Goal: Task Accomplishment & Management: Manage account settings

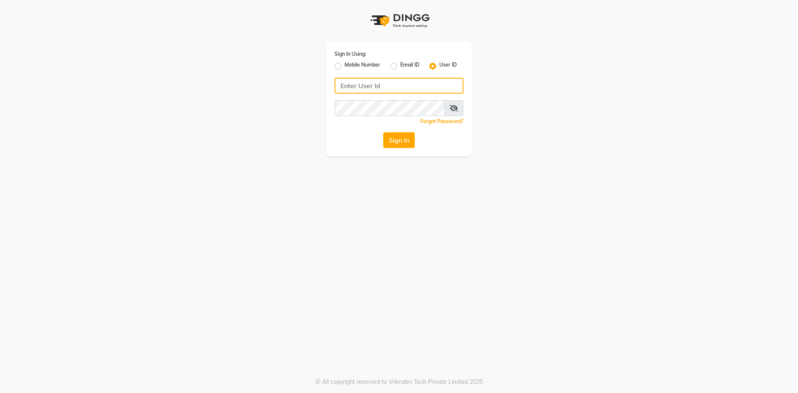
click at [417, 84] on input "Username" at bounding box center [399, 86] width 129 height 16
type input "7661809500"
click at [407, 137] on button "Sign In" at bounding box center [399, 140] width 32 height 16
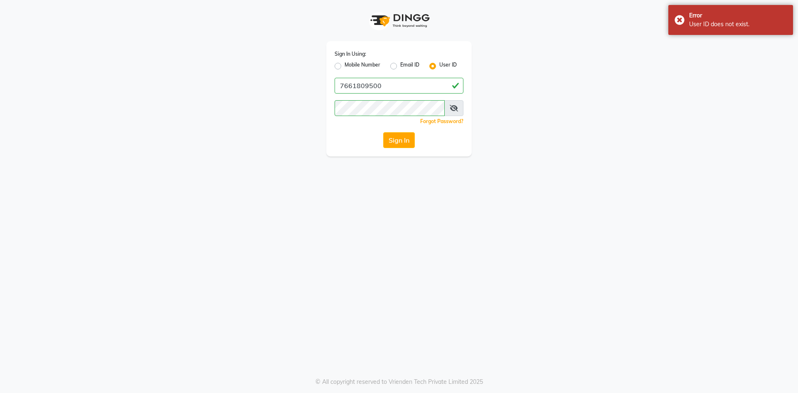
click at [348, 62] on label "Mobile Number" at bounding box center [363, 66] width 36 height 10
click at [348, 62] on input "Mobile Number" at bounding box center [347, 63] width 5 height 5
radio input "true"
radio input "false"
click at [407, 88] on input "Username" at bounding box center [412, 86] width 101 height 16
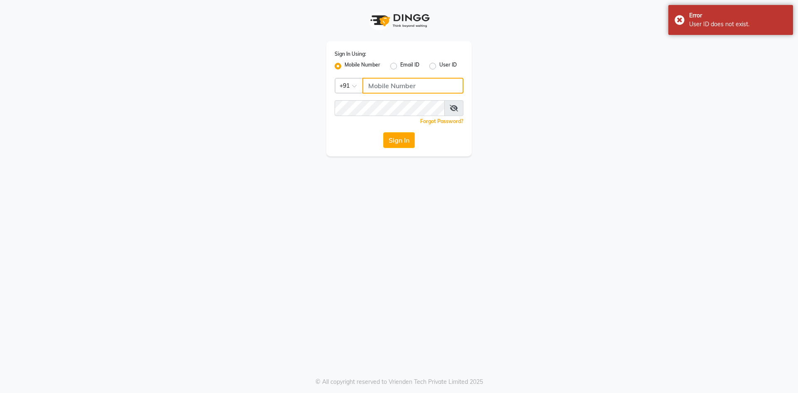
type input "7661809500"
click at [396, 139] on button "Sign In" at bounding box center [399, 140] width 32 height 16
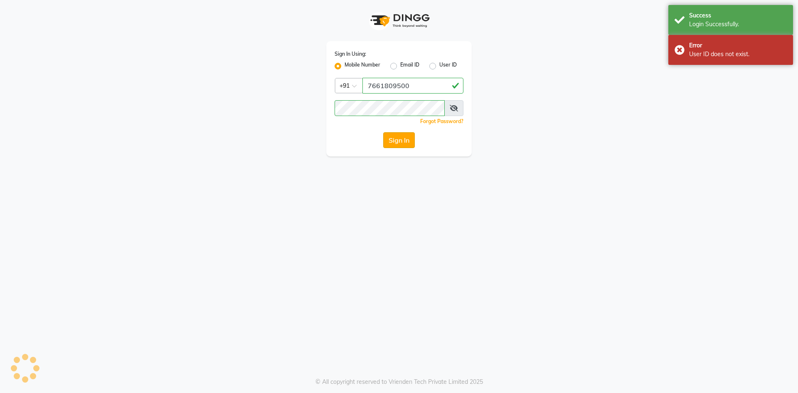
select select "8717"
select select "service"
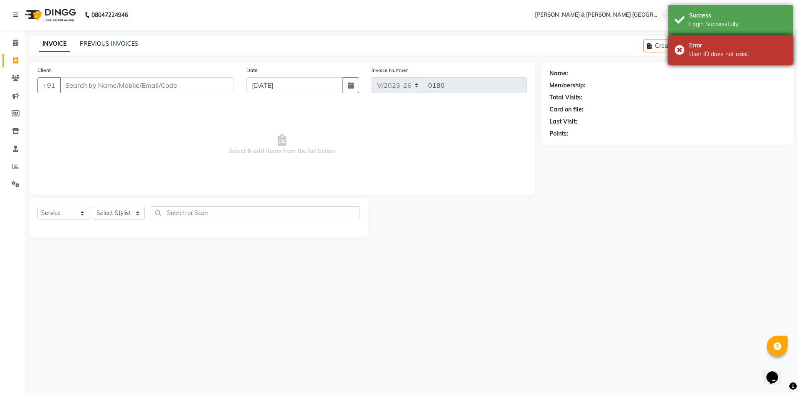
click at [713, 58] on div "User ID does not exist." at bounding box center [738, 54] width 98 height 9
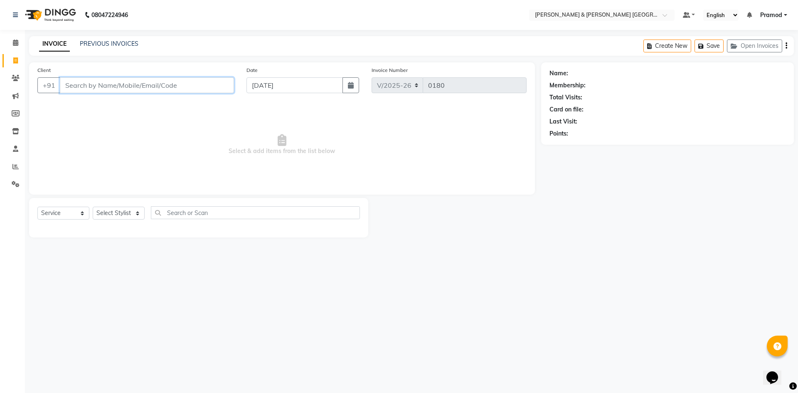
click at [93, 85] on input "Client" at bounding box center [147, 85] width 174 height 16
type input "9443508725"
click at [205, 79] on button "Add Client" at bounding box center [212, 85] width 43 height 16
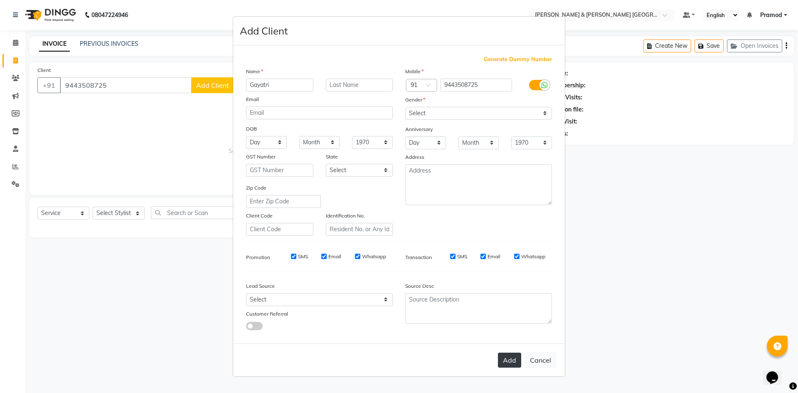
type input "Gayatri"
click at [507, 358] on button "Add" at bounding box center [509, 360] width 23 height 15
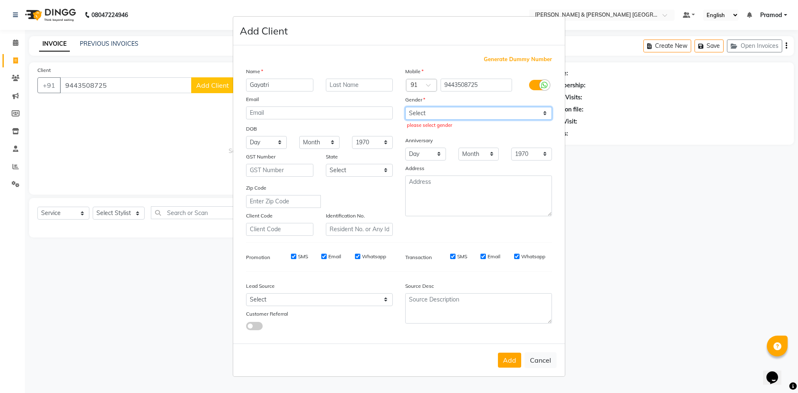
click at [481, 108] on select "Select Male Female Other Prefer Not To Say" at bounding box center [478, 113] width 147 height 13
select select "female"
click at [405, 107] on select "Select Male Female Other Prefer Not To Say" at bounding box center [478, 113] width 147 height 13
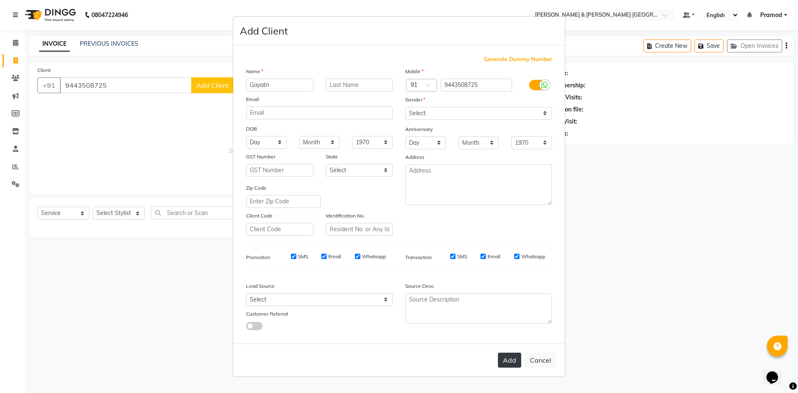
click at [502, 358] on button "Add" at bounding box center [509, 360] width 23 height 15
select select
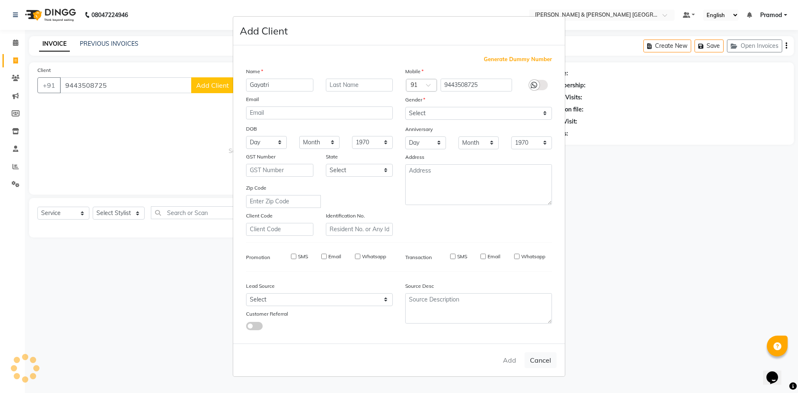
select select
checkbox input "false"
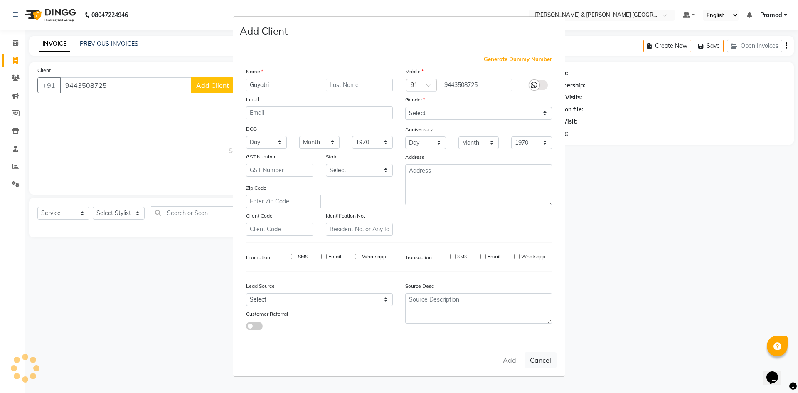
checkbox input "false"
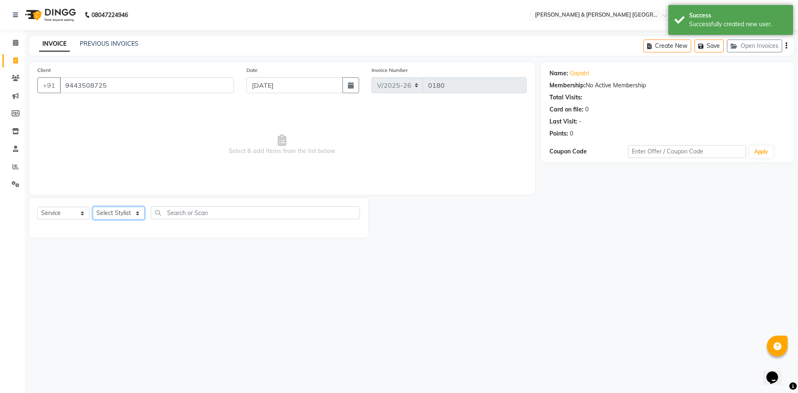
click at [128, 215] on select "Select Stylist [PERSON_NAME] [PERSON_NAME] [PERSON_NAME] [PERSON_NAME] Shabbu […" at bounding box center [119, 213] width 52 height 13
select select "88025"
click at [93, 207] on select "Select Stylist [PERSON_NAME] [PERSON_NAME] [PERSON_NAME] [PERSON_NAME] Shabbu […" at bounding box center [119, 213] width 52 height 13
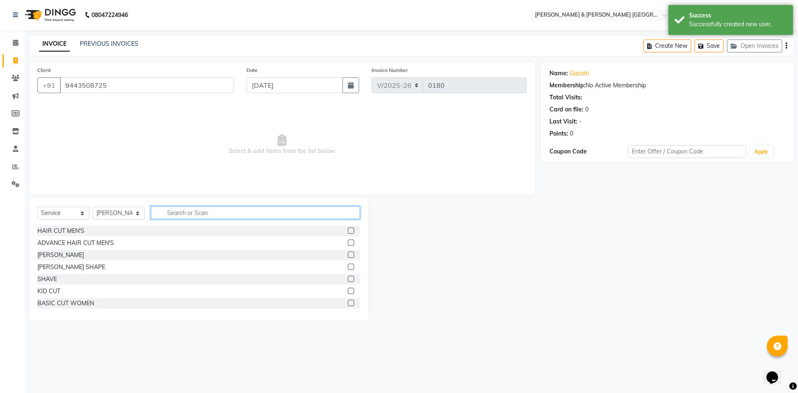
click at [209, 213] on input "text" at bounding box center [255, 212] width 209 height 13
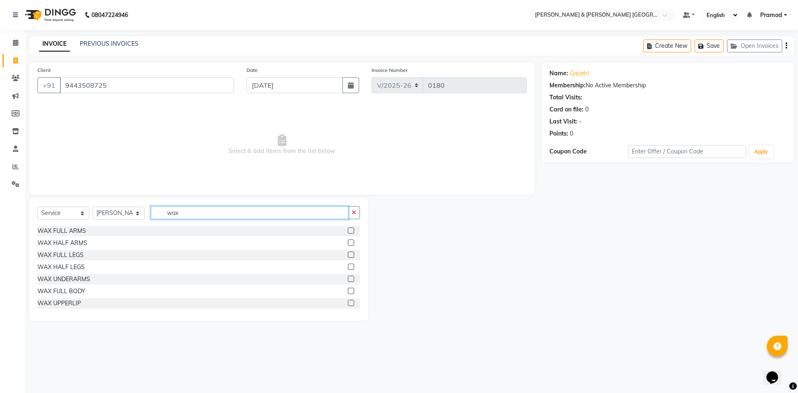
type input "wax"
click at [348, 229] on label at bounding box center [351, 230] width 6 height 6
click at [348, 229] on input "checkbox" at bounding box center [350, 230] width 5 height 5
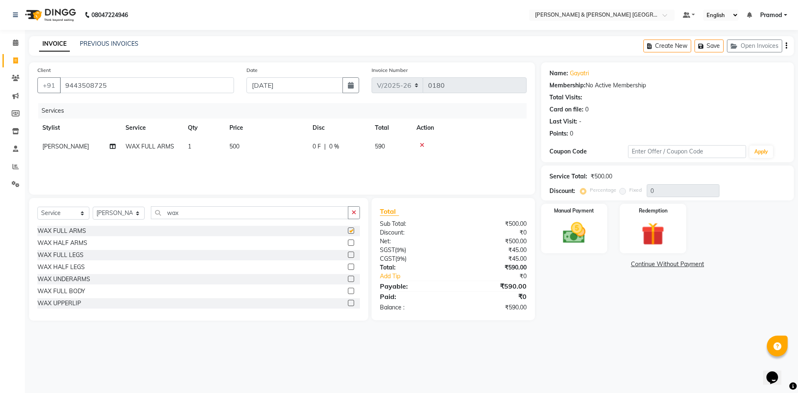
checkbox input "false"
click at [348, 255] on label at bounding box center [351, 255] width 6 height 6
click at [348, 255] on input "checkbox" at bounding box center [350, 254] width 5 height 5
checkbox input "false"
click at [348, 305] on label at bounding box center [351, 303] width 6 height 6
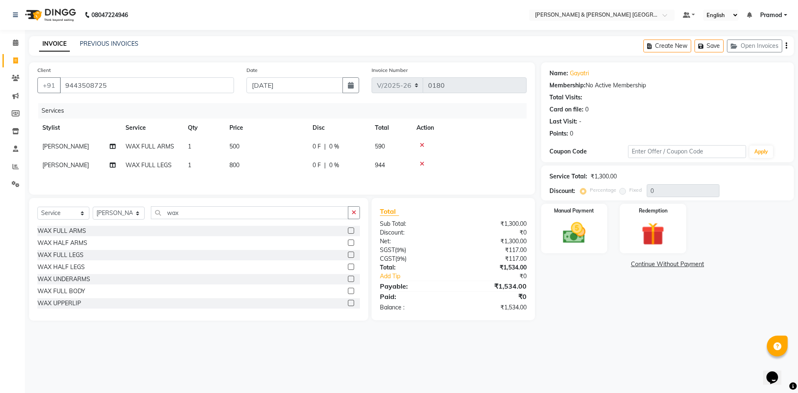
click at [348, 305] on input "checkbox" at bounding box center [350, 303] width 5 height 5
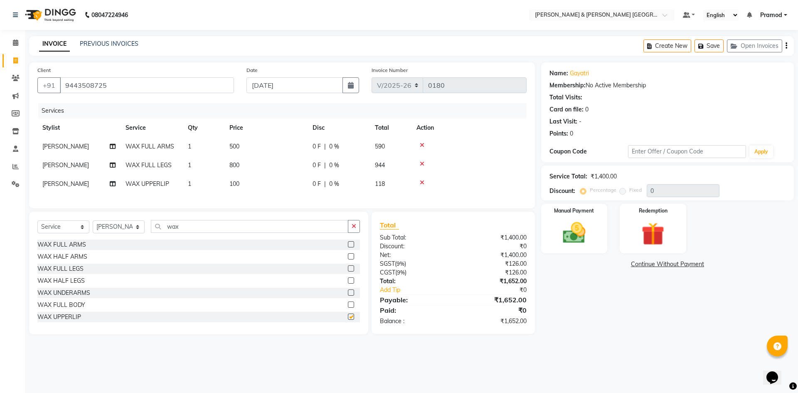
checkbox input "false"
click at [191, 229] on input "wax" at bounding box center [249, 226] width 197 height 13
type input "w"
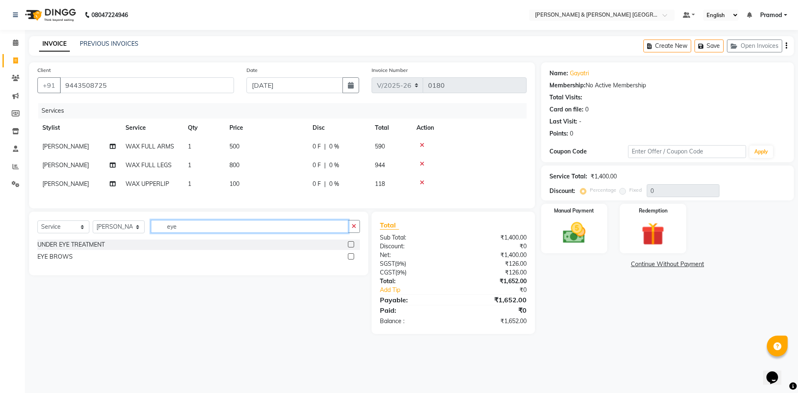
type input "eye"
click at [350, 259] on label at bounding box center [351, 256] width 6 height 6
click at [350, 259] on input "checkbox" at bounding box center [350, 256] width 5 height 5
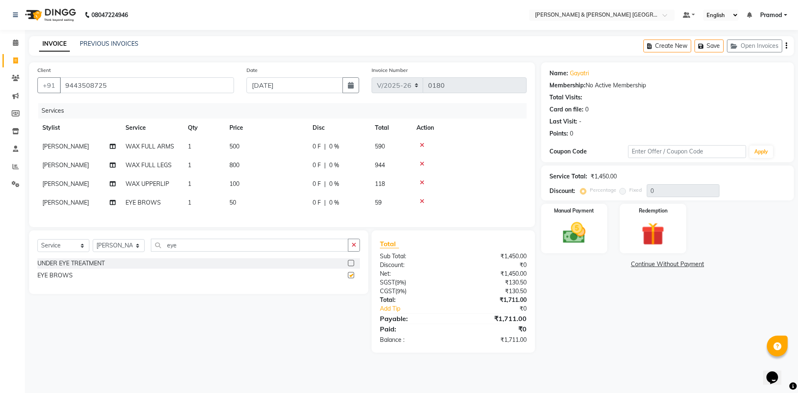
checkbox input "false"
click at [212, 250] on input "eye" at bounding box center [249, 245] width 197 height 13
type input "e"
type input "bot"
click at [353, 266] on label at bounding box center [351, 263] width 6 height 6
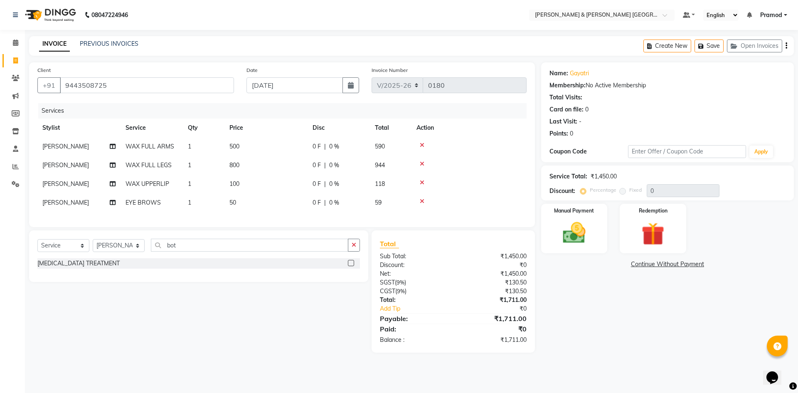
click at [353, 266] on input "checkbox" at bounding box center [350, 263] width 5 height 5
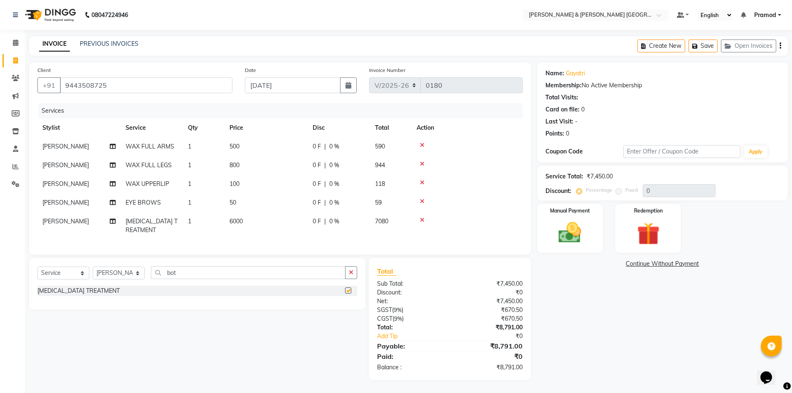
checkbox input "false"
click at [238, 147] on span "500" at bounding box center [234, 146] width 10 height 7
select select "88025"
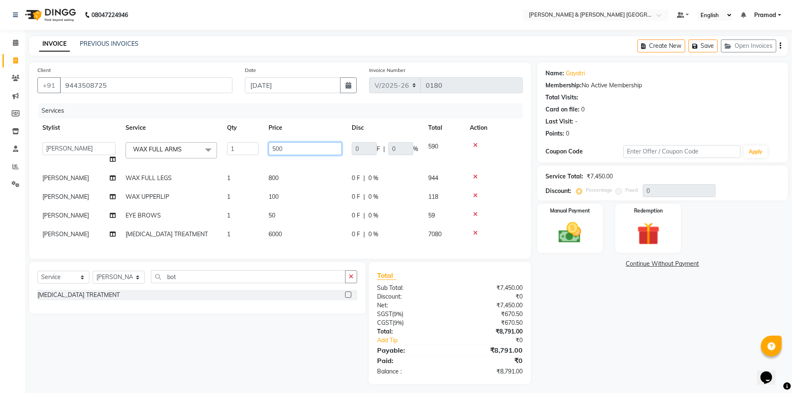
drag, startPoint x: 312, startPoint y: 143, endPoint x: 263, endPoint y: 143, distance: 49.1
click at [263, 143] on tr "Arhan Ashu E. Swapna Laxmi Pramod Shabbu swapna WAX FULL ARMS x HAIR CUT MEN'S …" at bounding box center [279, 153] width 485 height 32
type input "240"
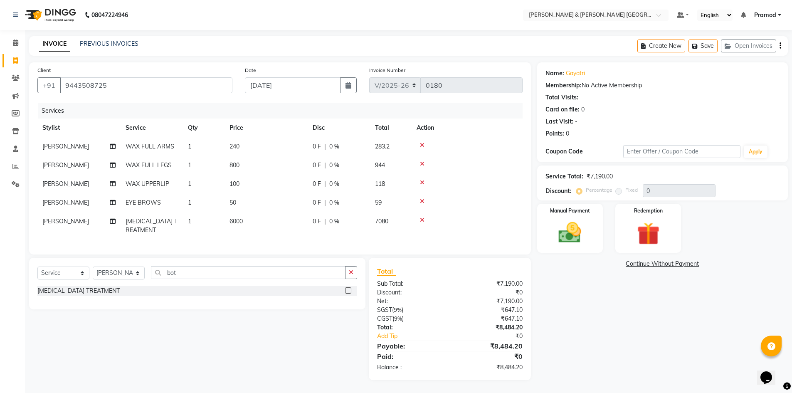
click at [300, 178] on tbody "Laxmi WAX FULL ARMS 1 240 0 F | 0 % 283.2 Laxmi WAX FULL LEGS 1 800 0 F | 0 % 9…" at bounding box center [279, 188] width 485 height 102
click at [252, 163] on td "800" at bounding box center [265, 165] width 83 height 19
select select "88025"
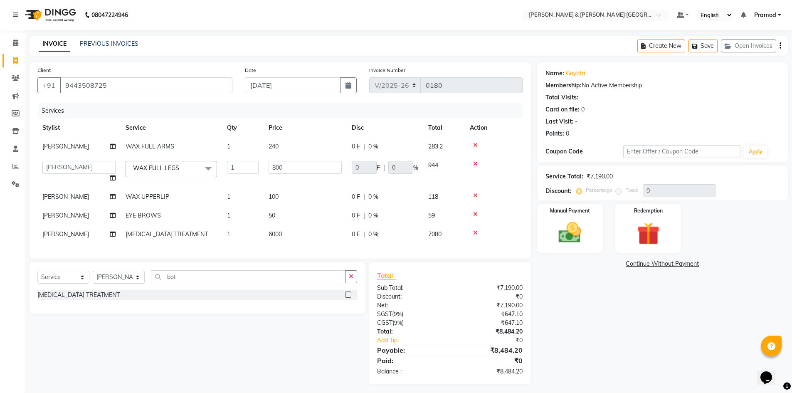
click at [252, 163] on input "1" at bounding box center [243, 167] width 32 height 13
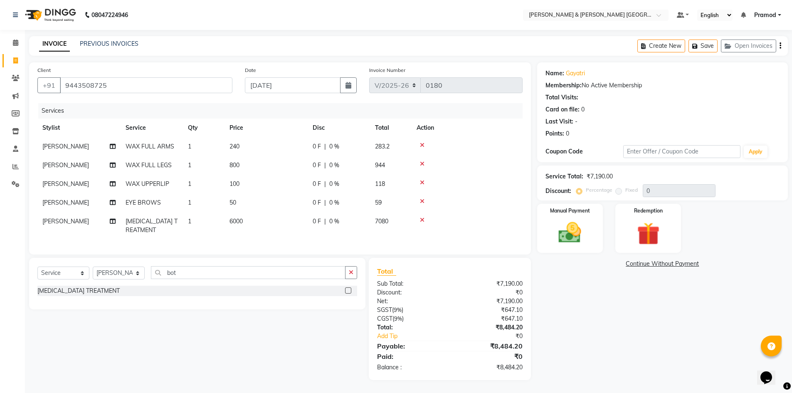
drag, startPoint x: 291, startPoint y: 168, endPoint x: 265, endPoint y: 174, distance: 26.3
click at [264, 167] on td "800" at bounding box center [265, 165] width 83 height 19
select select "88025"
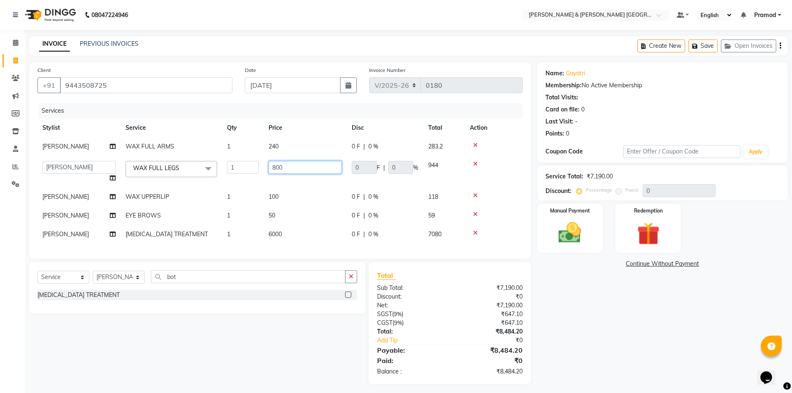
drag, startPoint x: 298, startPoint y: 166, endPoint x: 270, endPoint y: 169, distance: 28.1
click at [270, 169] on input "800" at bounding box center [305, 167] width 73 height 13
type input "340"
click at [335, 205] on tbody "Laxmi WAX FULL ARMS 1 240 0 F | 0 % 283.2 Arhan Ashu E. Swapna Laxmi Pramod Sha…" at bounding box center [279, 190] width 485 height 106
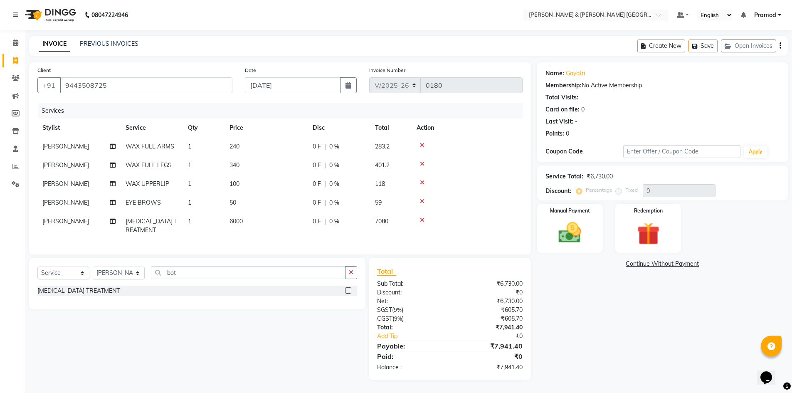
click at [247, 181] on td "100" at bounding box center [265, 184] width 83 height 19
select select "88025"
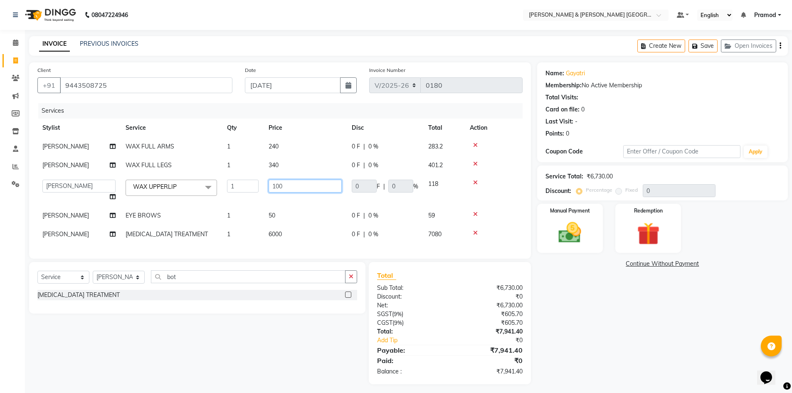
drag, startPoint x: 279, startPoint y: 186, endPoint x: 257, endPoint y: 191, distance: 22.6
click at [257, 191] on tr "Arhan Ashu E. Swapna Laxmi Pramod Shabbu swapna WAX UPPERLIP x HAIR CUT MEN'S A…" at bounding box center [279, 191] width 485 height 32
type input "75"
click at [298, 227] on td "6000" at bounding box center [305, 234] width 83 height 19
select select "88025"
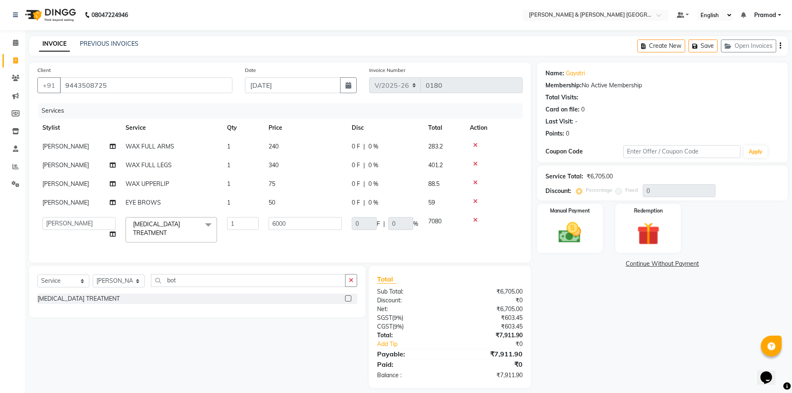
click at [291, 203] on td "50" at bounding box center [305, 202] width 83 height 19
select select "88025"
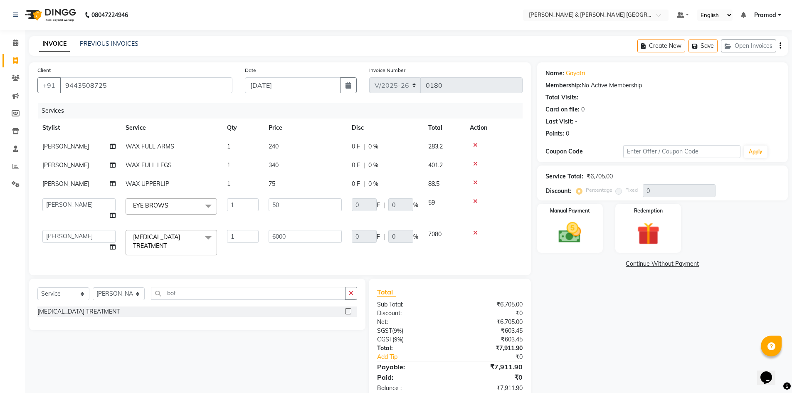
click at [303, 356] on div "Select Service Product Membership Package Voucher Prepaid Gift Card Select Styl…" at bounding box center [194, 340] width 343 height 122
click at [274, 254] on td "6000" at bounding box center [305, 242] width 83 height 35
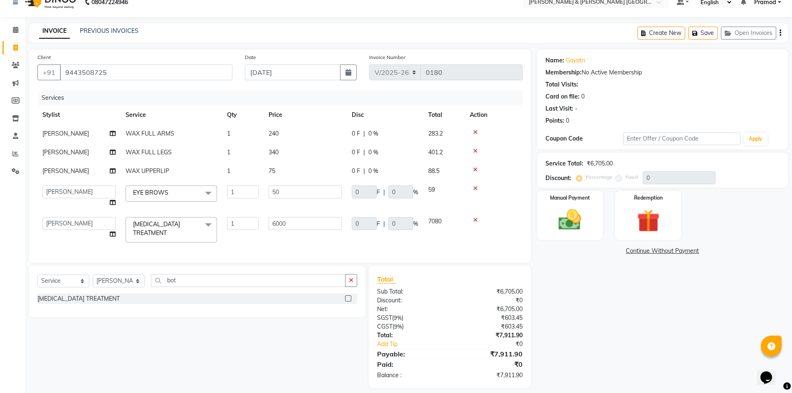
scroll to position [23, 0]
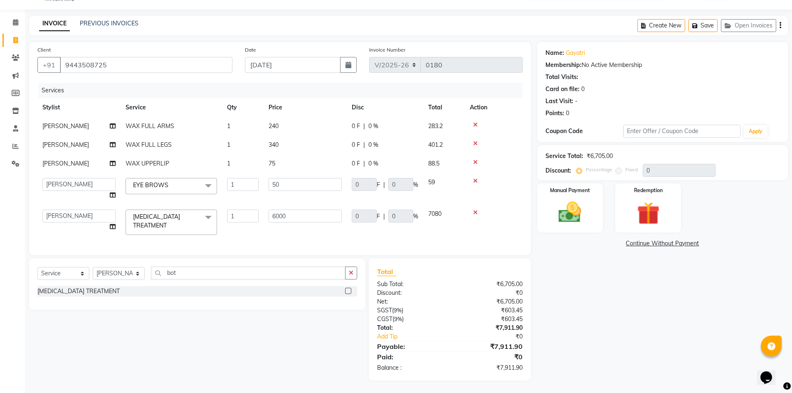
click at [306, 345] on div "Select Service Product Membership Package Voucher Prepaid Gift Card Select Styl…" at bounding box center [194, 319] width 343 height 122
drag, startPoint x: 293, startPoint y: 216, endPoint x: 243, endPoint y: 217, distance: 50.3
click at [243, 217] on tr "Arhan Ashu E. Swapna Laxmi Pramod Shabbu swapna BOTOX TREATMENT x HAIR CUT MEN'…" at bounding box center [279, 222] width 485 height 35
type input "1200"
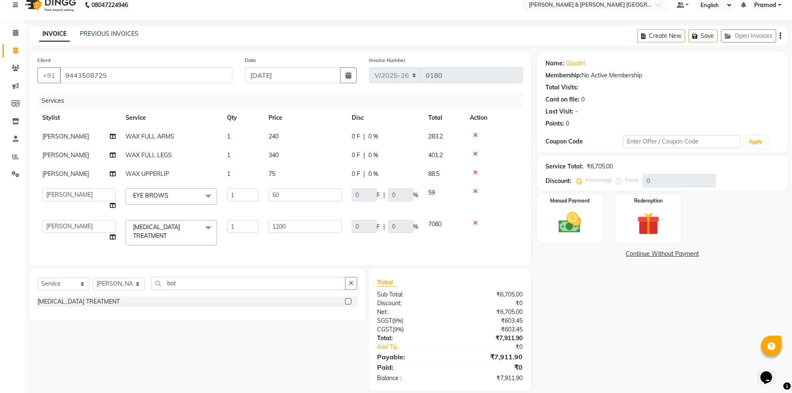
click at [232, 325] on div "Select Service Product Membership Package Voucher Prepaid Gift Card Select Styl…" at bounding box center [194, 330] width 343 height 122
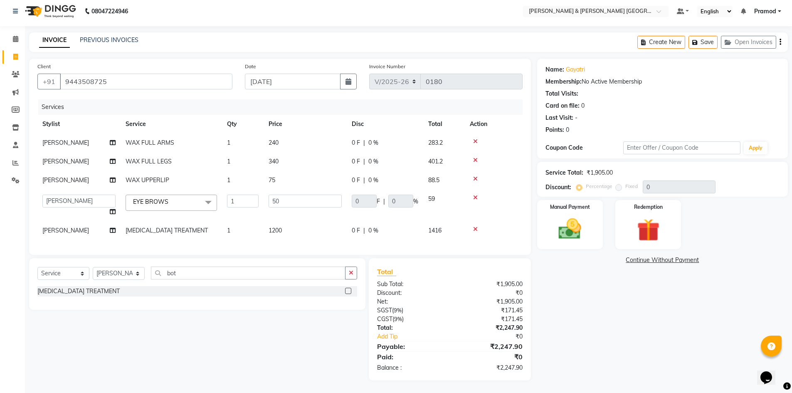
click at [294, 222] on td "1200" at bounding box center [305, 230] width 83 height 19
select select "88025"
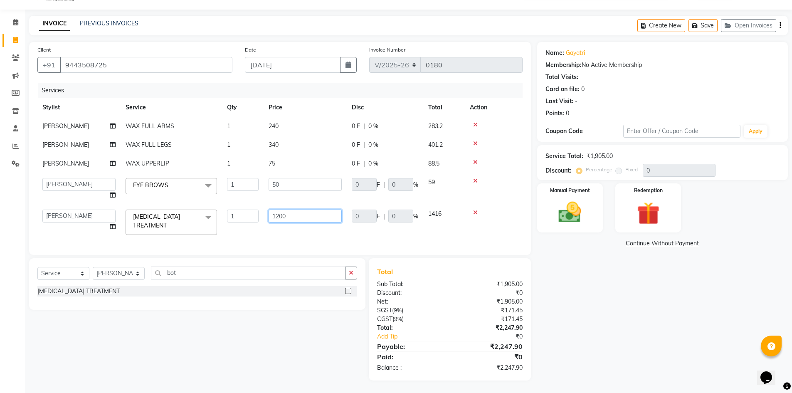
click at [304, 215] on input "1200" at bounding box center [305, 216] width 73 height 13
type input "12000"
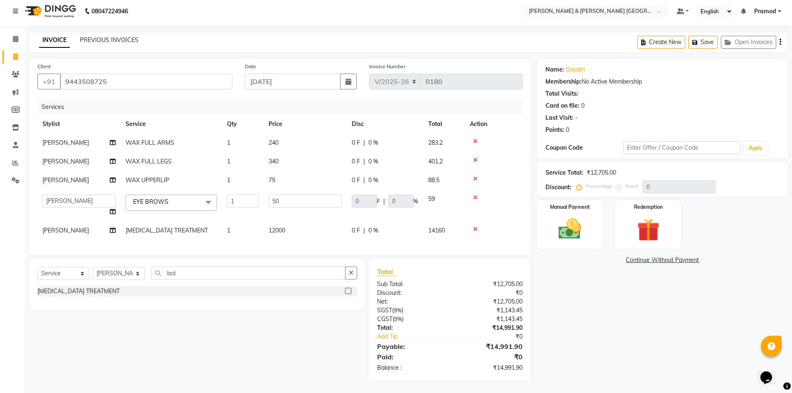
scroll to position [10, 0]
click at [266, 345] on div "Select Service Product Membership Package Voucher Prepaid Gift Card Select Styl…" at bounding box center [194, 319] width 343 height 122
click at [296, 223] on td "12000" at bounding box center [305, 230] width 83 height 19
select select "88025"
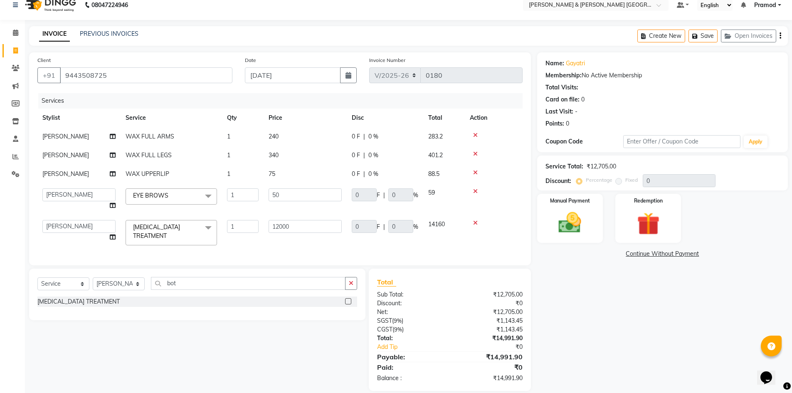
scroll to position [23, 0]
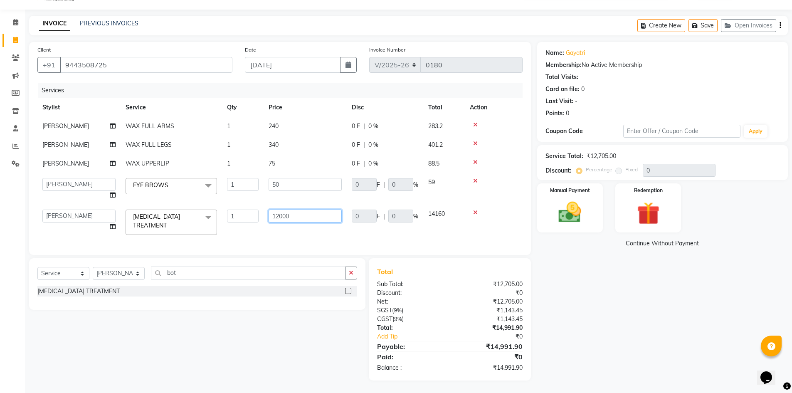
click at [308, 214] on input "12000" at bounding box center [305, 216] width 73 height 13
type input "11750"
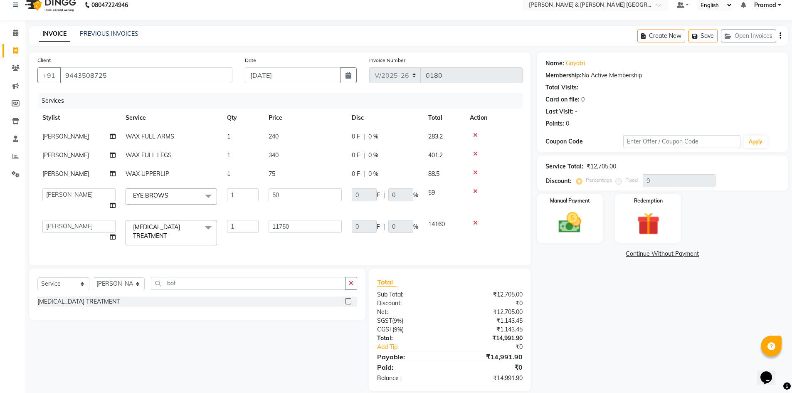
click at [280, 345] on div "Select Service Product Membership Package Voucher Prepaid Gift Card Select Styl…" at bounding box center [194, 330] width 343 height 122
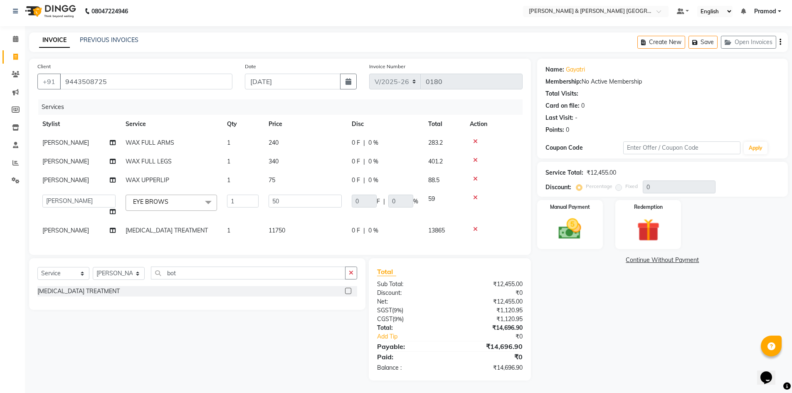
click at [298, 222] on td "11750" at bounding box center [305, 230] width 83 height 19
select select "88025"
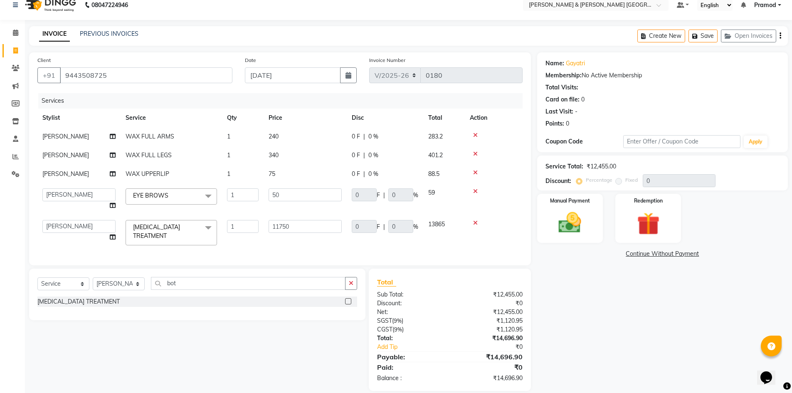
scroll to position [23, 0]
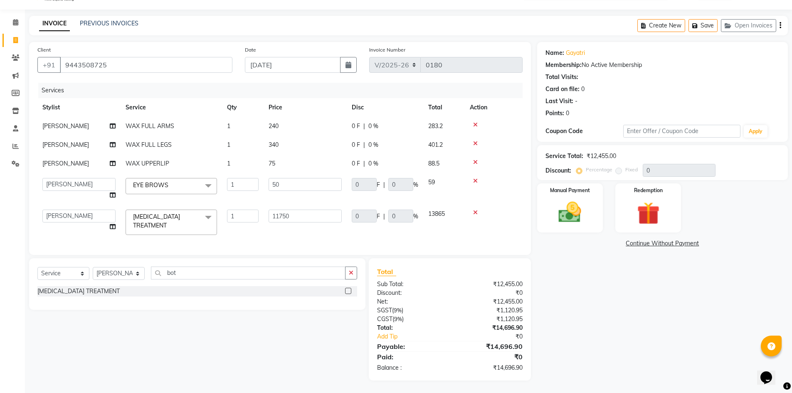
click at [298, 222] on td "11750" at bounding box center [305, 222] width 83 height 35
click at [303, 212] on input "11750" at bounding box center [305, 216] width 73 height 13
type input "11800"
click at [245, 355] on div "Select Service Product Membership Package Voucher Prepaid Gift Card Select Styl…" at bounding box center [194, 319] width 343 height 122
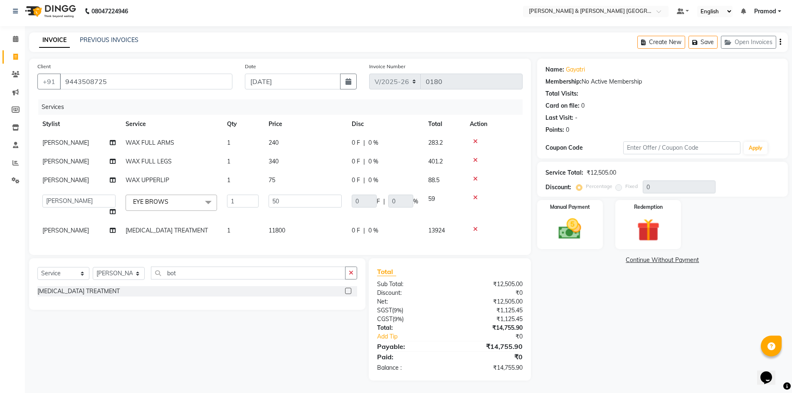
scroll to position [10, 0]
click at [294, 222] on td "11800" at bounding box center [305, 230] width 83 height 19
select select "88025"
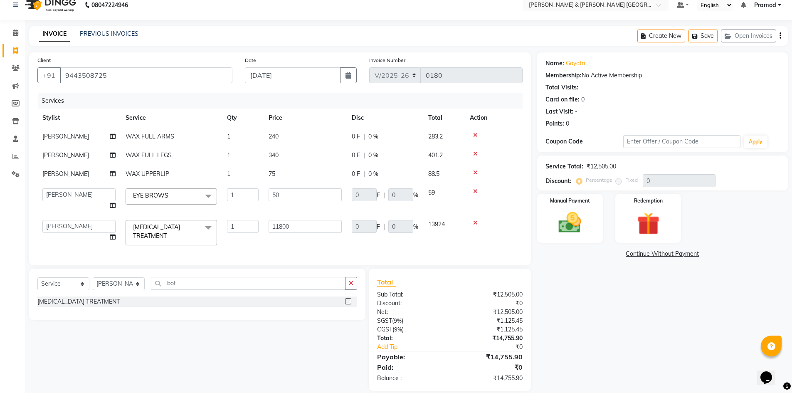
scroll to position [23, 0]
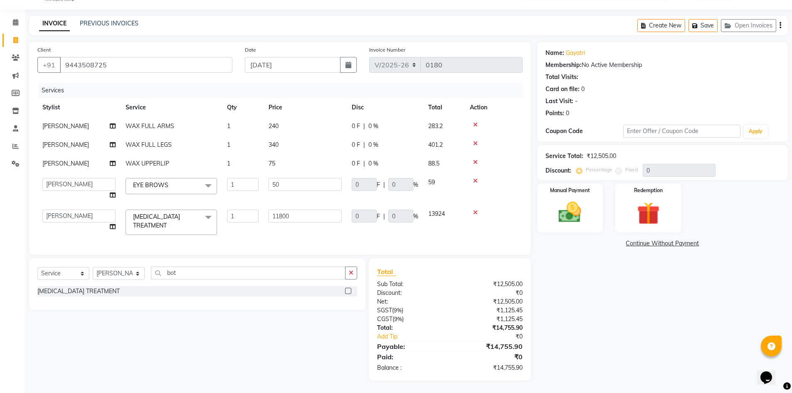
click at [294, 222] on td "11800" at bounding box center [305, 222] width 83 height 35
click at [288, 159] on td "75" at bounding box center [305, 163] width 83 height 19
select select "88025"
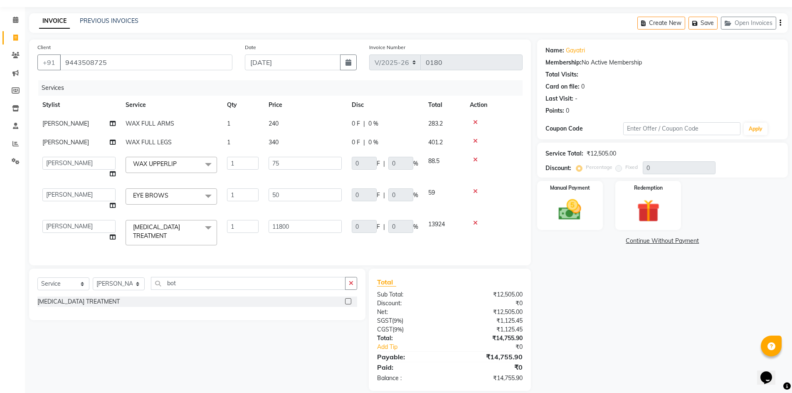
click at [288, 159] on input "75" at bounding box center [305, 163] width 73 height 13
type input "70"
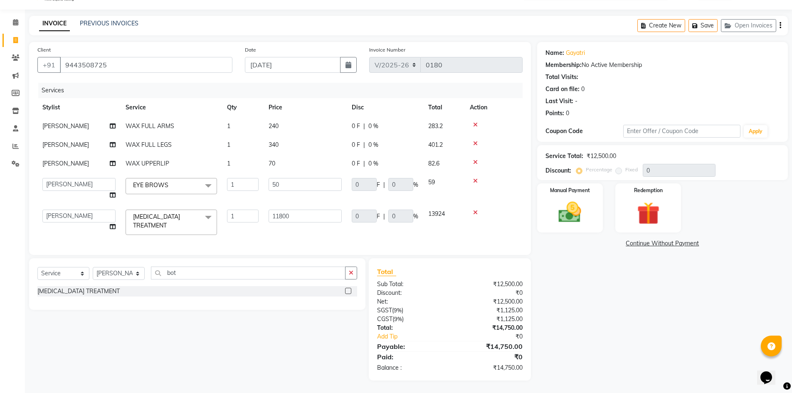
click at [301, 332] on div "Select Service Product Membership Package Voucher Prepaid Gift Card Select Styl…" at bounding box center [194, 319] width 343 height 122
click at [309, 331] on div "Select Service Product Membership Package Voucher Prepaid Gift Card Select Styl…" at bounding box center [194, 319] width 343 height 122
click at [562, 200] on img at bounding box center [570, 212] width 38 height 27
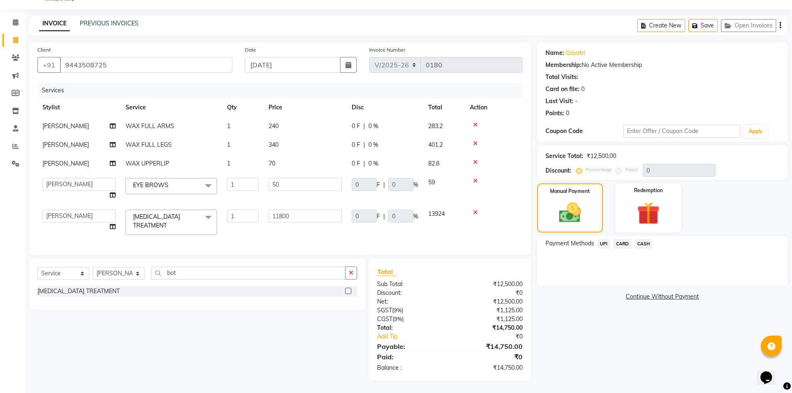
click at [605, 241] on span "UPI" at bounding box center [603, 244] width 13 height 10
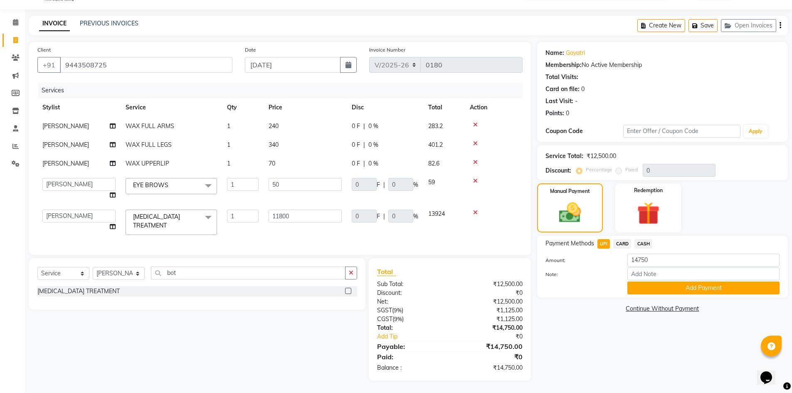
drag, startPoint x: 650, startPoint y: 283, endPoint x: 108, endPoint y: 377, distance: 550.1
click at [108, 377] on div "Client +91 9443508725 Date 04-09-2025 Invoice Number V/2025 V/2025-26 0180 Serv…" at bounding box center [408, 211] width 771 height 338
click at [98, 213] on select "Arhan Ashu E. Swapna Laxmi Pramod Shabbu swapna" at bounding box center [78, 216] width 73 height 13
click at [143, 234] on div "Services Stylist Service Qty Price Disc Total Action Laxmi WAX FULL ARMS 1 240 …" at bounding box center [279, 165] width 485 height 164
click at [171, 328] on div "Select Service Product Membership Package Voucher Prepaid Gift Card Select Styl…" at bounding box center [194, 319] width 343 height 122
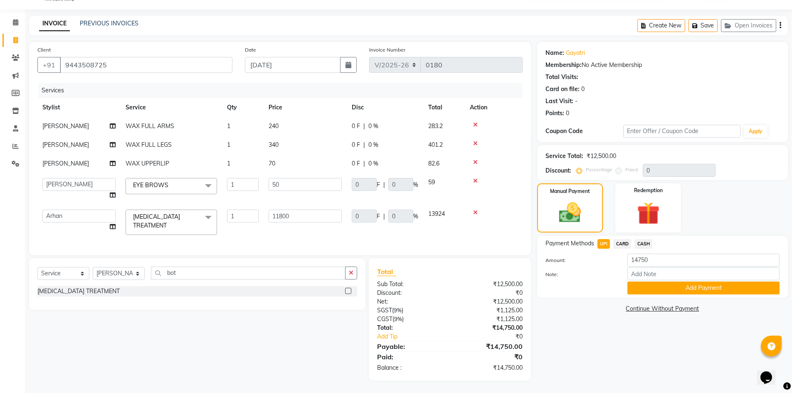
click at [234, 320] on div "Select Service Product Membership Package Voucher Prepaid Gift Card Select Styl…" at bounding box center [194, 319] width 343 height 122
drag, startPoint x: 234, startPoint y: 320, endPoint x: 235, endPoint y: 315, distance: 5.1
click at [234, 320] on div "Select Service Product Membership Package Voucher Prepaid Gift Card Select Styl…" at bounding box center [194, 319] width 343 height 122
click at [284, 147] on td "340" at bounding box center [305, 145] width 83 height 19
select select "88025"
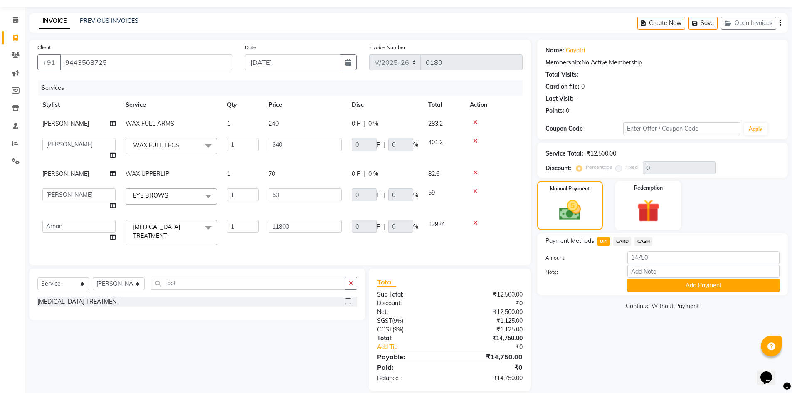
click at [251, 170] on tbody "Laxmi WAX FULL ARMS 1 240 0 F | 0 % 283.2 Arhan Ashu E. Swapna Laxmi Pramod Sha…" at bounding box center [279, 182] width 485 height 136
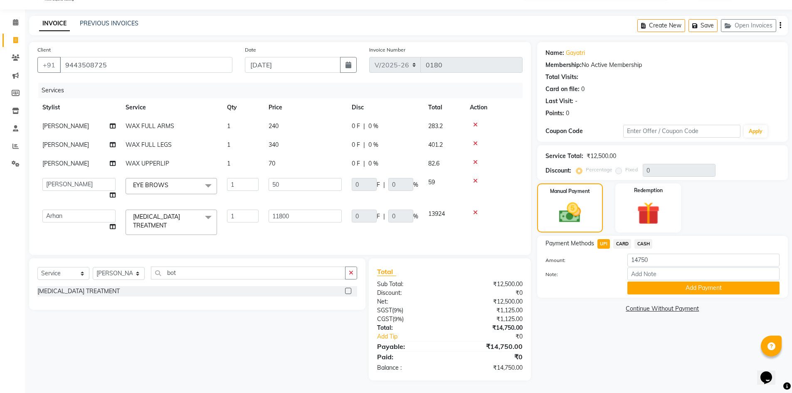
click at [295, 300] on div "[MEDICAL_DATA] TREATMENT" at bounding box center [197, 293] width 320 height 15
click at [294, 300] on div "[MEDICAL_DATA] TREATMENT" at bounding box center [197, 293] width 320 height 15
click at [575, 326] on div "Name: Gayatri Membership: No Active Membership Total Visits: Card on file: 0 La…" at bounding box center [665, 211] width 257 height 338
drag, startPoint x: 59, startPoint y: 18, endPoint x: 261, endPoint y: 19, distance: 202.5
click at [261, 19] on div "INVOICE PREVIOUS INVOICES Create New Save Open Invoices" at bounding box center [408, 26] width 759 height 20
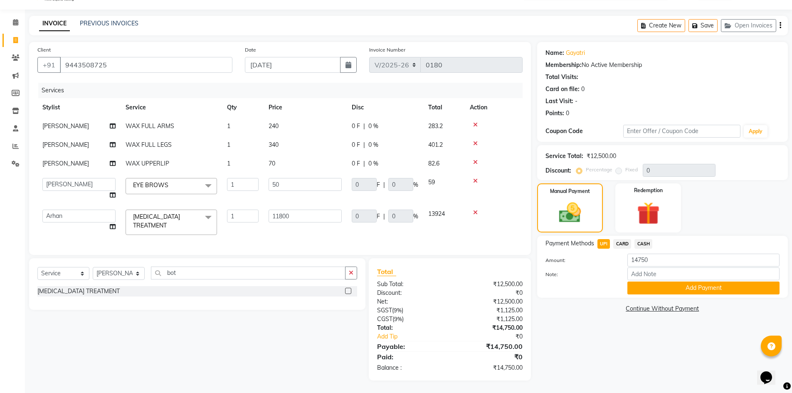
click at [136, 84] on div "Services" at bounding box center [283, 90] width 491 height 15
click at [728, 285] on button "Add Payment" at bounding box center [703, 287] width 152 height 13
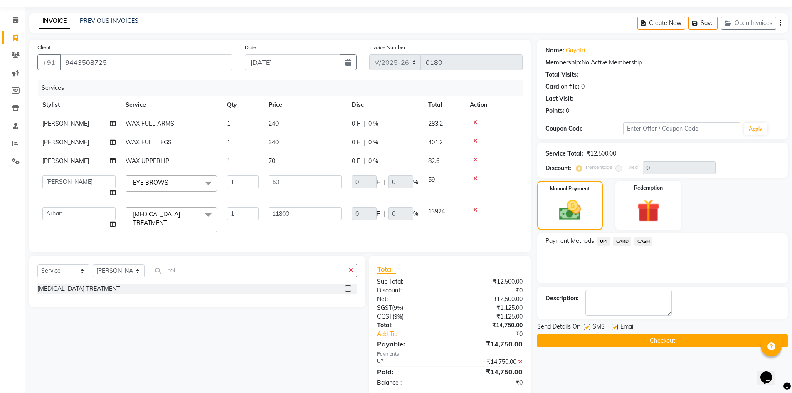
click at [601, 243] on span "UPI" at bounding box center [603, 242] width 13 height 10
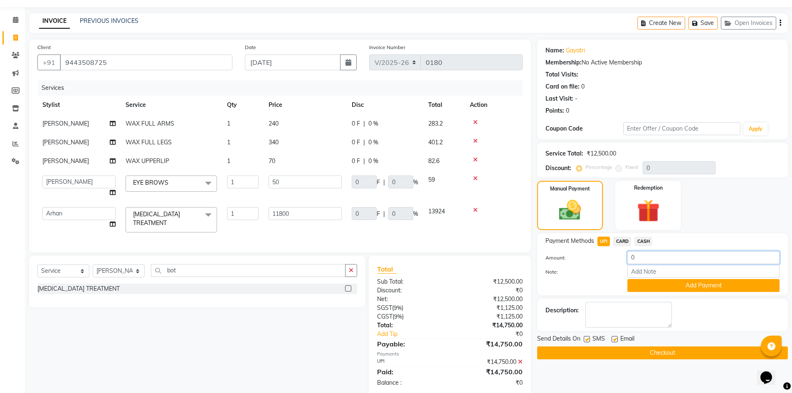
click at [659, 259] on input "0" at bounding box center [703, 257] width 152 height 13
type input "014750"
click at [707, 317] on div "Description:" at bounding box center [662, 315] width 234 height 26
click at [717, 288] on button "Add Payment" at bounding box center [703, 285] width 152 height 13
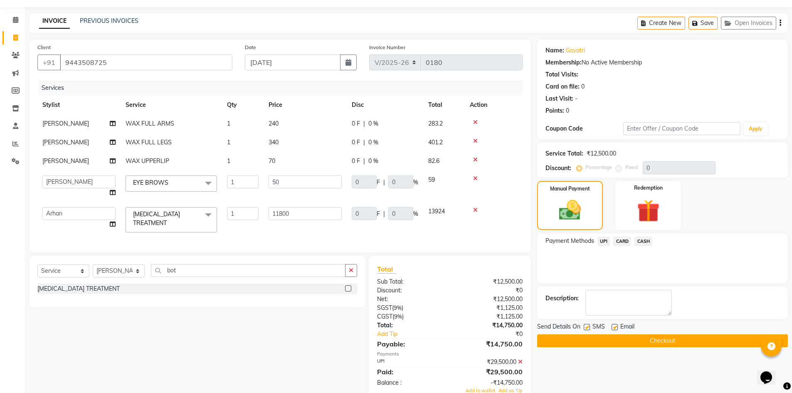
click at [602, 235] on div "Payment Methods UPI CARD CASH" at bounding box center [662, 258] width 251 height 50
click at [602, 242] on span "UPI" at bounding box center [603, 242] width 13 height 10
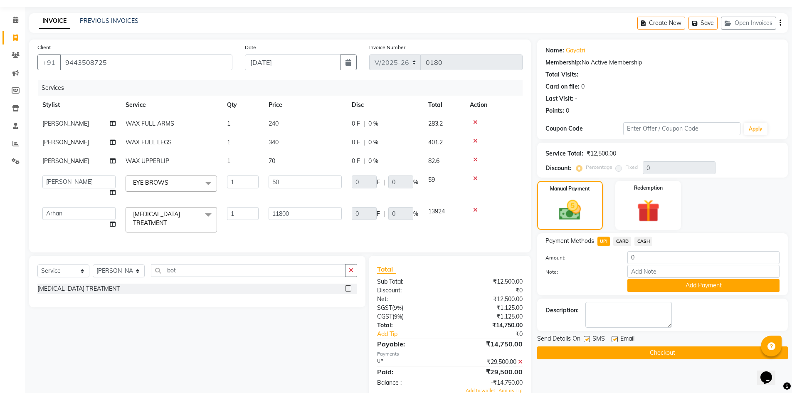
click at [661, 352] on button "Checkout" at bounding box center [662, 352] width 251 height 13
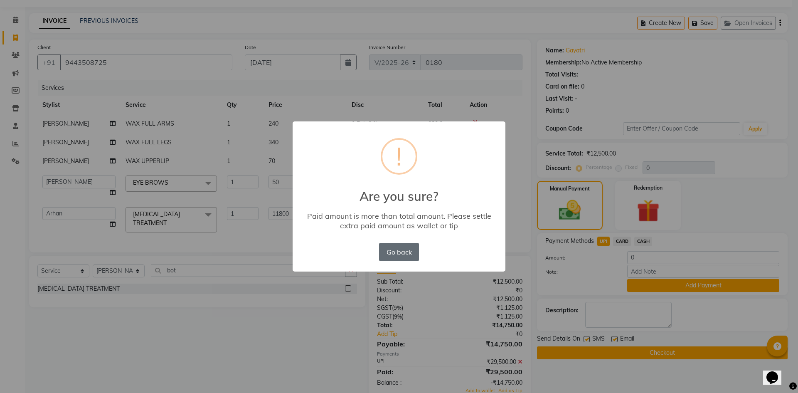
click at [389, 256] on button "Go back" at bounding box center [399, 252] width 40 height 18
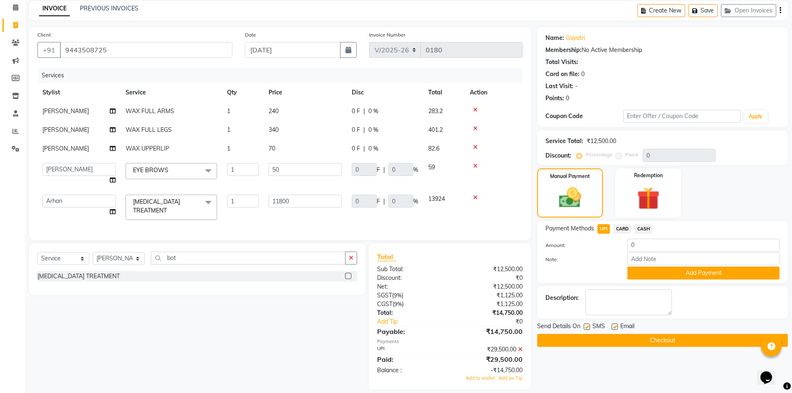
scroll to position [47, 0]
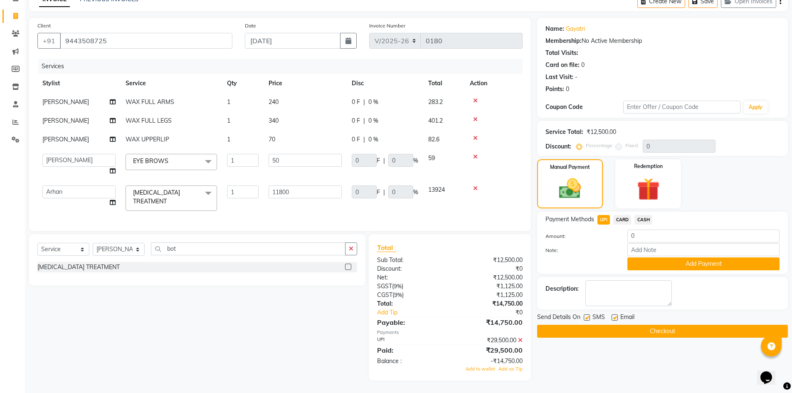
click at [519, 339] on icon at bounding box center [520, 340] width 5 height 6
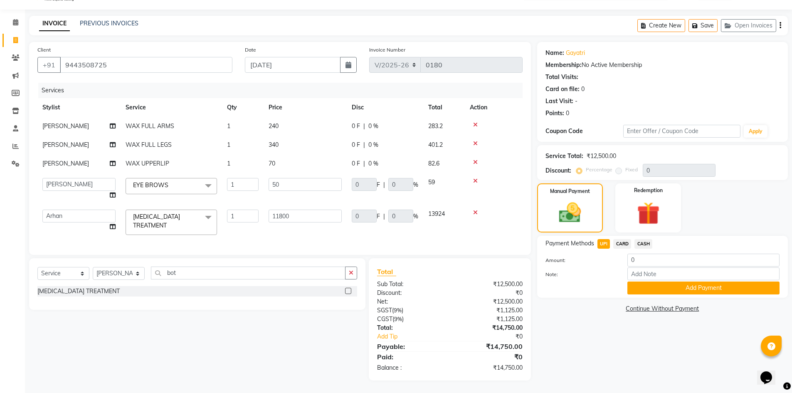
scroll to position [23, 0]
click at [628, 212] on div "Redemption" at bounding box center [648, 207] width 69 height 51
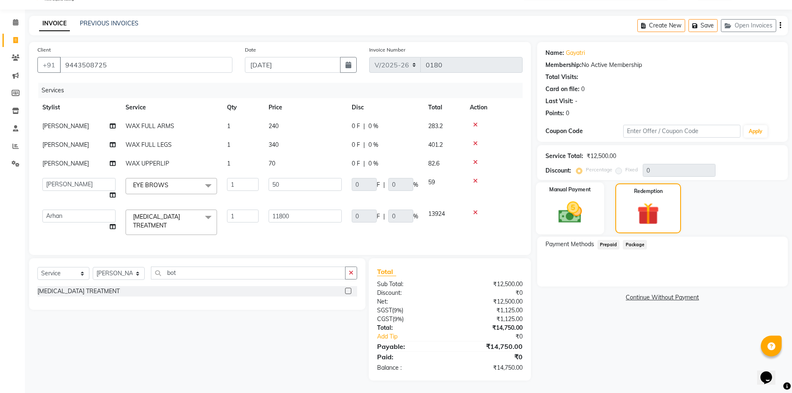
click at [586, 213] on img at bounding box center [570, 212] width 38 height 27
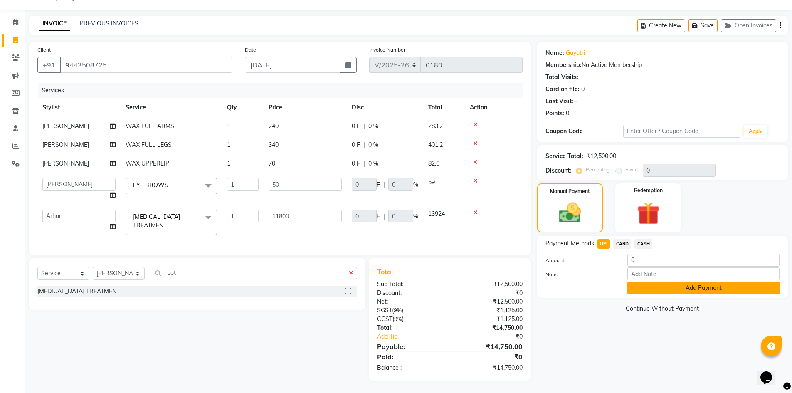
click at [694, 281] on button "Add Payment" at bounding box center [703, 287] width 152 height 13
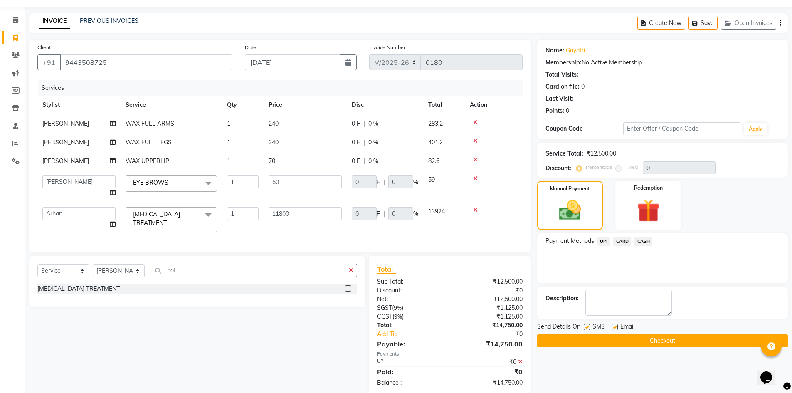
scroll to position [40, 0]
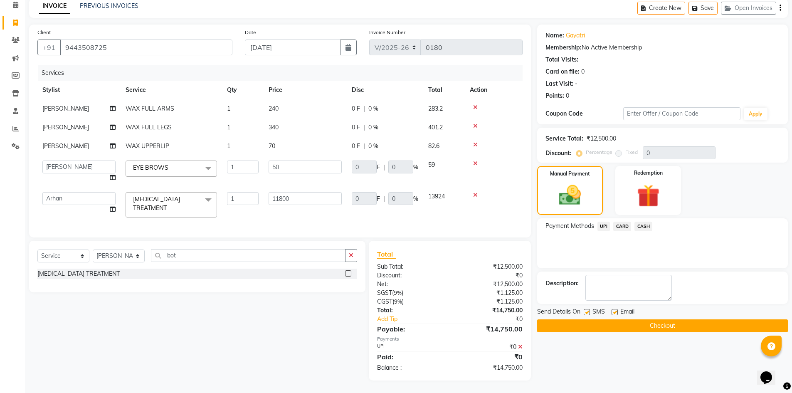
click at [607, 222] on span "UPI" at bounding box center [603, 227] width 13 height 10
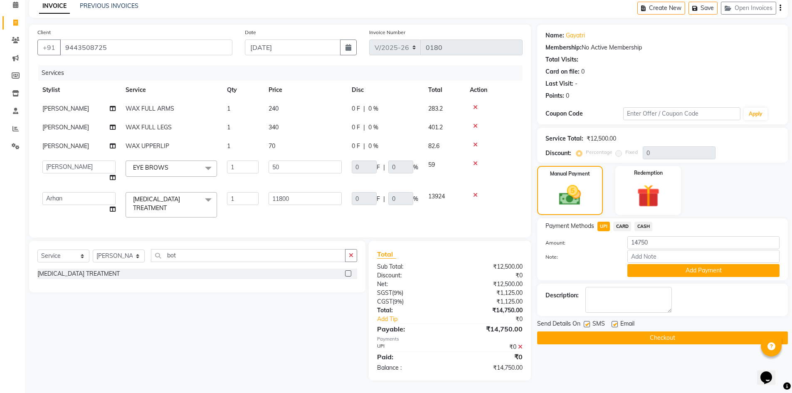
click at [658, 275] on div "Payment Methods UPI CARD CASH Amount: 14750 Note: Add Payment" at bounding box center [662, 249] width 251 height 62
click at [664, 270] on button "Add Payment" at bounding box center [703, 270] width 152 height 13
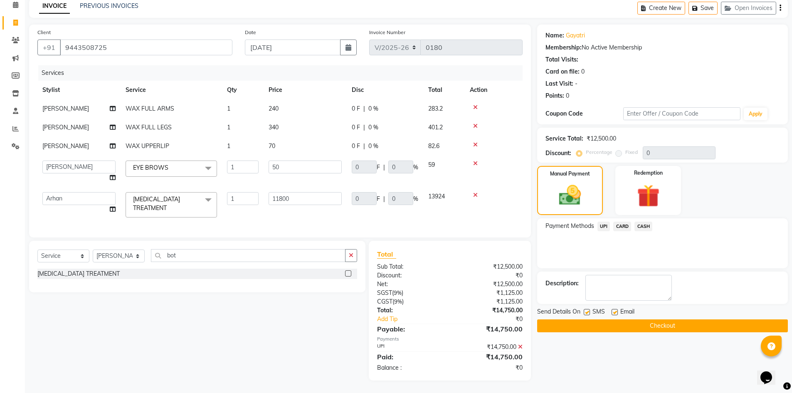
click at [647, 323] on button "Checkout" at bounding box center [662, 325] width 251 height 13
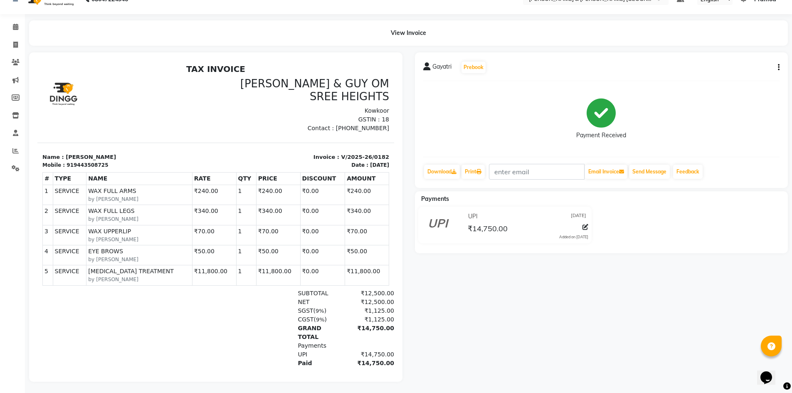
scroll to position [23, 0]
click at [11, 35] on li "Invoice" at bounding box center [12, 44] width 25 height 18
click at [16, 40] on icon at bounding box center [15, 43] width 5 height 6
select select "8717"
select select "service"
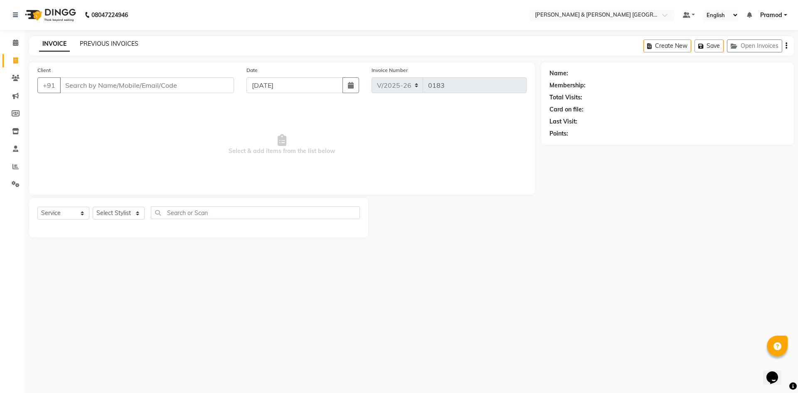
click at [123, 45] on link "PREVIOUS INVOICES" at bounding box center [109, 43] width 59 height 7
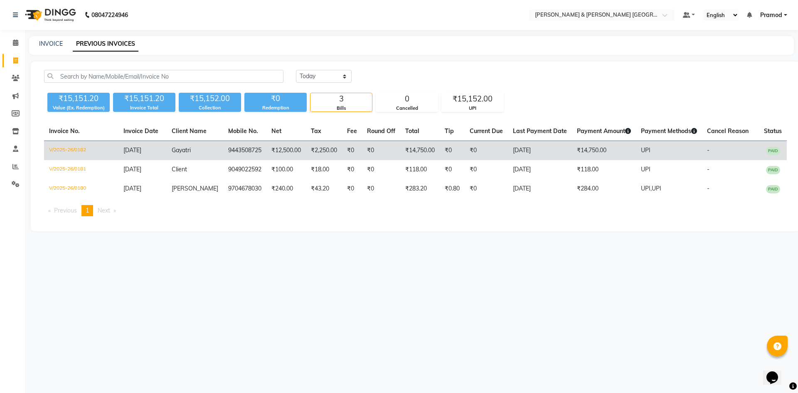
click at [85, 146] on td "V/2025-26/0182" at bounding box center [81, 151] width 74 height 20
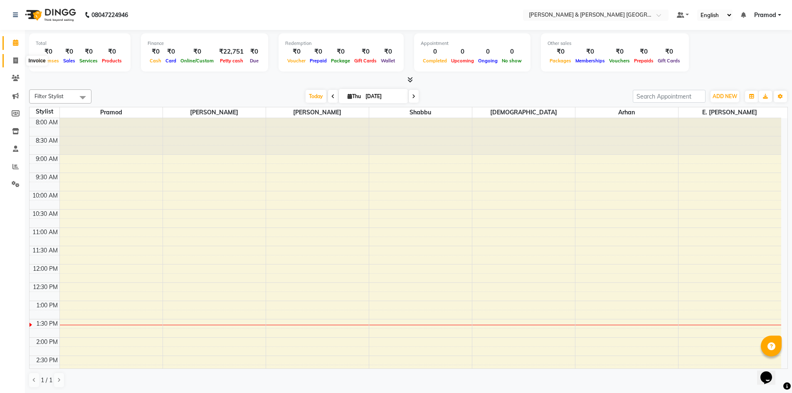
click at [15, 63] on icon at bounding box center [15, 60] width 5 height 6
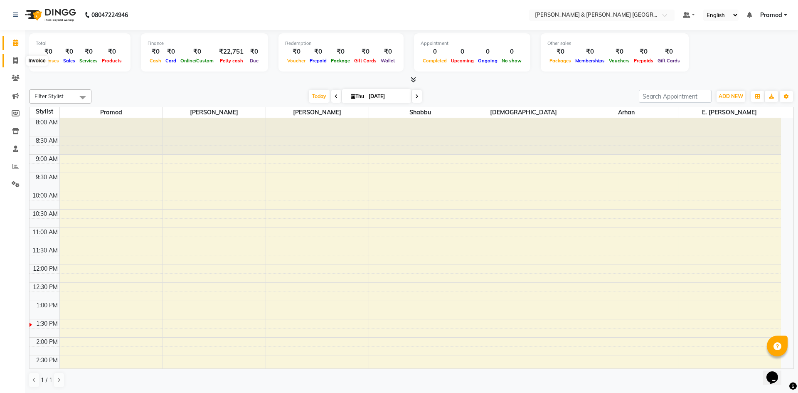
select select "8717"
select select "service"
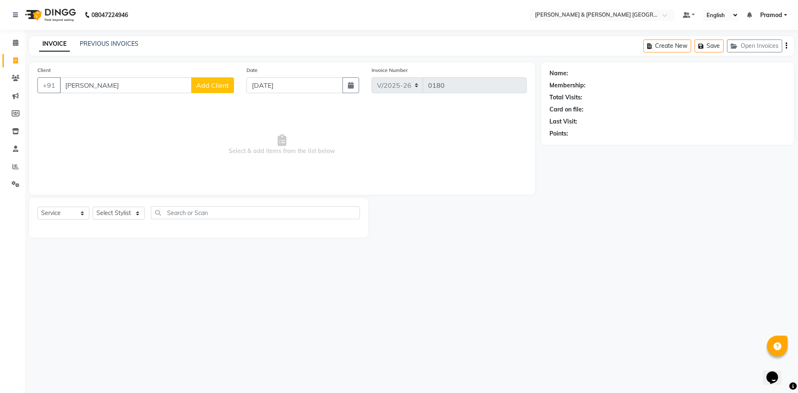
type input "[PERSON_NAME]"
click at [213, 86] on span "Add Client" at bounding box center [212, 85] width 33 height 8
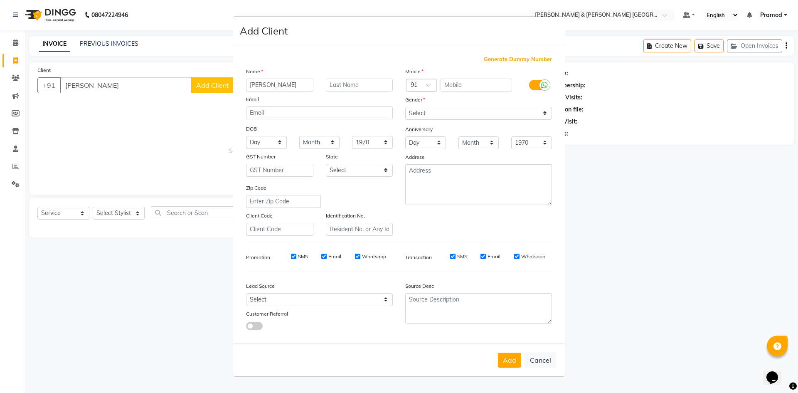
click at [441, 101] on div "Gender" at bounding box center [478, 101] width 159 height 12
click at [436, 112] on select "Select Male Female Other Prefer Not To Say" at bounding box center [478, 113] width 147 height 13
select select "male"
click at [405, 107] on select "Select Male Female Other Prefer Not To Say" at bounding box center [478, 113] width 147 height 13
click at [456, 83] on input "text" at bounding box center [477, 85] width 72 height 13
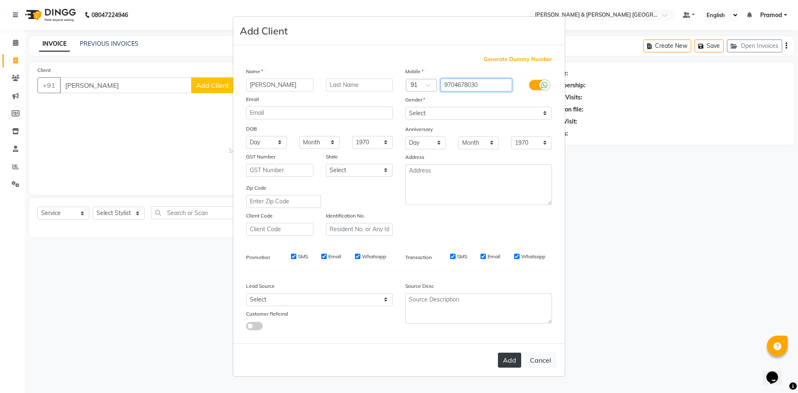
type input "9704678030"
click at [508, 360] on button "Add" at bounding box center [509, 360] width 23 height 15
type input "9704678030"
select select
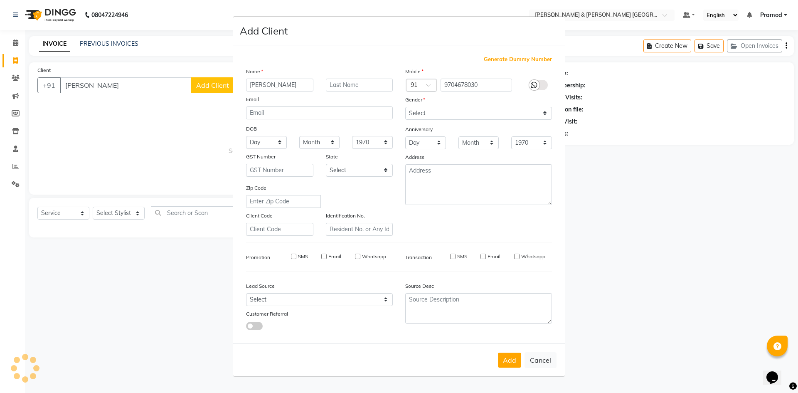
select select
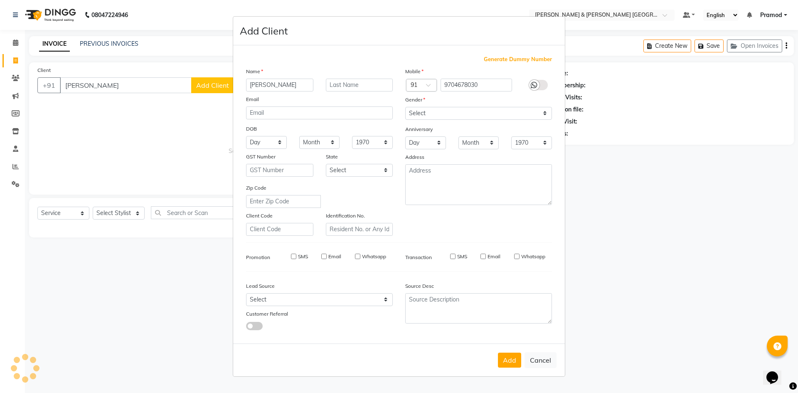
checkbox input "false"
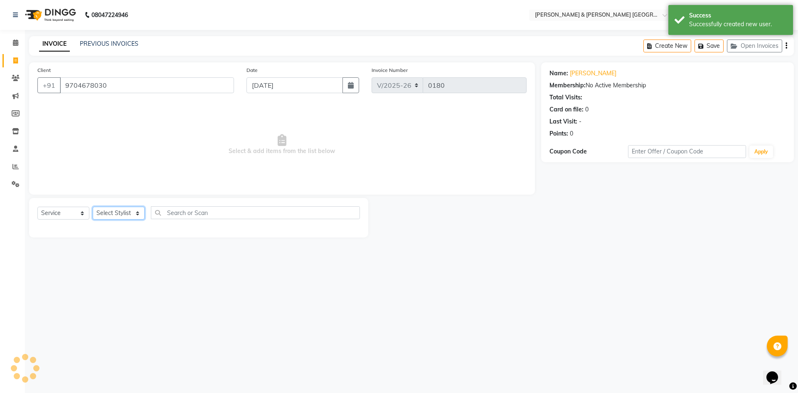
click at [118, 216] on select "Select Stylist [PERSON_NAME] [PERSON_NAME] [PERSON_NAME] [PERSON_NAME] Shabbu […" at bounding box center [119, 213] width 52 height 13
select select "88028"
click at [93, 207] on select "Select Stylist [PERSON_NAME] [PERSON_NAME] [PERSON_NAME] [PERSON_NAME] Shabbu […" at bounding box center [119, 213] width 52 height 13
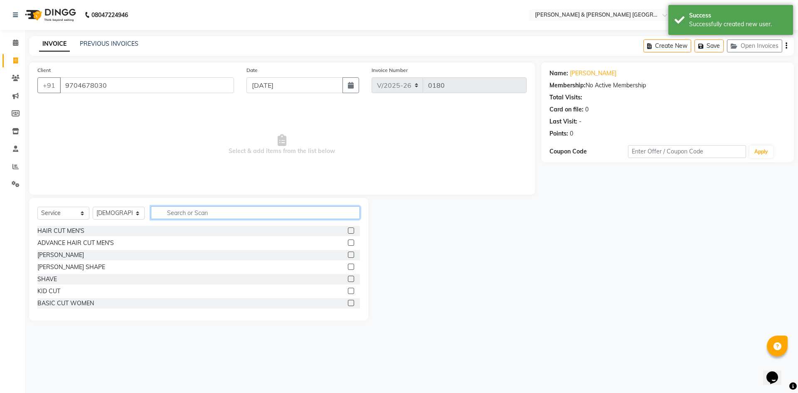
click at [174, 211] on input "text" at bounding box center [255, 212] width 209 height 13
click at [348, 232] on label at bounding box center [351, 230] width 6 height 6
click at [348, 232] on input "checkbox" at bounding box center [350, 230] width 5 height 5
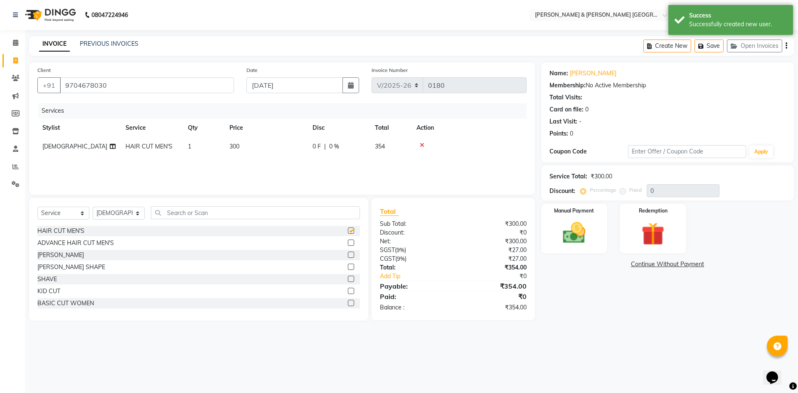
checkbox input "false"
click at [246, 150] on td "300" at bounding box center [265, 146] width 83 height 19
select select "88028"
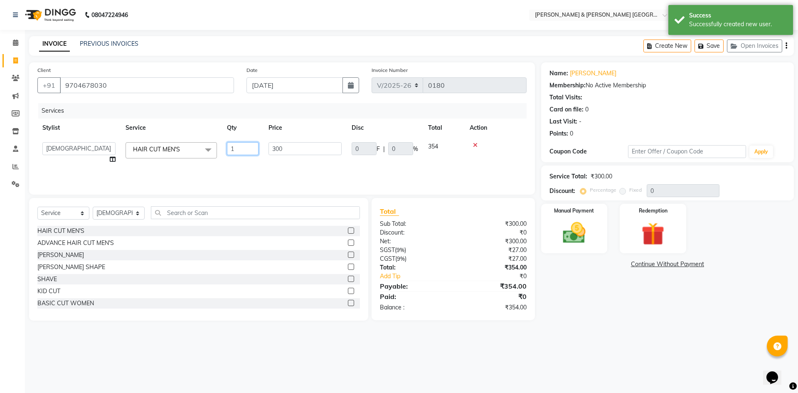
click at [246, 150] on input "1" at bounding box center [243, 148] width 32 height 13
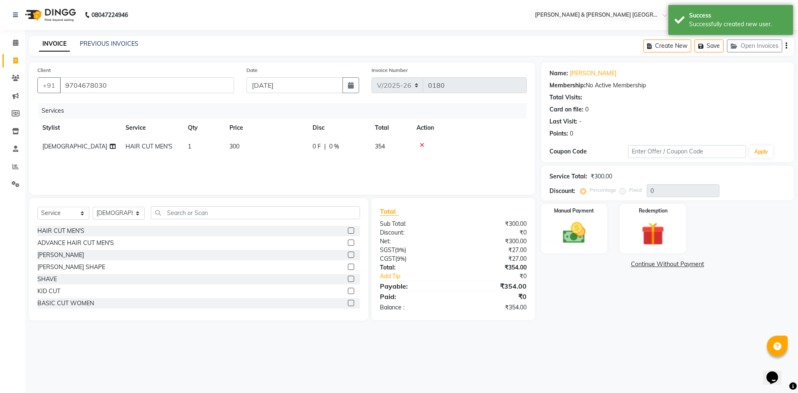
click at [277, 146] on td "300" at bounding box center [265, 146] width 83 height 19
select select "88028"
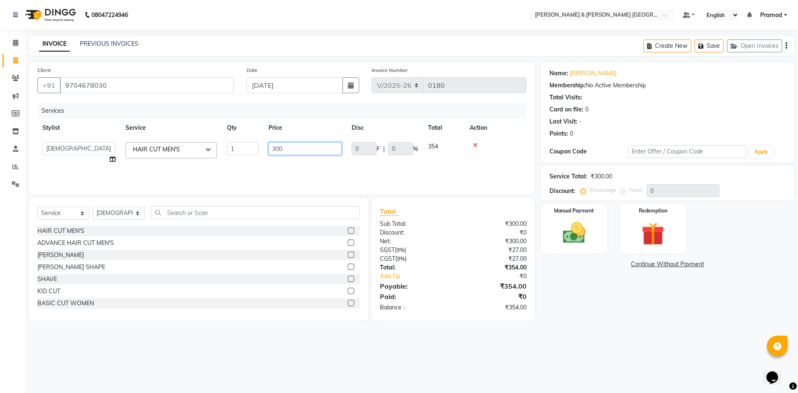
click at [277, 146] on input "300" at bounding box center [305, 148] width 73 height 13
type input "240"
click at [309, 172] on div "Services Stylist Service Qty Price Disc Total Action Arhan Ashu E. Swapna Laxmi…" at bounding box center [281, 144] width 489 height 83
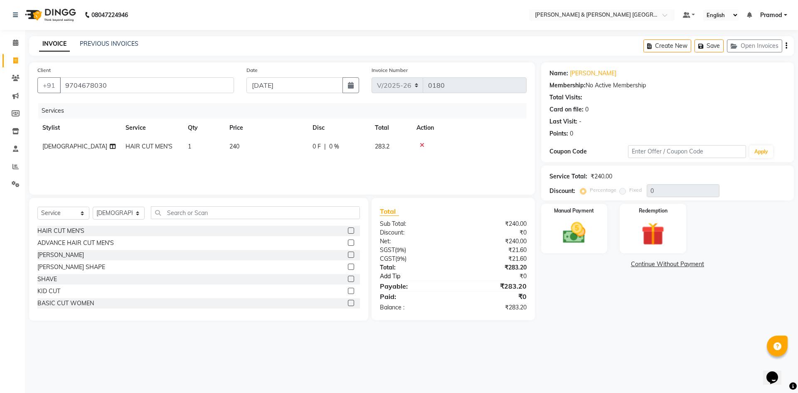
click at [422, 272] on link "Add Tip" at bounding box center [420, 276] width 93 height 9
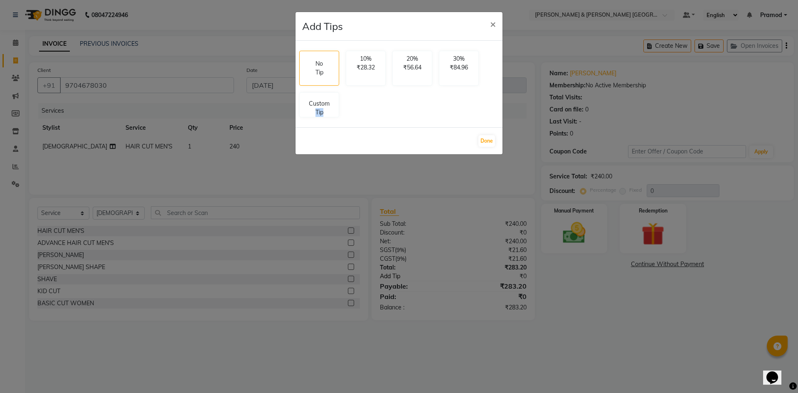
click at [422, 272] on ngb-modal-window "Add Tips × No Tip 10% ₹28.32 20% ₹56.64 30% ₹84.96 Custom Tip Done" at bounding box center [399, 196] width 798 height 393
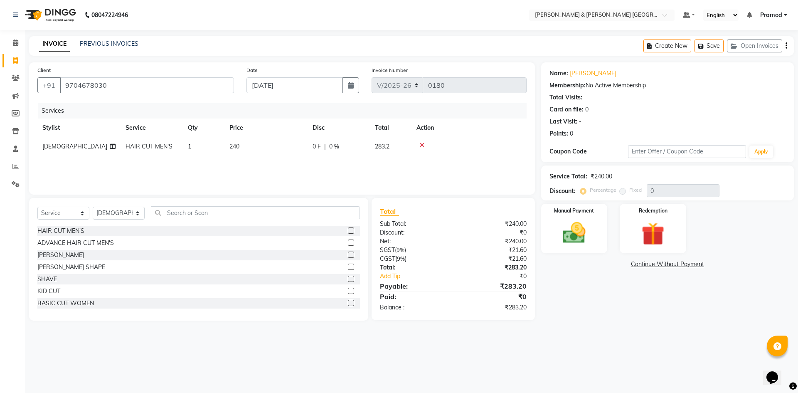
click at [387, 143] on span "283.2" at bounding box center [382, 146] width 15 height 7
select select "88028"
click at [387, 143] on div "0 F | 0 %" at bounding box center [385, 148] width 67 height 13
click at [440, 148] on span "283.2" at bounding box center [435, 146] width 15 height 7
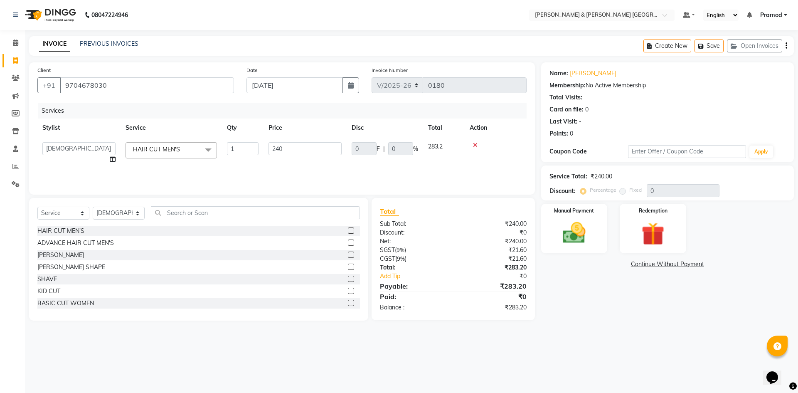
click at [342, 150] on td "240" at bounding box center [305, 153] width 83 height 32
click at [309, 151] on input "240" at bounding box center [305, 148] width 73 height 13
type input "240.5"
click at [296, 166] on div "Services Stylist Service Qty Price Disc Total Action Arhan Ashu E. Swapna Laxmi…" at bounding box center [281, 144] width 489 height 83
click at [254, 148] on td "240.5" at bounding box center [265, 146] width 83 height 19
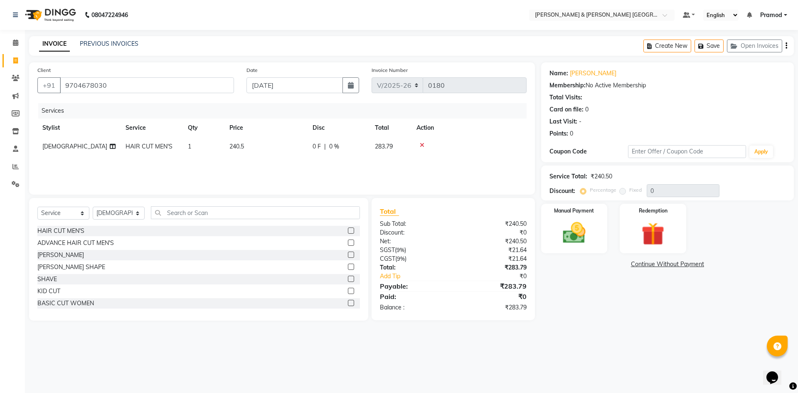
select select "88028"
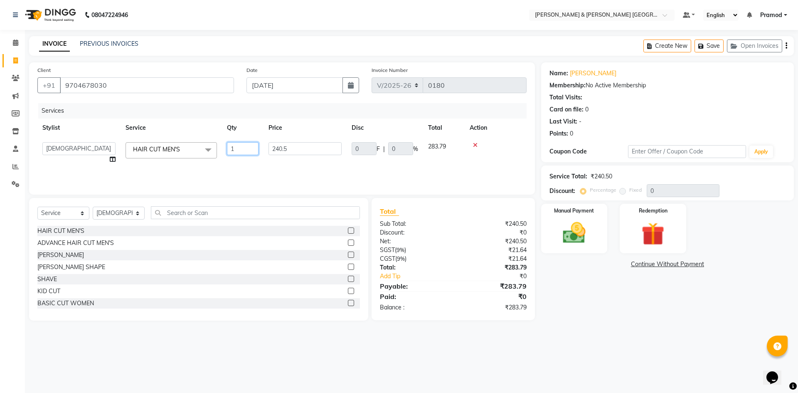
click at [254, 148] on input "1" at bounding box center [243, 148] width 32 height 13
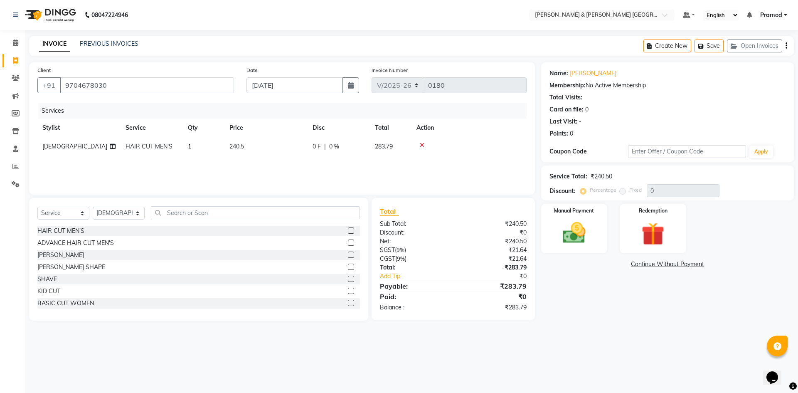
click at [254, 148] on td "240.5" at bounding box center [265, 146] width 83 height 19
select select "88028"
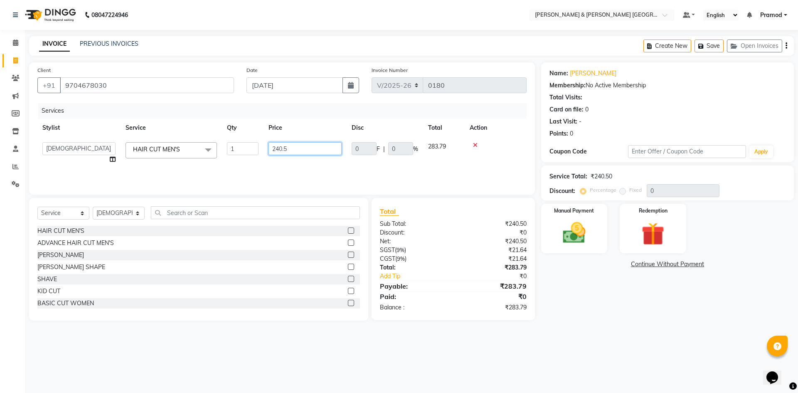
click at [297, 152] on input "240.5" at bounding box center [305, 148] width 73 height 13
type input "240.6"
click at [299, 172] on div "Services Stylist Service Qty Price Disc Total Action Arhan Ashu E. Swapna Laxmi…" at bounding box center [281, 144] width 489 height 83
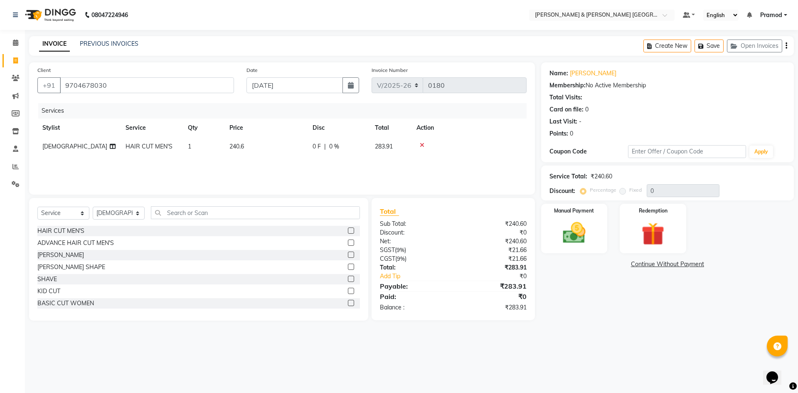
click at [271, 141] on td "240.6" at bounding box center [265, 146] width 83 height 19
select select "88028"
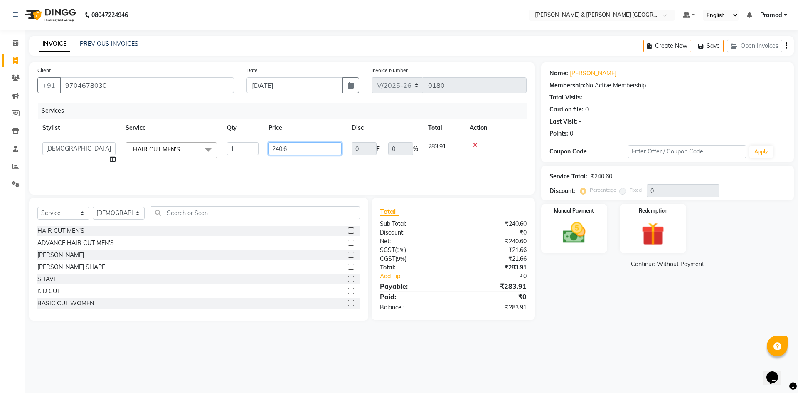
click at [311, 148] on input "240.6" at bounding box center [305, 148] width 73 height 13
type input "240"
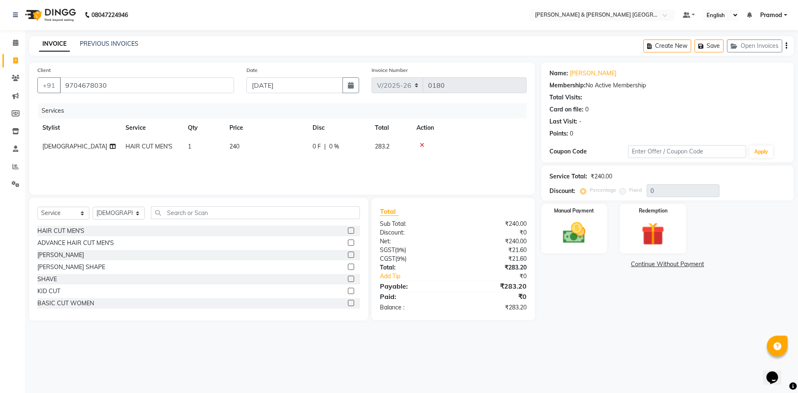
click at [307, 165] on div "Services Stylist Service Qty Price Disc Total Action Ashu HAIR CUT MEN'S 1 240 …" at bounding box center [281, 144] width 489 height 83
click at [524, 276] on div "₹0" at bounding box center [499, 276] width 66 height 9
click at [523, 274] on div "₹0" at bounding box center [499, 276] width 66 height 9
click at [513, 276] on div "₹0" at bounding box center [499, 276] width 66 height 9
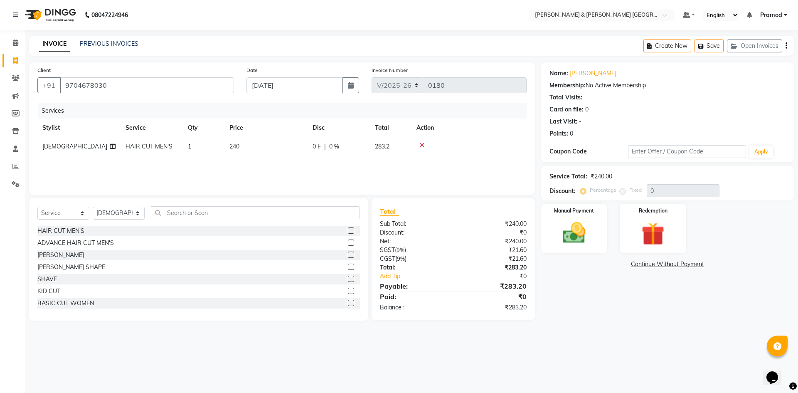
click at [504, 276] on div "₹0" at bounding box center [499, 276] width 66 height 9
click at [389, 274] on link "Add Tip" at bounding box center [420, 276] width 93 height 9
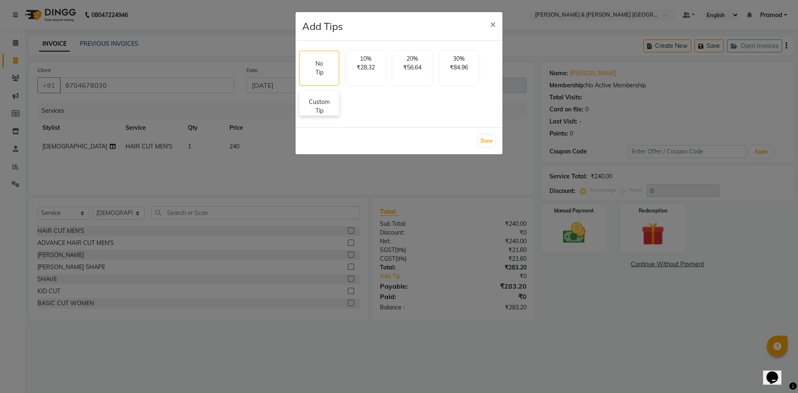
click at [332, 108] on p "Custom Tip" at bounding box center [319, 106] width 29 height 17
select select "88028"
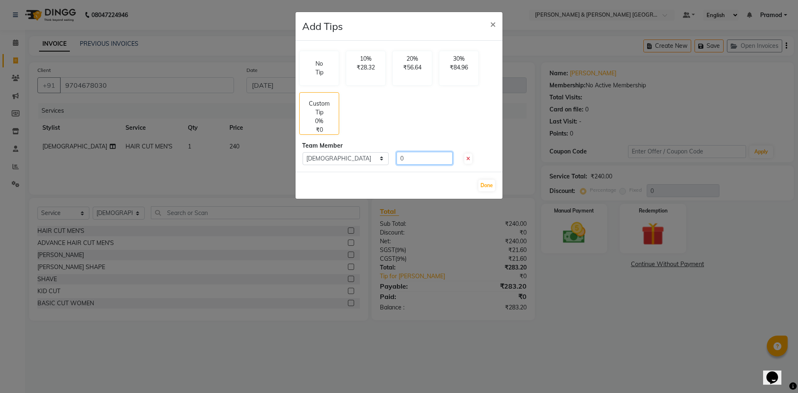
click at [422, 158] on input "0" at bounding box center [425, 158] width 56 height 13
type input "0.8"
click at [481, 184] on button "Done" at bounding box center [486, 186] width 17 height 12
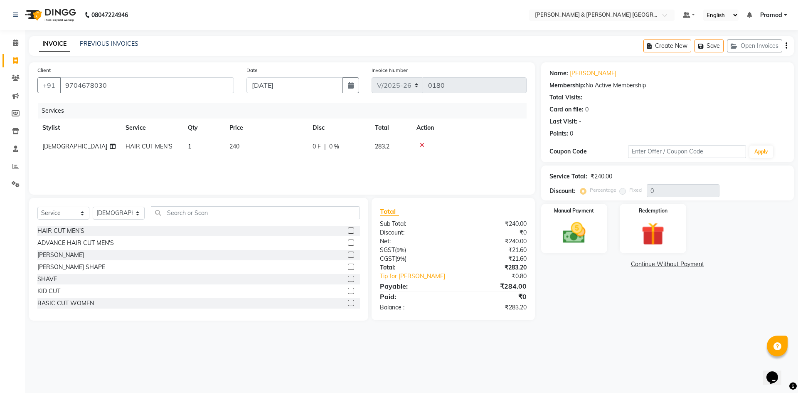
click at [493, 348] on div "08047224946 Select Location × Toni & Guy Om Sree Heights, Kowkoor Default Panel…" at bounding box center [399, 196] width 798 height 393
click at [577, 230] on img at bounding box center [574, 232] width 39 height 27
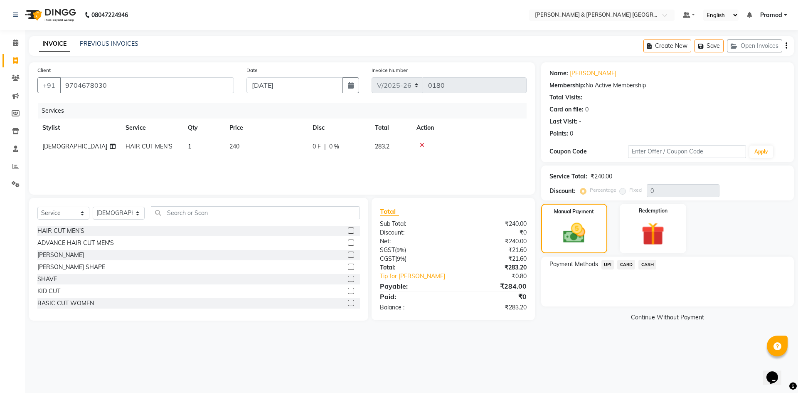
click at [608, 265] on span "UPI" at bounding box center [608, 265] width 13 height 10
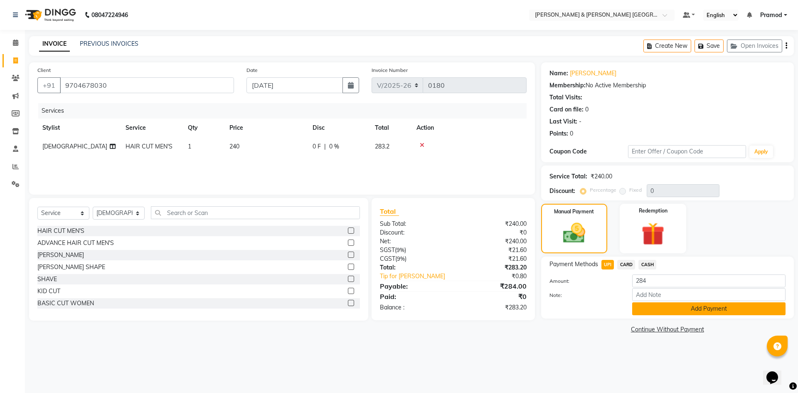
click at [665, 313] on button "Add Payment" at bounding box center [708, 308] width 153 height 13
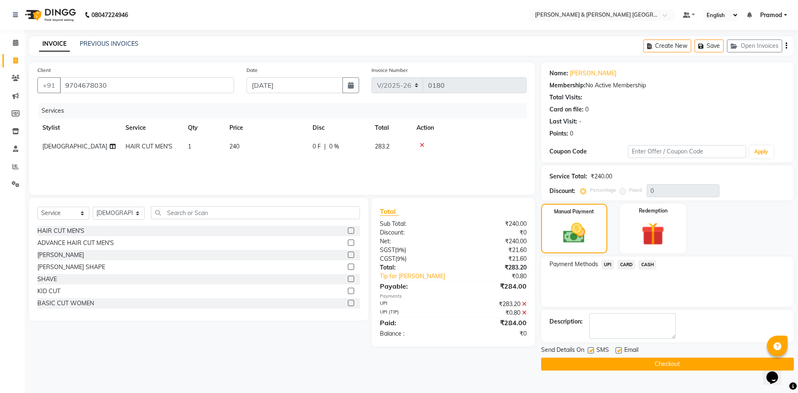
click at [609, 361] on button "Checkout" at bounding box center [667, 364] width 253 height 13
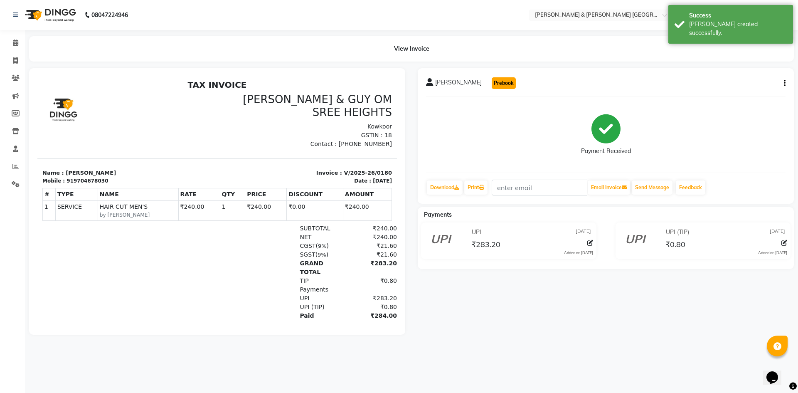
click at [492, 80] on button "Prebook" at bounding box center [504, 83] width 24 height 12
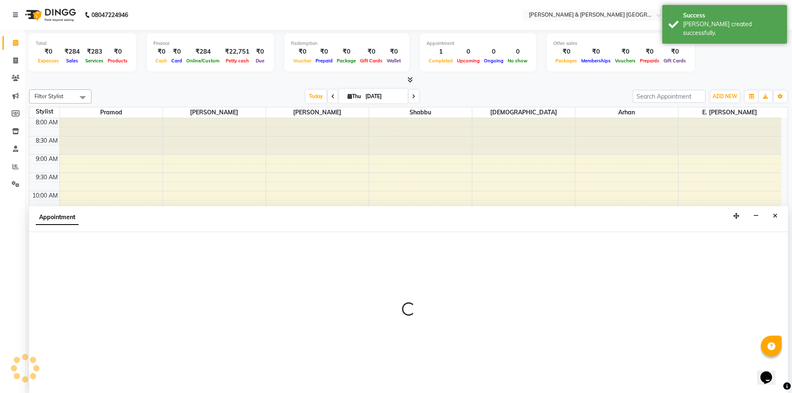
scroll to position [0, 0]
select select "88028"
select select "540"
select select "tentative"
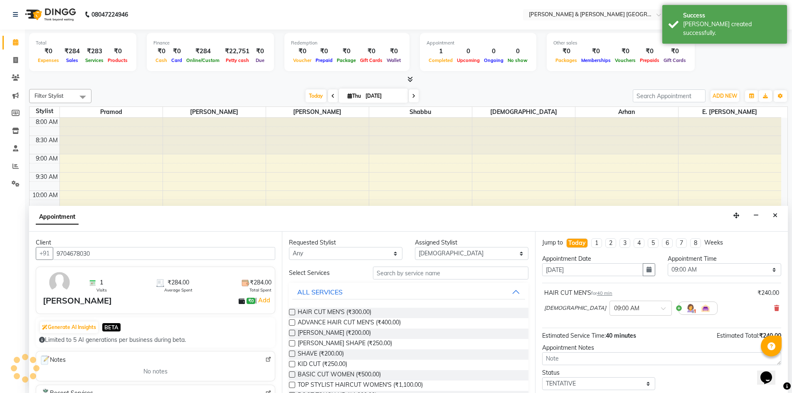
scroll to position [183, 0]
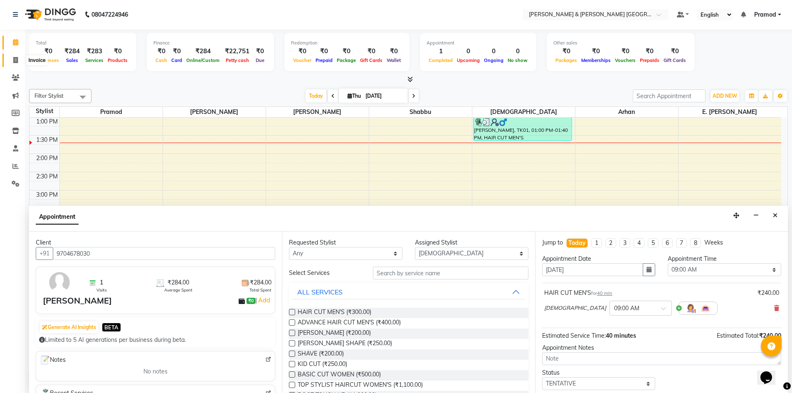
click at [15, 58] on icon at bounding box center [15, 60] width 5 height 6
select select "service"
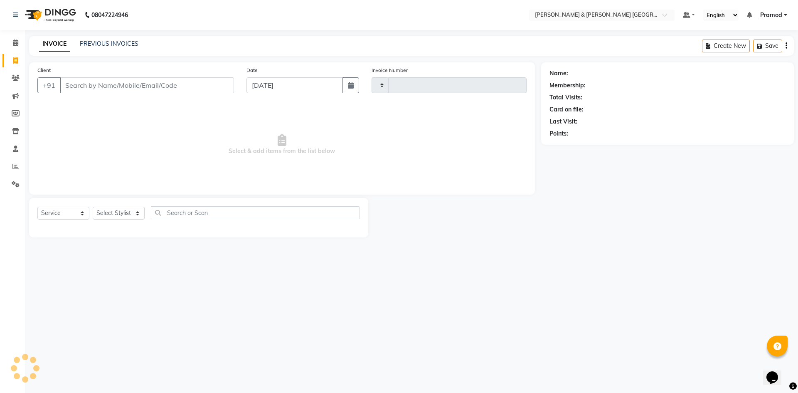
type input "0181"
select select "8717"
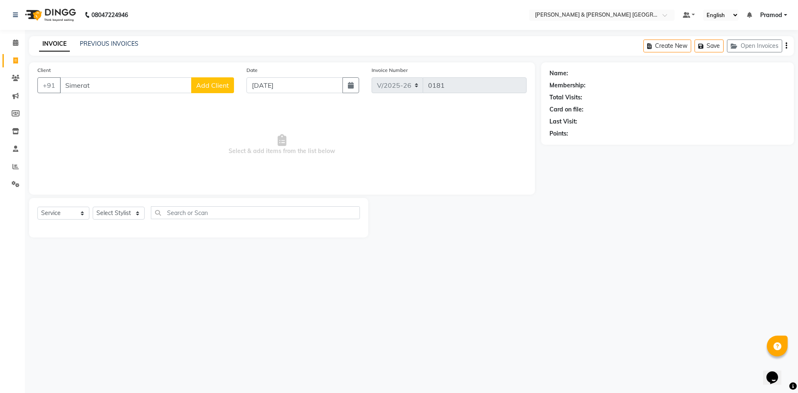
type input "Simerat"
click at [224, 81] on span "Add Client" at bounding box center [212, 85] width 33 height 8
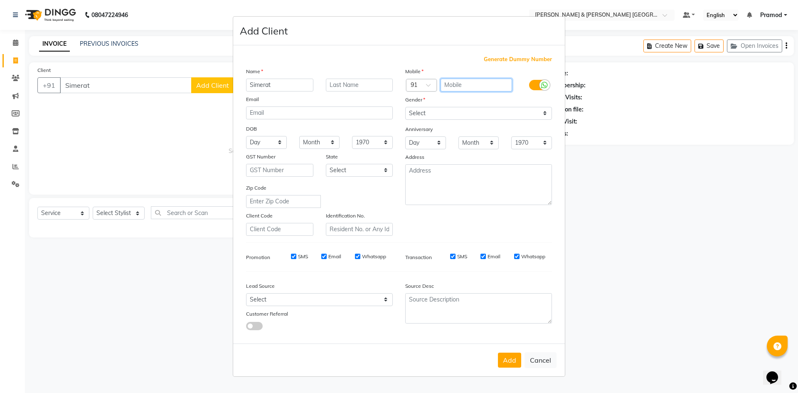
click at [471, 85] on input "text" at bounding box center [477, 85] width 72 height 13
type input "9049022592"
click at [506, 354] on button "Add" at bounding box center [509, 360] width 23 height 15
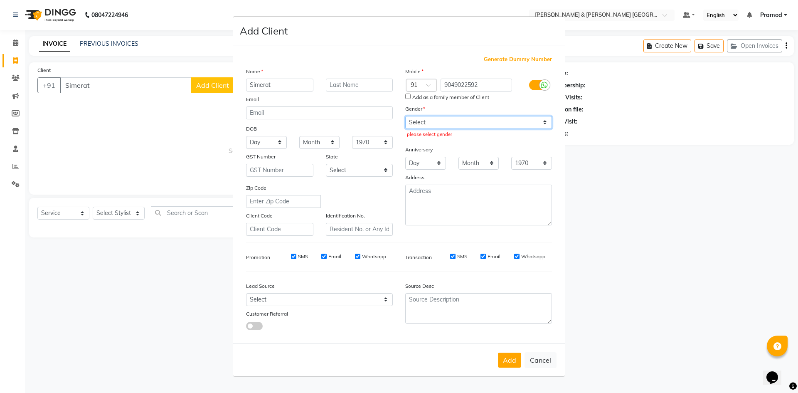
click at [483, 121] on select "Select Male Female Other Prefer Not To Say" at bounding box center [478, 122] width 147 height 13
select select "female"
click at [405, 116] on select "Select Male Female Other Prefer Not To Say" at bounding box center [478, 122] width 147 height 13
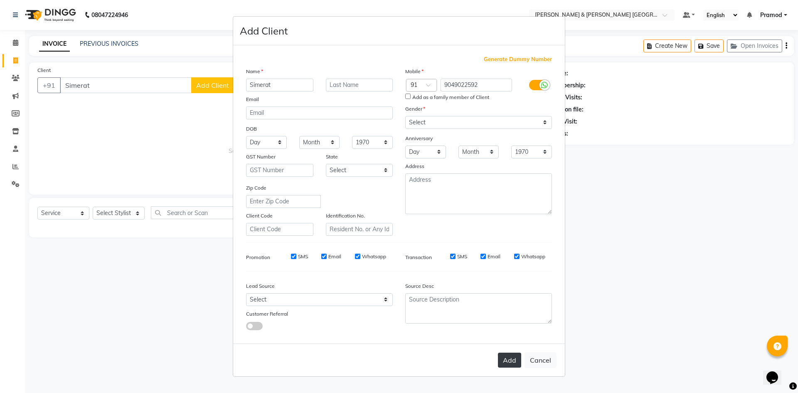
click at [510, 354] on button "Add" at bounding box center [509, 360] width 23 height 15
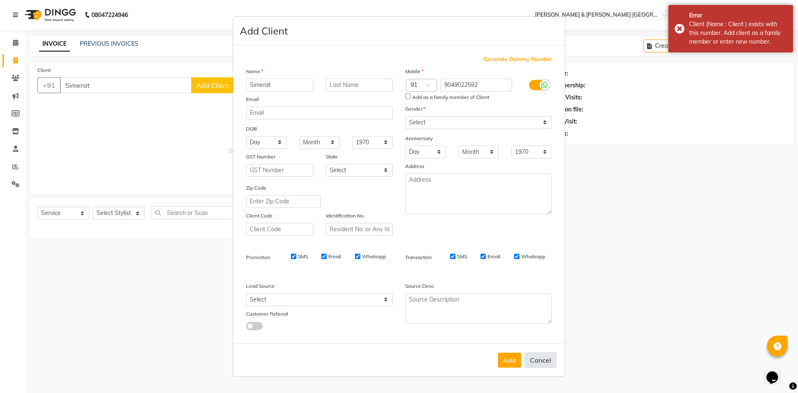
drag, startPoint x: 548, startPoint y: 362, endPoint x: 535, endPoint y: 345, distance: 21.0
click at [548, 361] on button "Cancel" at bounding box center [541, 360] width 32 height 16
select select
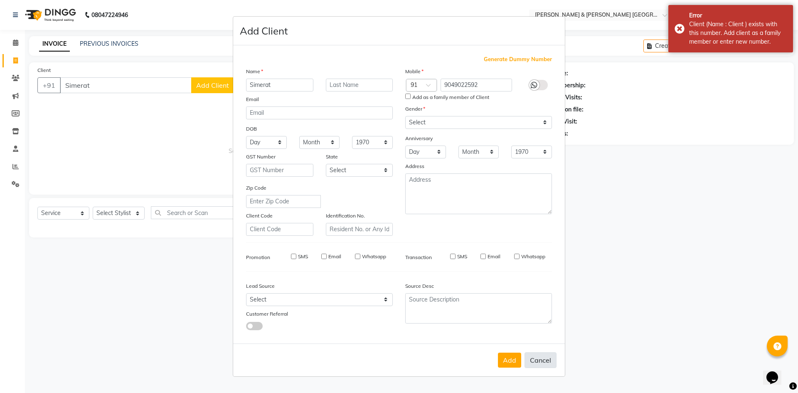
select select
checkbox input "false"
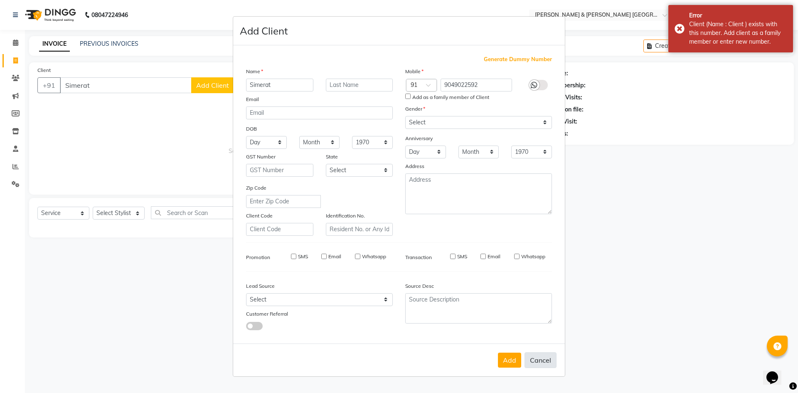
checkbox input "false"
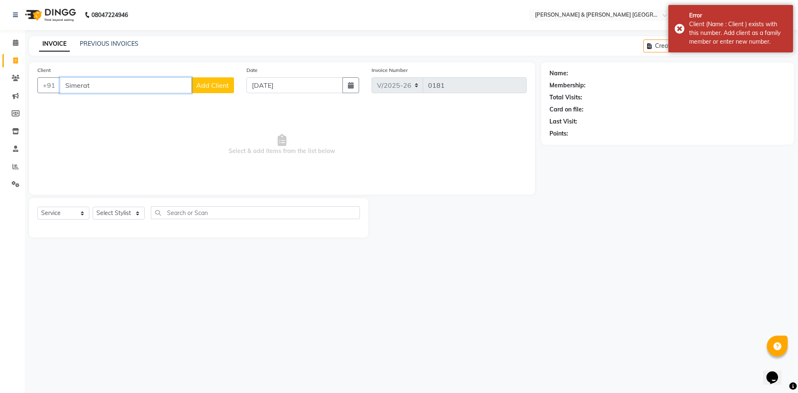
click at [158, 86] on input "Simerat" at bounding box center [126, 85] width 132 height 16
type input "S"
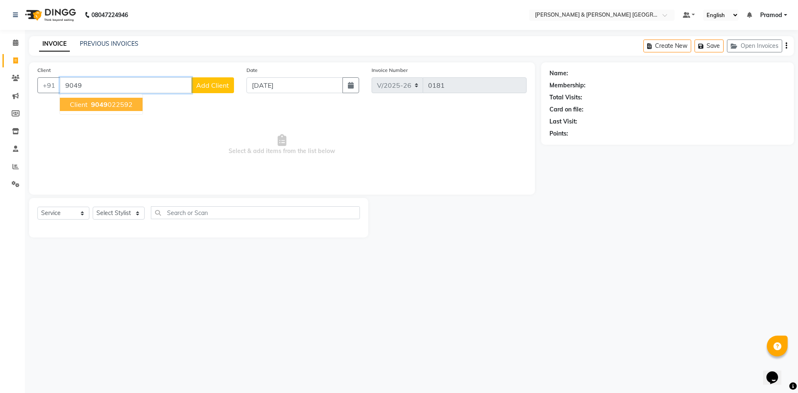
click at [132, 104] on button "Client 9049 022592" at bounding box center [101, 104] width 83 height 13
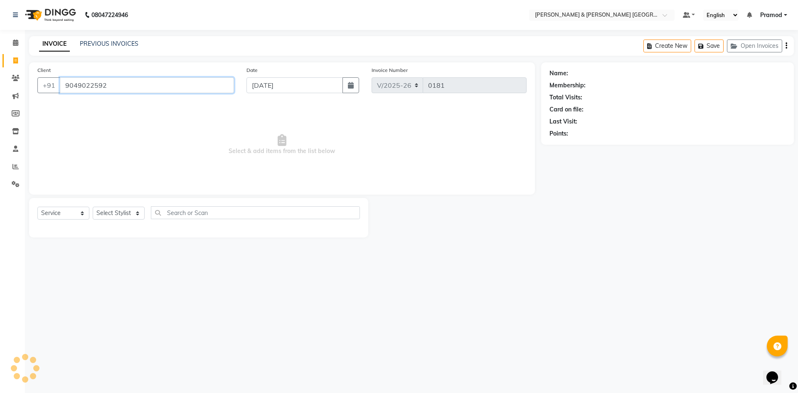
type input "9049022592"
click at [173, 87] on input "9049022592" at bounding box center [147, 85] width 174 height 16
drag, startPoint x: 173, startPoint y: 87, endPoint x: 29, endPoint y: 92, distance: 144.3
click at [29, 92] on div "Client +91 9049022592 Date 04-09-2025 Invoice Number V/2025 V/2025-26 0181 Sele…" at bounding box center [282, 128] width 506 height 132
click at [13, 60] on icon at bounding box center [15, 60] width 5 height 6
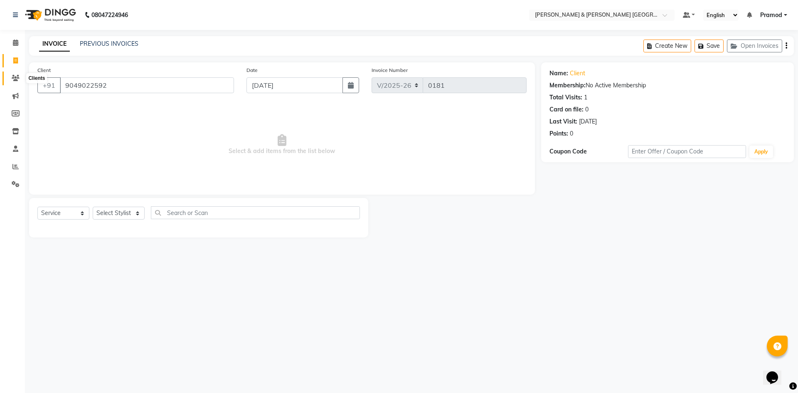
click at [16, 76] on icon at bounding box center [16, 78] width 8 height 6
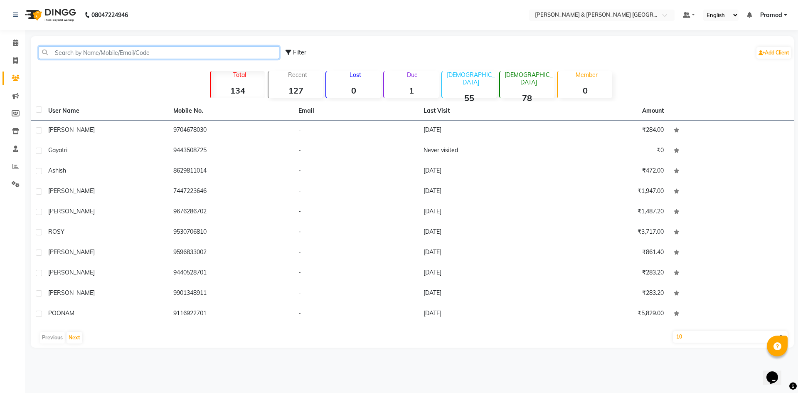
click at [144, 49] on input "text" at bounding box center [159, 52] width 241 height 13
paste input "9049022592"
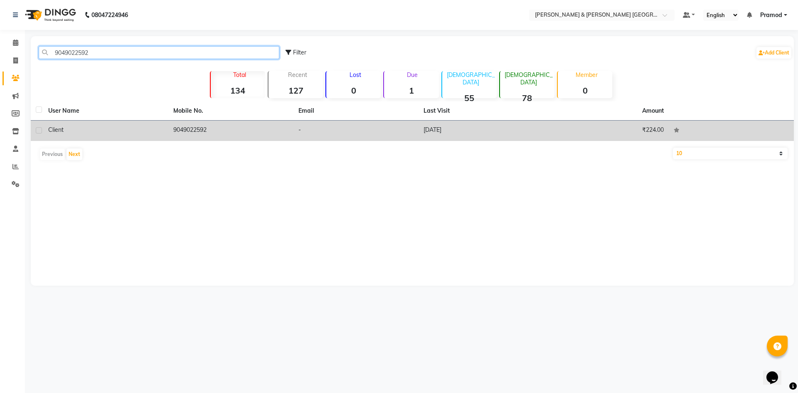
type input "9049022592"
click at [85, 122] on td "Client" at bounding box center [105, 131] width 125 height 20
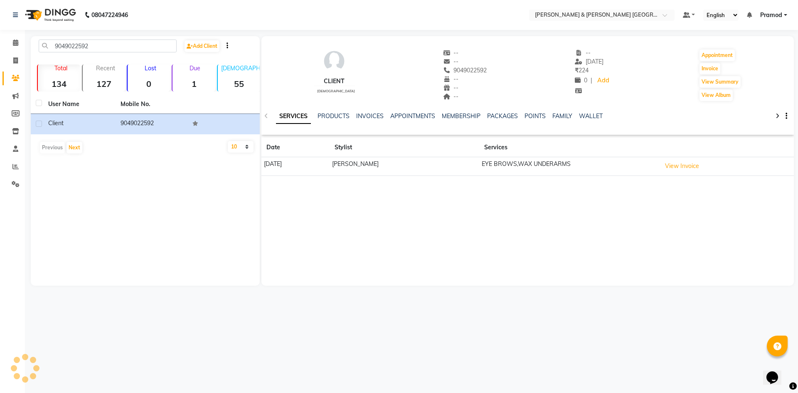
click at [785, 114] on button "button" at bounding box center [784, 116] width 5 height 9
click at [593, 115] on link "WALLET" at bounding box center [591, 115] width 24 height 7
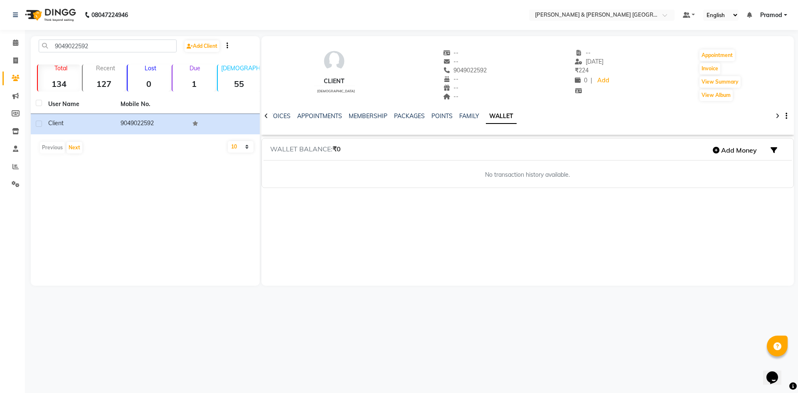
click at [275, 111] on div "SERVICES PRODUCTS INVOICES APPOINTMENTS MEMBERSHIP PACKAGES POINTS FAMILY WALLET" at bounding box center [527, 116] width 533 height 29
click at [281, 115] on link "INVOICES" at bounding box center [276, 115] width 27 height 7
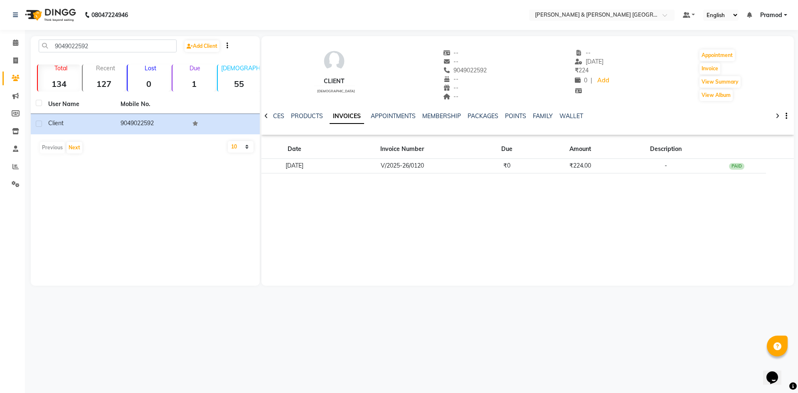
click at [334, 80] on div "Client" at bounding box center [334, 81] width 41 height 9
drag, startPoint x: 339, startPoint y: 79, endPoint x: 295, endPoint y: 81, distance: 44.1
click at [295, 81] on div "Client female -- -- 9049022592 -- -- -- -- 22-08-2025 ₹ 224 0 | Add Appointment…" at bounding box center [527, 71] width 533 height 62
click at [371, 92] on div "Client female -- -- 9049022592 -- -- -- -- 22-08-2025 ₹ 224 0 | Add Appointment…" at bounding box center [527, 71] width 533 height 62
click at [278, 116] on link "SERVICES" at bounding box center [270, 115] width 28 height 7
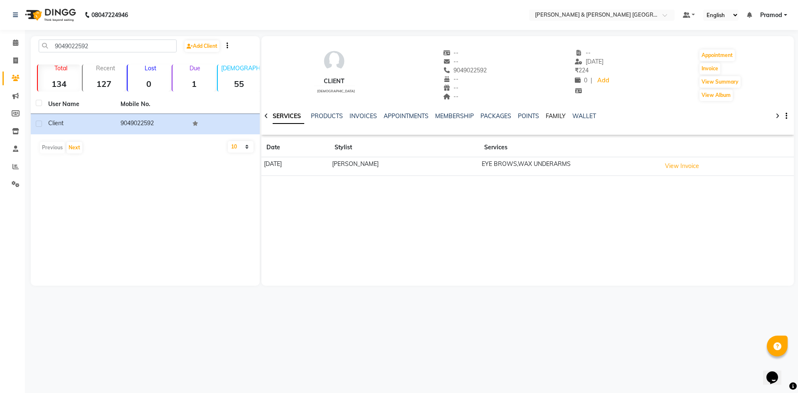
click at [555, 115] on link "FAMILY" at bounding box center [556, 115] width 20 height 7
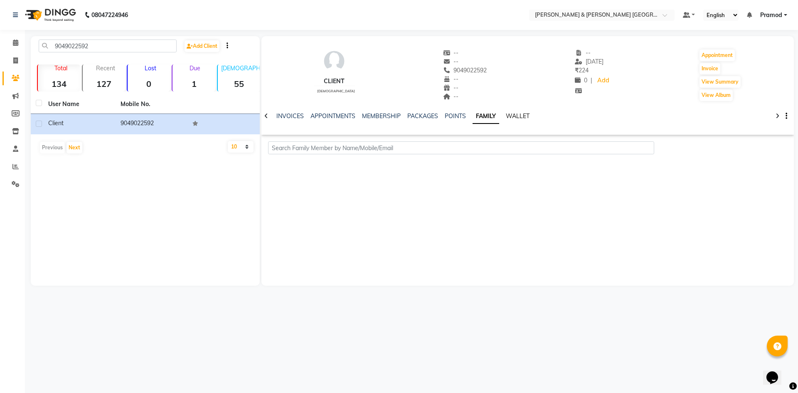
click at [511, 115] on link "WALLET" at bounding box center [518, 115] width 24 height 7
click at [397, 116] on link "PACKAGES" at bounding box center [409, 115] width 31 height 7
click at [404, 117] on link "MEMBERSHIP" at bounding box center [414, 115] width 39 height 7
click at [385, 113] on link "APPOINTMENTS" at bounding box center [372, 115] width 45 height 7
click at [337, 112] on link "INVOICES" at bounding box center [336, 115] width 27 height 7
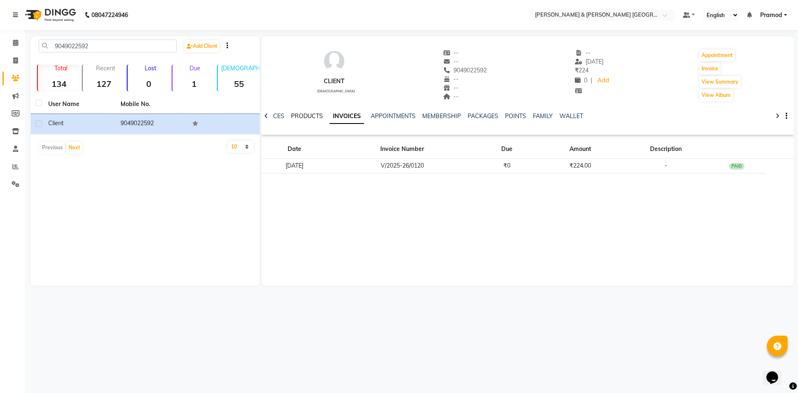
click at [308, 112] on link "PRODUCTS" at bounding box center [307, 115] width 32 height 7
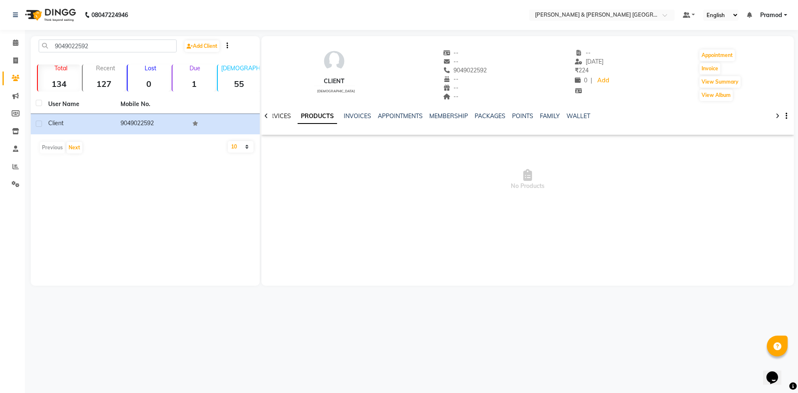
click at [283, 117] on link "SERVICES" at bounding box center [277, 115] width 28 height 7
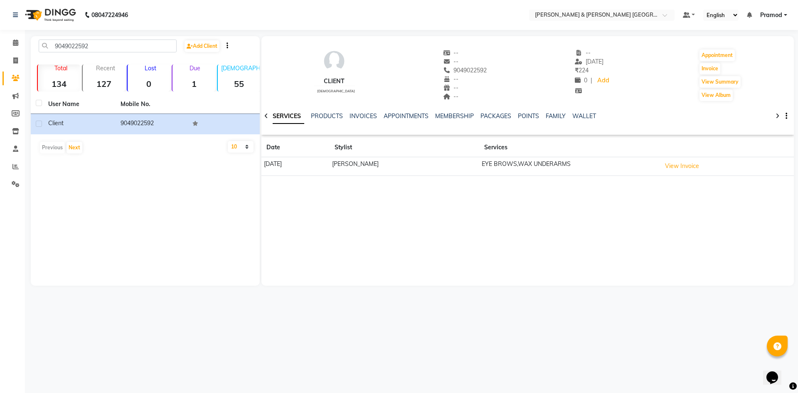
click at [267, 113] on icon at bounding box center [266, 116] width 4 height 6
click at [267, 113] on div "SERVICES PRODUCTS INVOICES APPOINTMENTS MEMBERSHIP PACKAGES POINTS FAMILY WALLET" at bounding box center [527, 116] width 533 height 29
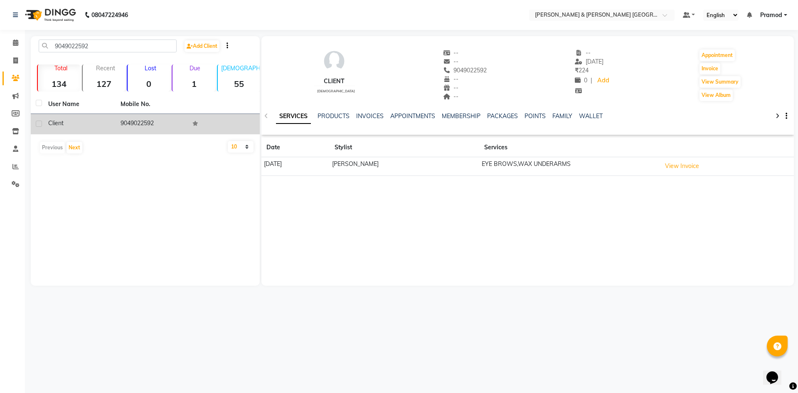
click at [63, 120] on span "Client" at bounding box center [55, 122] width 15 height 7
click at [40, 121] on label at bounding box center [39, 124] width 6 height 6
click at [40, 121] on input "checkbox" at bounding box center [38, 123] width 5 height 5
checkbox input "true"
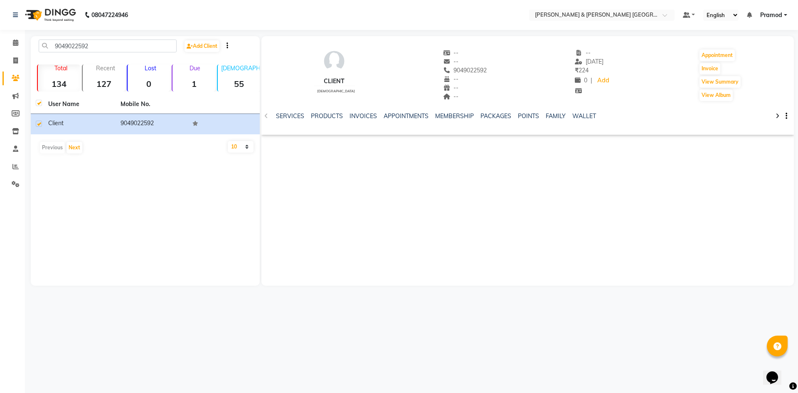
click at [228, 46] on icon "button" at bounding box center [228, 45] width 2 height 0
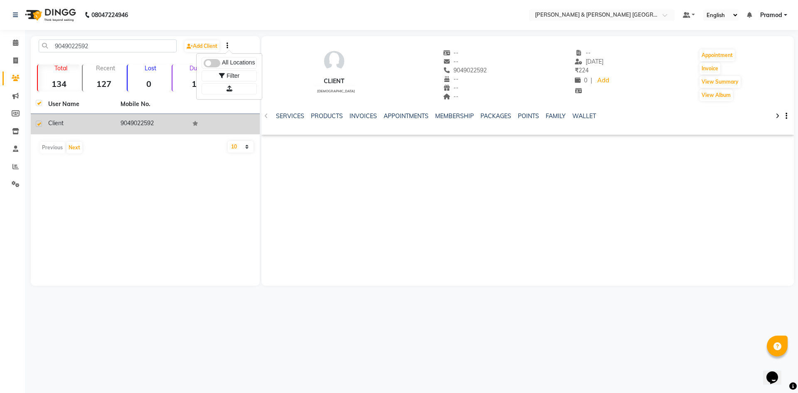
click at [171, 122] on td "9049022592" at bounding box center [152, 124] width 72 height 20
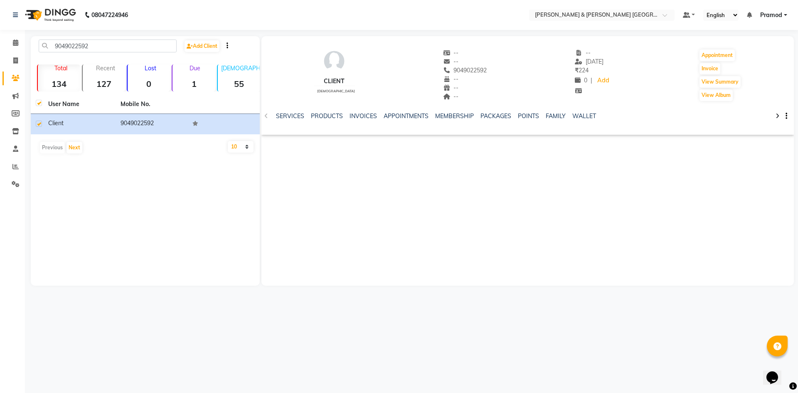
drag, startPoint x: 138, startPoint y: 123, endPoint x: 123, endPoint y: 151, distance: 31.8
click at [123, 151] on div "Previous Next" at bounding box center [145, 147] width 222 height 13
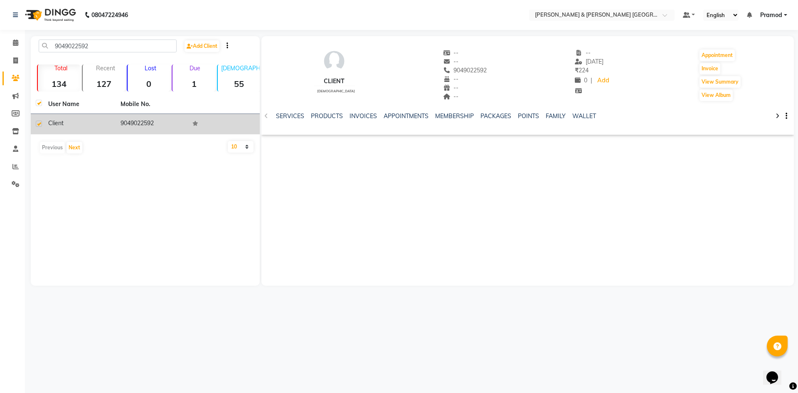
click at [106, 125] on div "Client" at bounding box center [79, 123] width 62 height 9
click at [44, 121] on td "Client" at bounding box center [79, 124] width 72 height 20
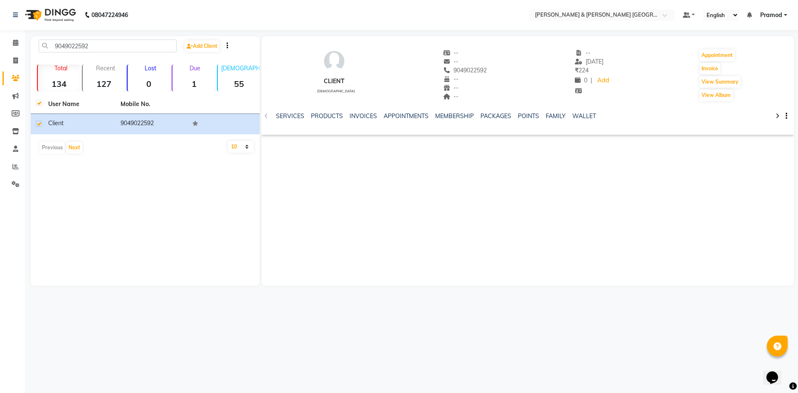
click at [781, 116] on div at bounding box center [778, 115] width 10 height 16
click at [784, 114] on button "button" at bounding box center [784, 116] width 5 height 9
click at [413, 188] on div "Client female -- -- 9049022592 -- -- -- -- 22-08-2025 ₹ 224 0 | Add Appointment…" at bounding box center [527, 160] width 533 height 249
click at [16, 44] on icon at bounding box center [15, 42] width 5 height 6
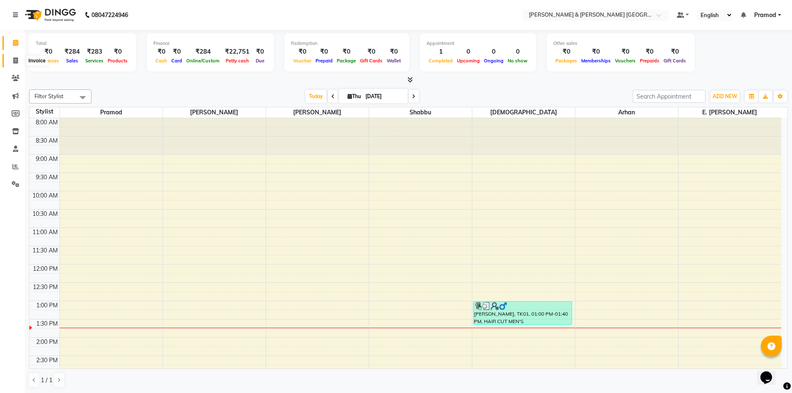
click at [17, 59] on icon at bounding box center [15, 60] width 5 height 6
select select "8717"
select select "service"
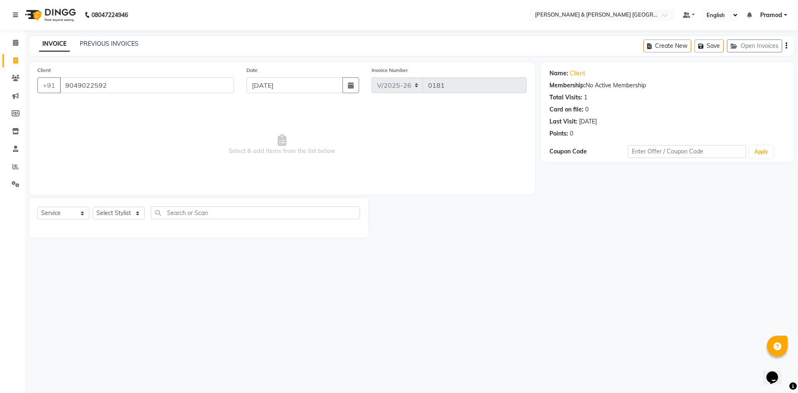
click at [176, 119] on span "Select & add items from the list below" at bounding box center [281, 144] width 489 height 83
click at [159, 87] on input "9049022592" at bounding box center [147, 85] width 174 height 16
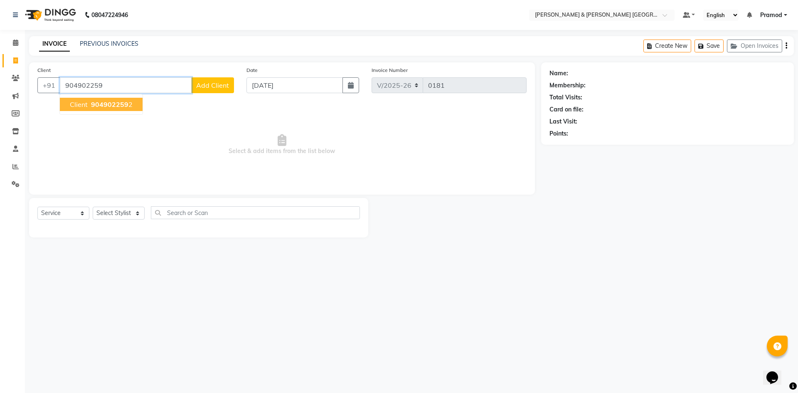
click at [95, 99] on button "Client 904902259 2" at bounding box center [101, 104] width 83 height 13
type input "9049022592"
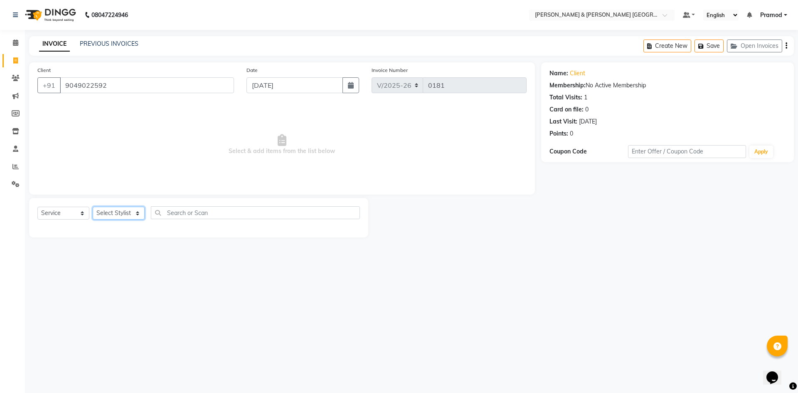
click at [121, 215] on select "Select Stylist [PERSON_NAME] [PERSON_NAME] [PERSON_NAME] [PERSON_NAME] Shabbu […" at bounding box center [119, 213] width 52 height 13
select select "88025"
click at [93, 207] on select "Select Stylist [PERSON_NAME] [PERSON_NAME] [PERSON_NAME] [PERSON_NAME] Shabbu […" at bounding box center [119, 213] width 52 height 13
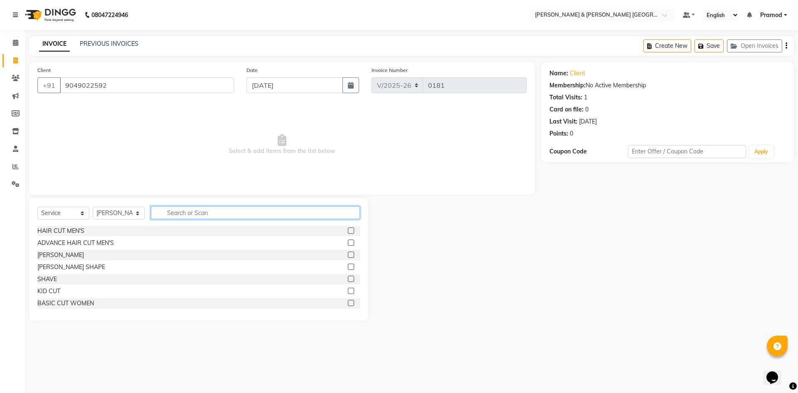
click at [190, 215] on input "text" at bounding box center [255, 212] width 209 height 13
type input "up"
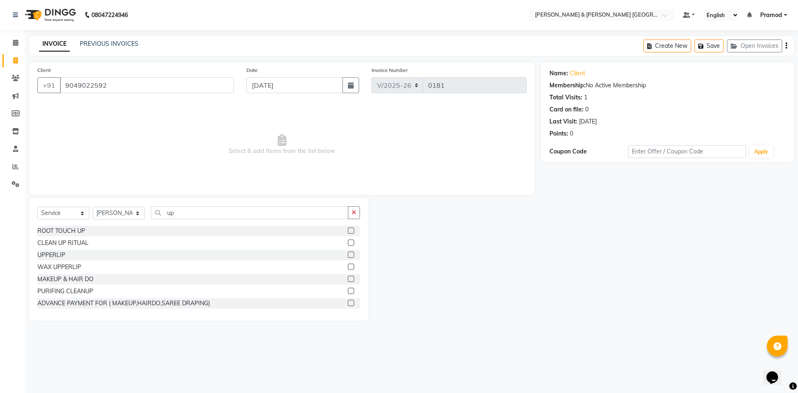
click at [348, 255] on label at bounding box center [351, 255] width 6 height 6
click at [348, 255] on input "checkbox" at bounding box center [350, 254] width 5 height 5
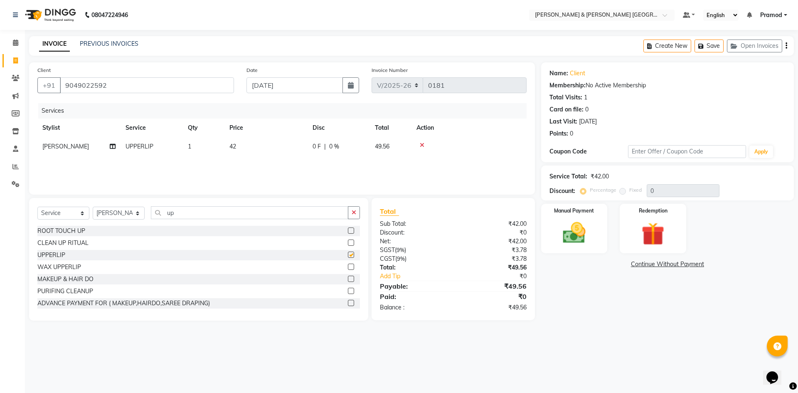
checkbox input "false"
click at [215, 214] on input "up" at bounding box center [249, 212] width 197 height 13
type input "u"
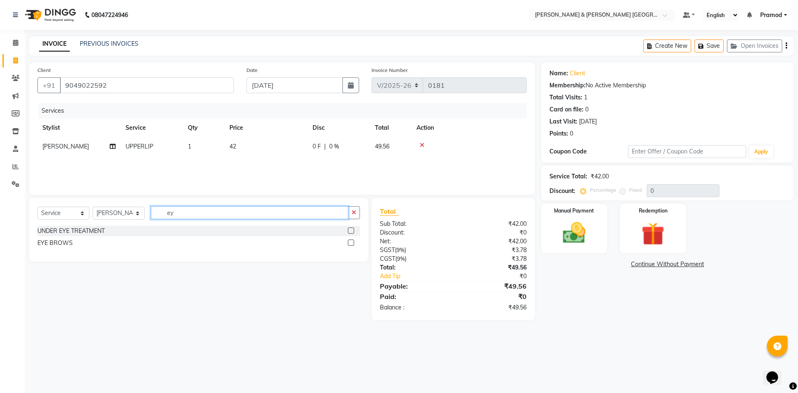
type input "ey"
click at [168, 226] on div "UNDER EYE TREATMENT" at bounding box center [198, 231] width 323 height 10
click at [158, 237] on div "UNDER EYE TREATMENT EYE BROWS" at bounding box center [198, 238] width 323 height 24
click at [350, 245] on label at bounding box center [351, 242] width 6 height 6
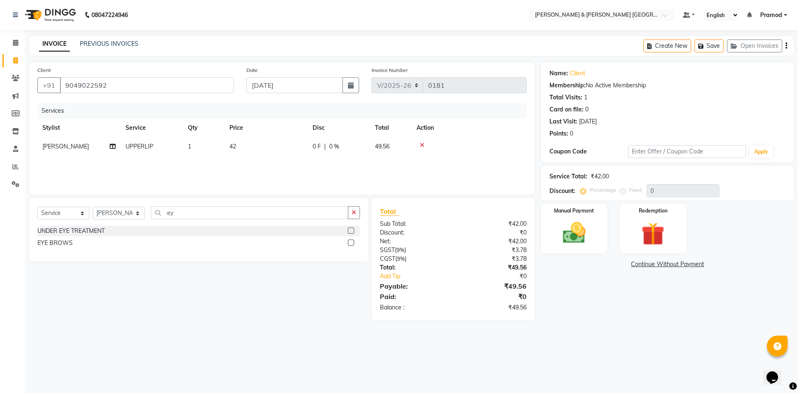
click at [350, 245] on input "checkbox" at bounding box center [350, 242] width 5 height 5
checkbox input "false"
click at [242, 144] on td "42" at bounding box center [265, 146] width 83 height 19
select select "88025"
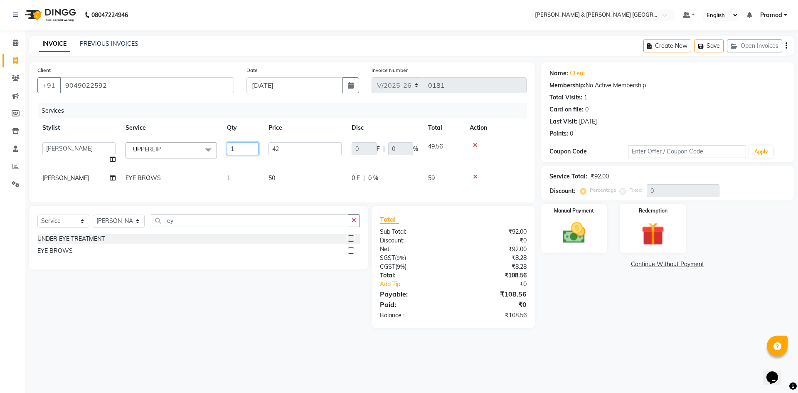
click at [242, 144] on input "1" at bounding box center [243, 148] width 32 height 13
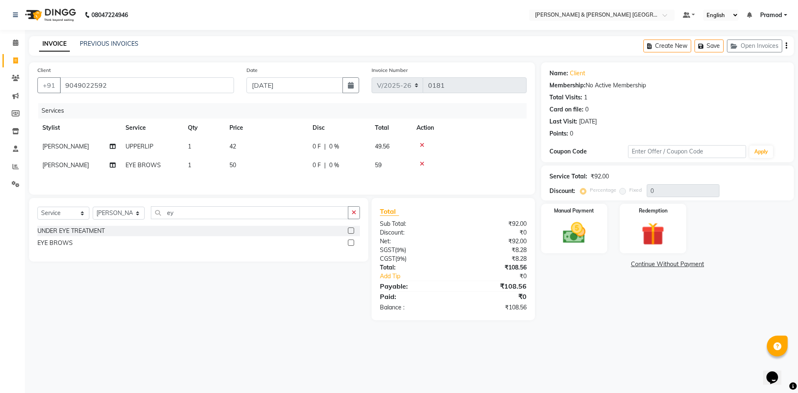
click at [266, 147] on td "42" at bounding box center [265, 146] width 83 height 19
select select "88025"
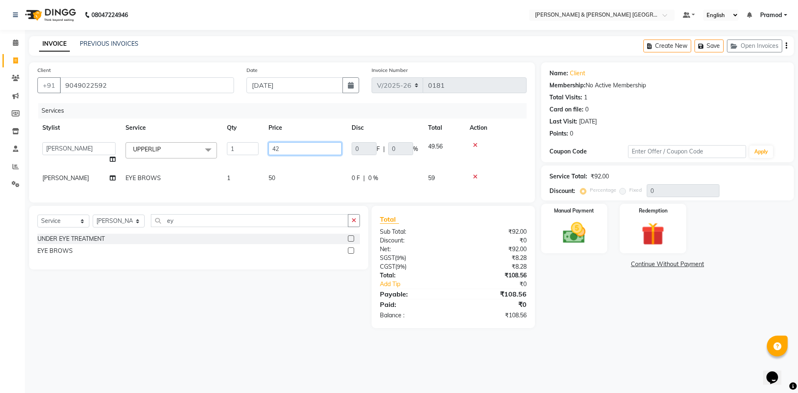
click at [289, 148] on input "42" at bounding box center [305, 148] width 73 height 13
type input "4"
type input "50"
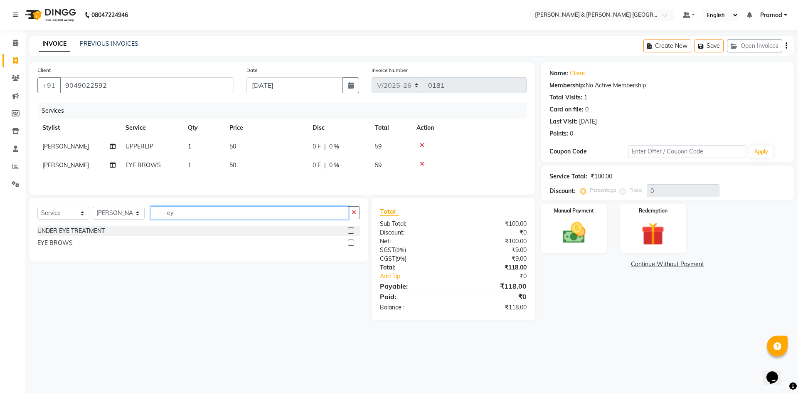
click at [327, 221] on div "Select Service Product Membership Package Voucher Prepaid Gift Card Select Styl…" at bounding box center [198, 216] width 323 height 20
click at [340, 308] on div "Select Service Product Membership Package Voucher Prepaid Gift Card Select Styl…" at bounding box center [195, 259] width 345 height 122
click at [582, 220] on img at bounding box center [574, 232] width 39 height 27
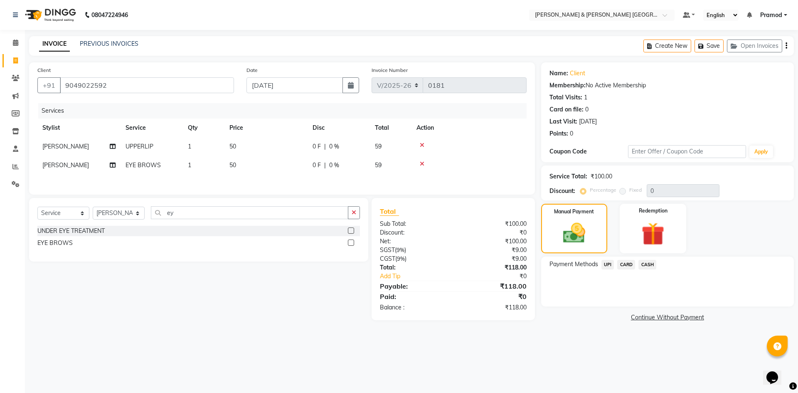
click at [606, 265] on span "UPI" at bounding box center [608, 265] width 13 height 10
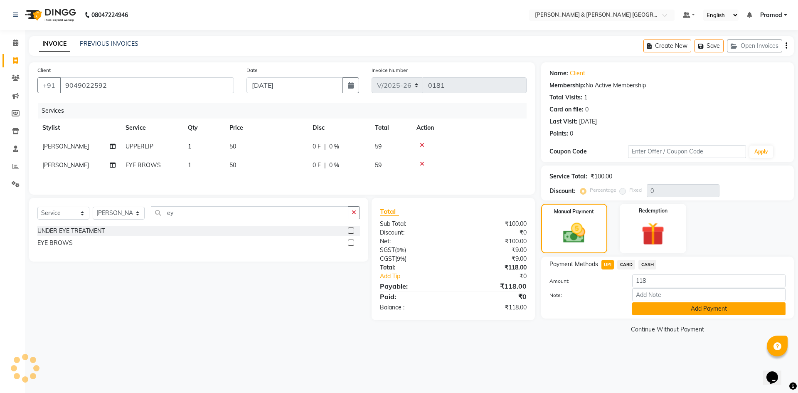
click at [682, 311] on button "Add Payment" at bounding box center [708, 308] width 153 height 13
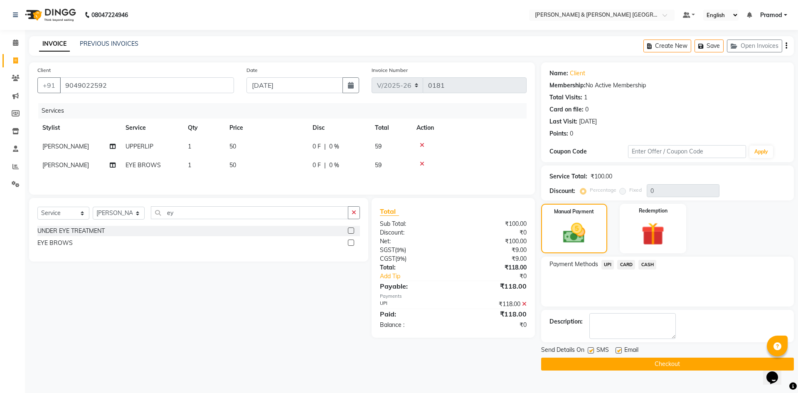
click at [645, 360] on button "Checkout" at bounding box center [667, 364] width 253 height 13
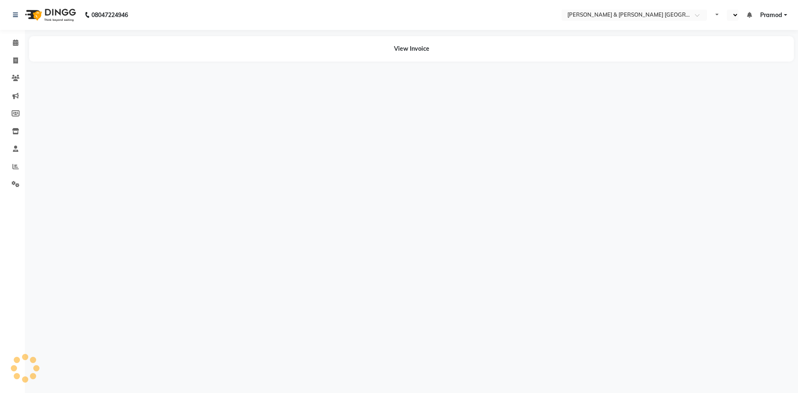
select select "en"
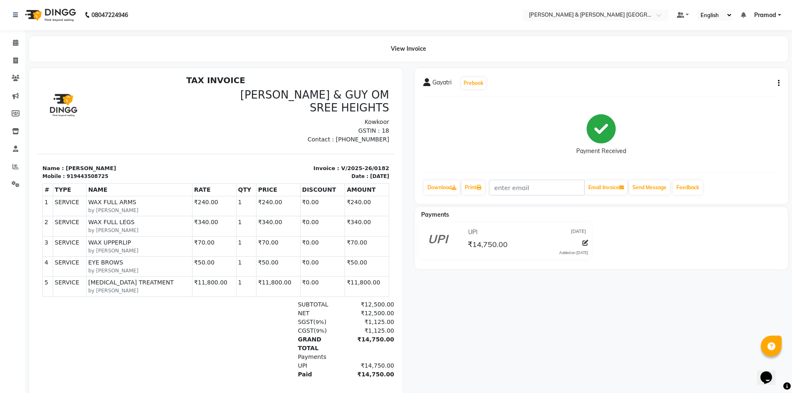
scroll to position [7, 0]
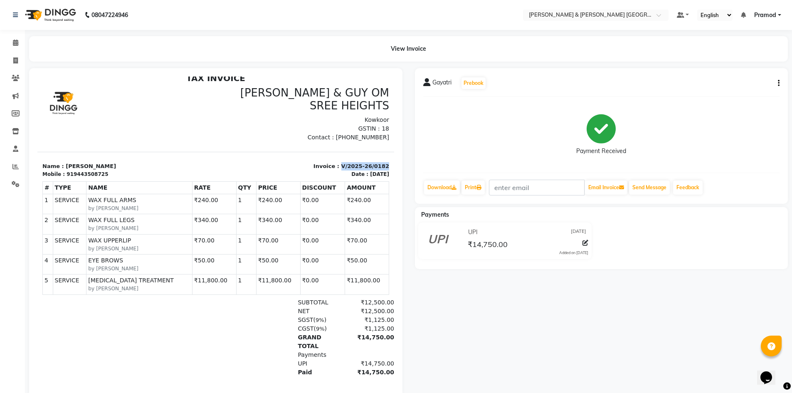
drag, startPoint x: 378, startPoint y: 154, endPoint x: 336, endPoint y: 150, distance: 42.1
click at [336, 162] on div "Invoice : V/2025-26/0182 Date : 04/09/2025" at bounding box center [305, 170] width 178 height 16
copy p "V/2025-26/0182"
click at [276, 307] on div "NET ₹12,500.00" at bounding box center [273, 311] width 241 height 9
click at [586, 242] on icon at bounding box center [585, 243] width 6 height 6
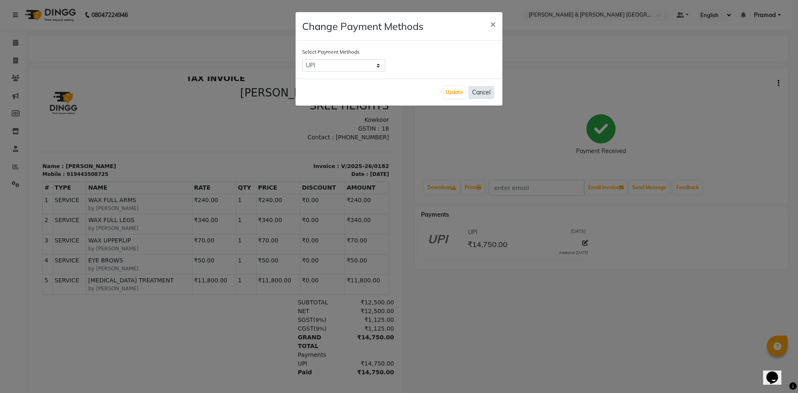
click at [490, 91] on button "Cancel" at bounding box center [482, 92] width 26 height 13
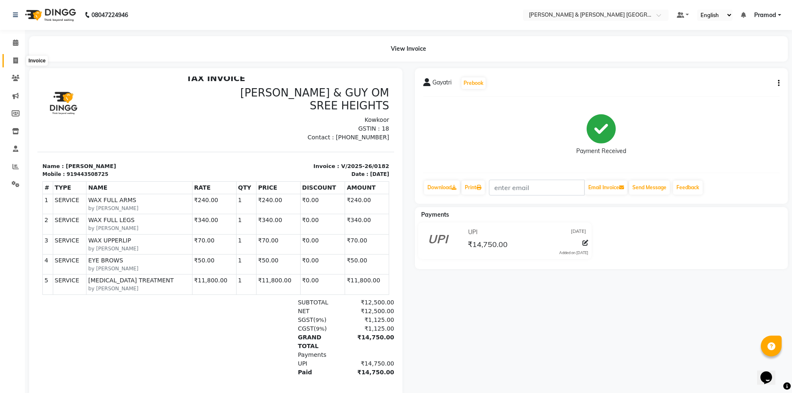
click at [14, 61] on icon at bounding box center [15, 60] width 5 height 6
select select "8717"
select select "service"
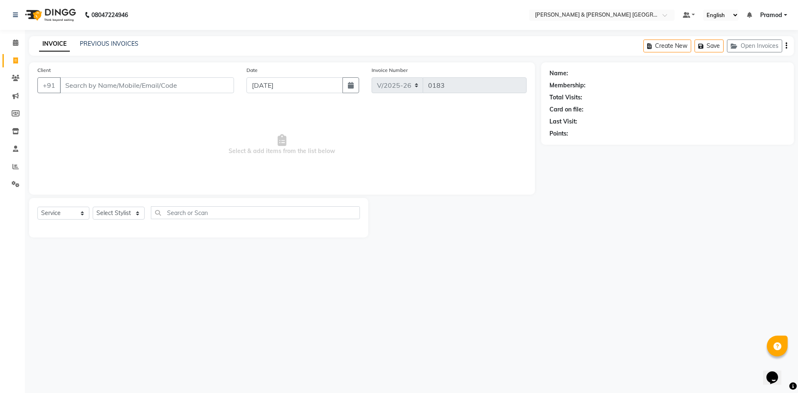
click at [538, 260] on div "08047224946 Select Location × Toni & Guy Om Sree Heights, Kowkoor Default Panel…" at bounding box center [399, 196] width 798 height 393
click at [585, 275] on div "08047224946 Select Location × Toni & Guy Om Sree Heights, Kowkoor Default Panel…" at bounding box center [399, 196] width 798 height 393
click at [98, 45] on link "PREVIOUS INVOICES" at bounding box center [109, 43] width 59 height 7
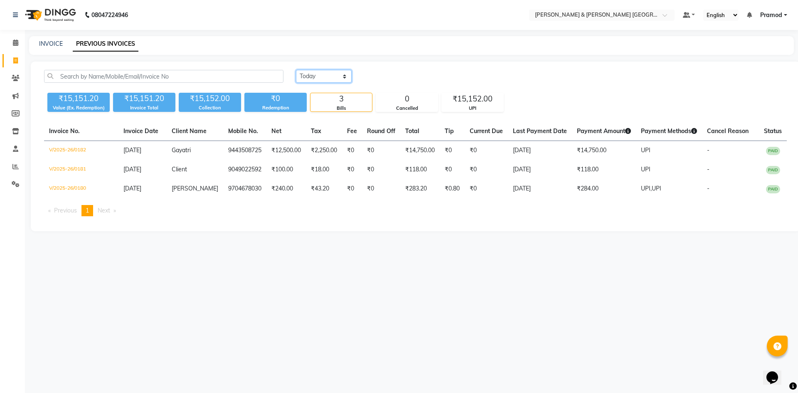
click at [323, 76] on select "Today Yesterday Custom Range" at bounding box center [324, 76] width 56 height 13
select select "range"
click at [296, 70] on select "Today Yesterday Custom Range" at bounding box center [324, 76] width 56 height 13
click at [401, 78] on input "[DATE]" at bounding box center [391, 77] width 58 height 12
select select "9"
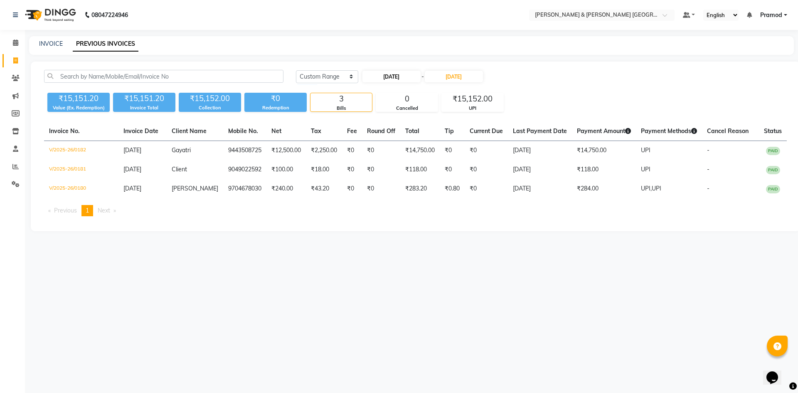
select select "2025"
click at [372, 120] on div "1" at bounding box center [371, 118] width 13 height 13
type input "01-09-2025"
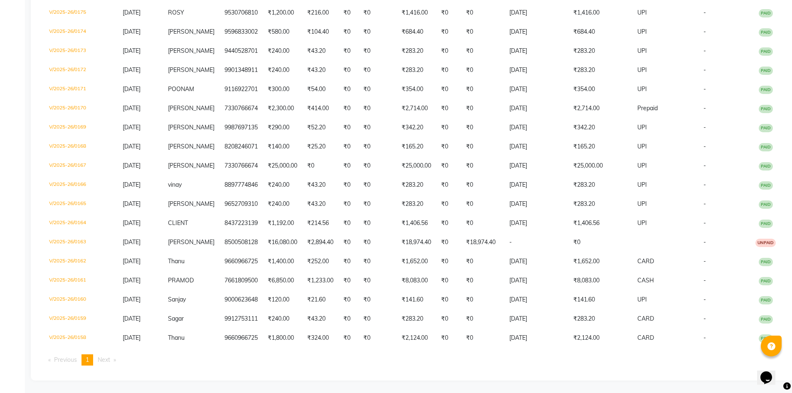
scroll to position [305, 0]
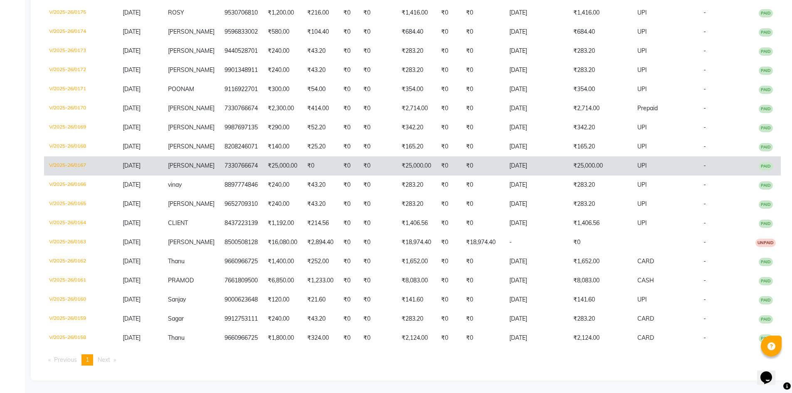
click at [504, 160] on td "03-09-2025" at bounding box center [536, 165] width 64 height 19
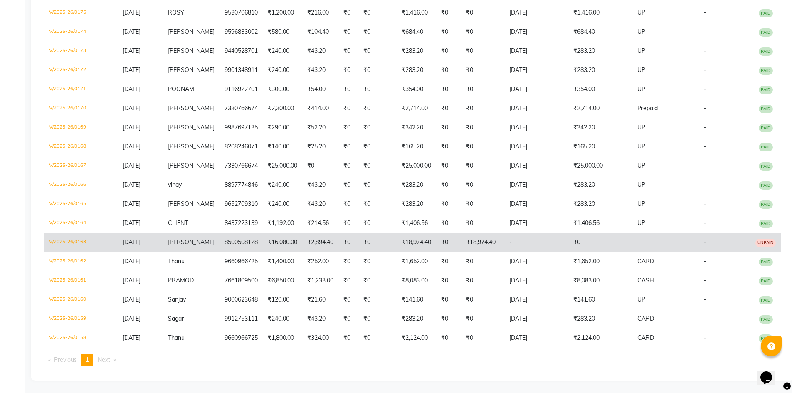
click at [489, 242] on td "₹18,974.40" at bounding box center [482, 242] width 43 height 19
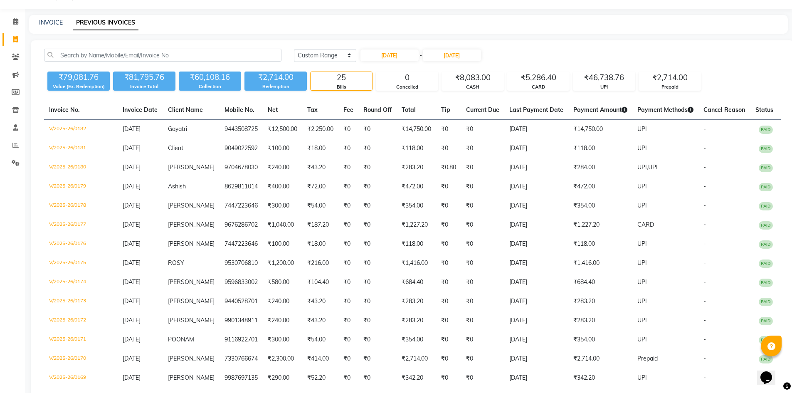
scroll to position [0, 0]
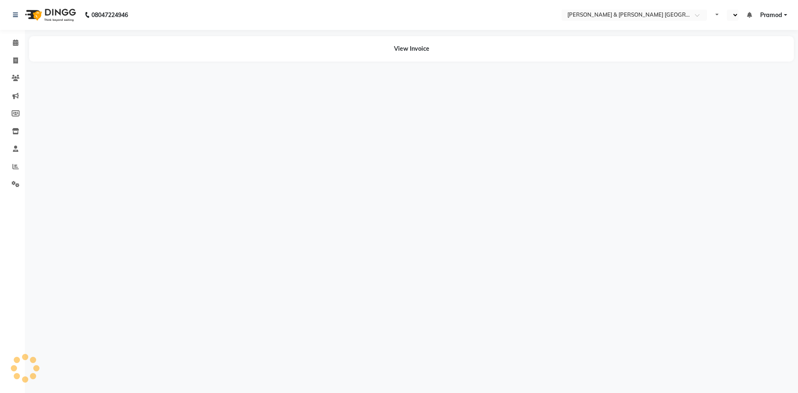
select select "en"
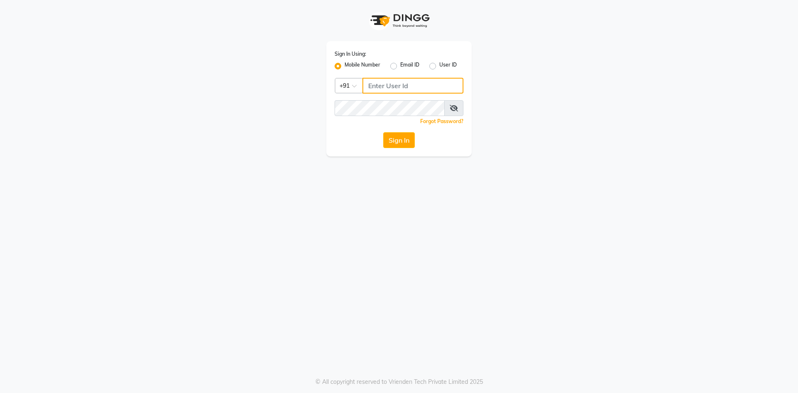
click at [387, 86] on input "Username" at bounding box center [412, 86] width 101 height 16
type input "7661809500"
click at [405, 129] on div "Sign In Using: Mobile Number Email ID User ID Country Code × [PHONE_NUMBER] Rem…" at bounding box center [398, 98] width 145 height 115
click at [405, 138] on button "Sign In" at bounding box center [399, 140] width 32 height 16
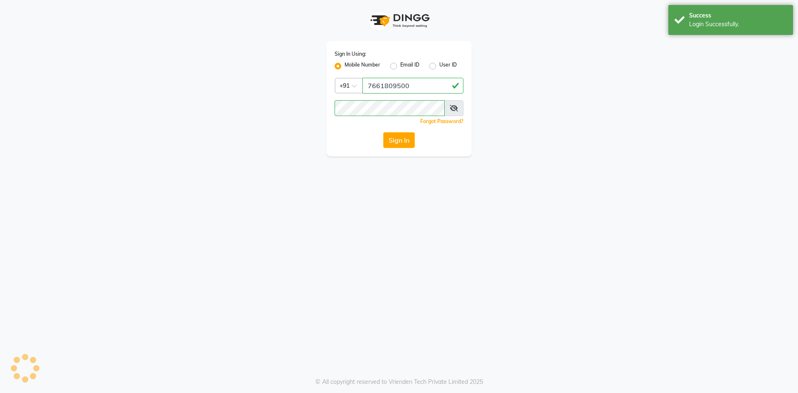
select select "service"
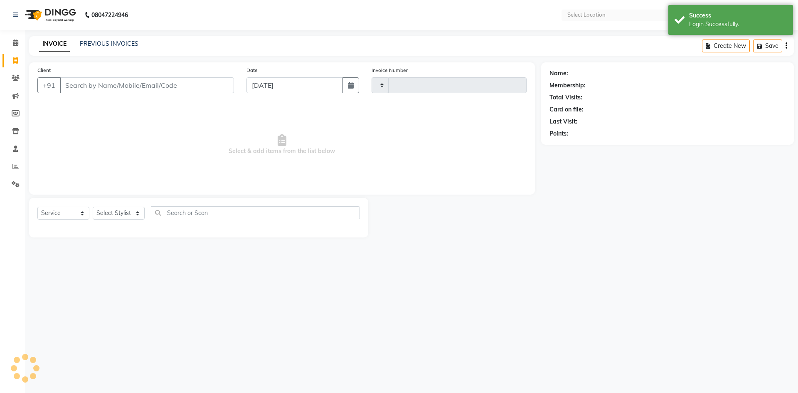
type input "0183"
select select "en"
select select "8717"
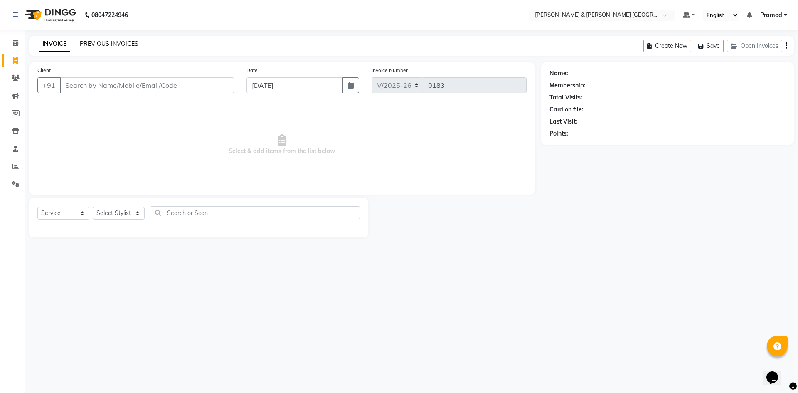
click at [108, 41] on link "PREVIOUS INVOICES" at bounding box center [109, 43] width 59 height 7
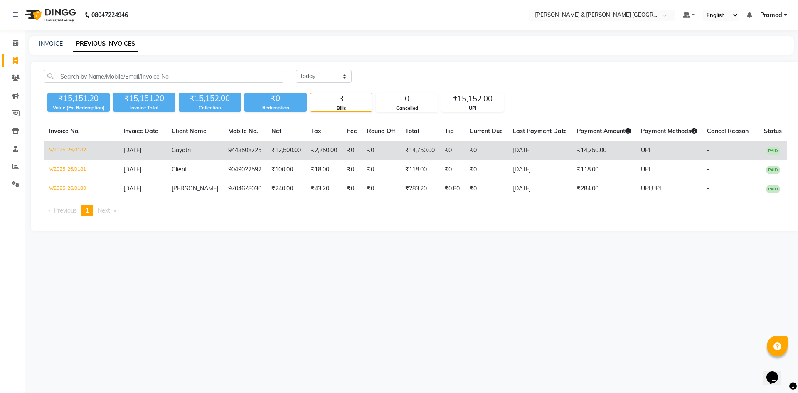
click at [75, 144] on td "V/2025-26/0182" at bounding box center [81, 151] width 74 height 20
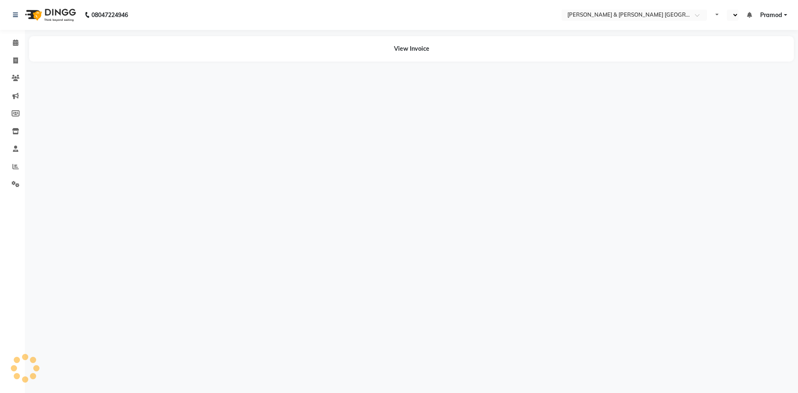
select select "en"
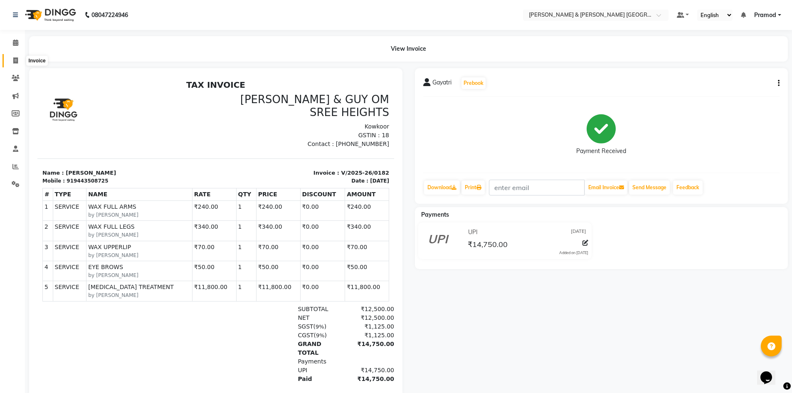
click at [15, 58] on icon at bounding box center [15, 60] width 5 height 6
select select "service"
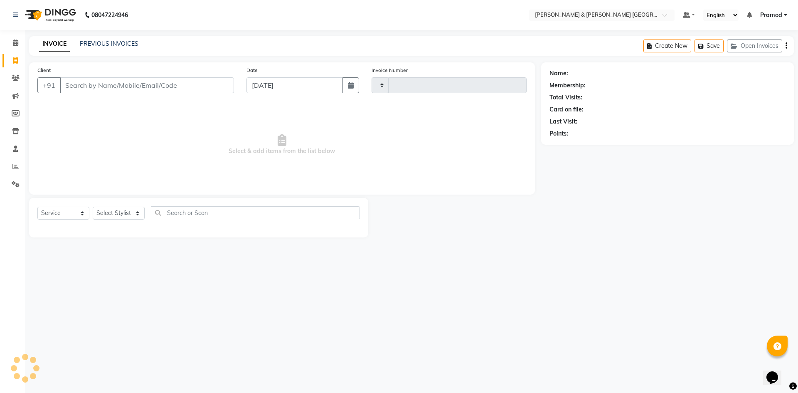
type input "0183"
select select "8717"
click at [111, 47] on link "PREVIOUS INVOICES" at bounding box center [109, 43] width 59 height 7
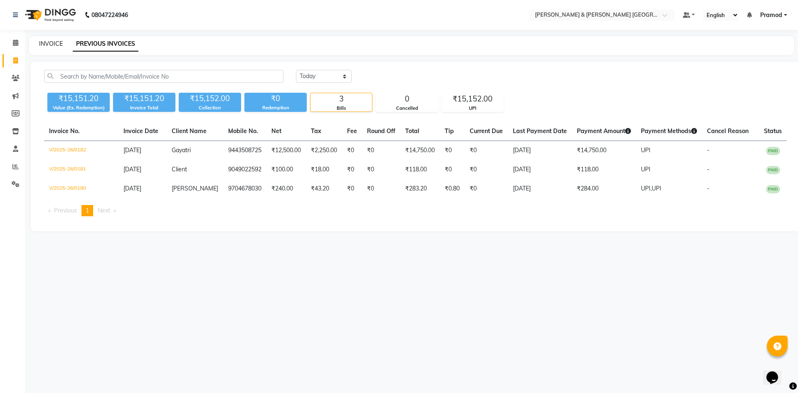
click at [41, 45] on link "INVOICE" at bounding box center [51, 43] width 24 height 7
select select "service"
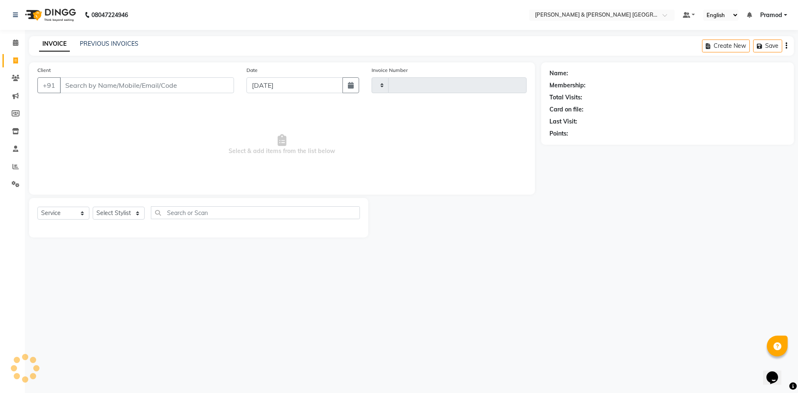
type input "0183"
select select "8717"
click at [124, 213] on select "Select Stylist [PERSON_NAME] [PERSON_NAME] [PERSON_NAME] [PERSON_NAME] Shabbu […" at bounding box center [119, 213] width 52 height 13
select select "88029"
click at [93, 207] on select "Select Stylist [PERSON_NAME] [PERSON_NAME] [PERSON_NAME] [PERSON_NAME] Shabbu […" at bounding box center [119, 213] width 52 height 13
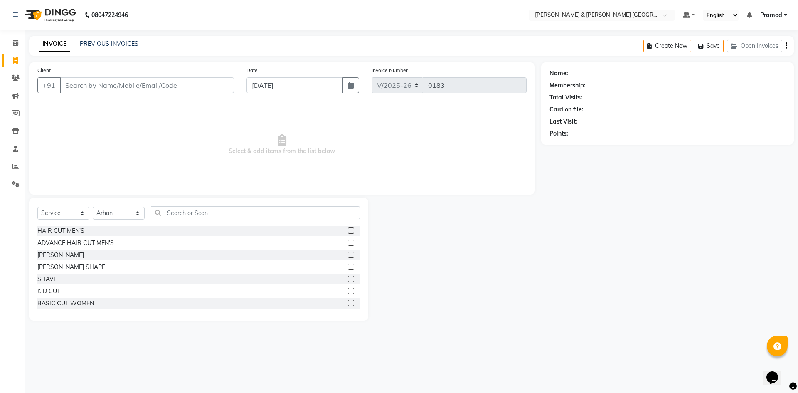
click at [348, 230] on label at bounding box center [351, 230] width 6 height 6
click at [348, 230] on input "checkbox" at bounding box center [350, 230] width 5 height 5
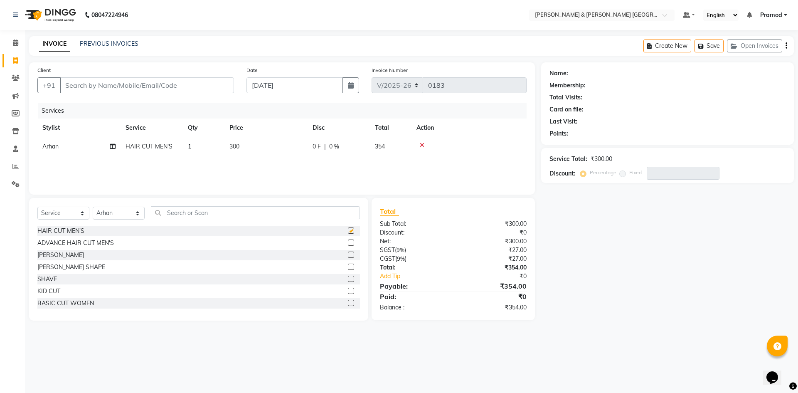
checkbox input "false"
click at [247, 145] on td "300" at bounding box center [265, 146] width 83 height 19
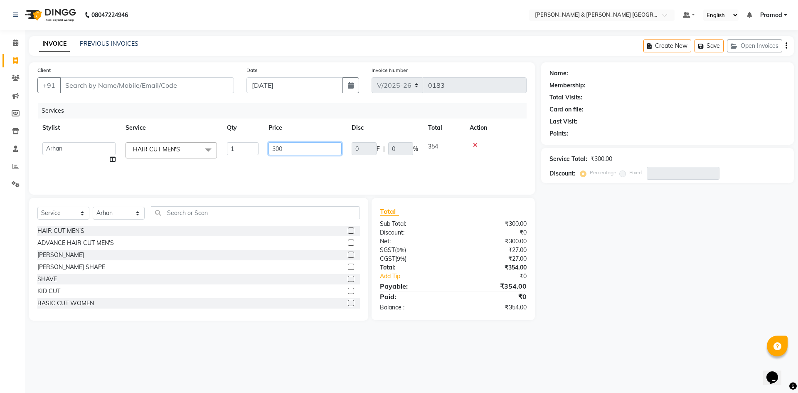
drag, startPoint x: 280, startPoint y: 152, endPoint x: 244, endPoint y: 155, distance: 36.3
click at [244, 155] on tr "[PERSON_NAME] [PERSON_NAME] [PERSON_NAME] [PERSON_NAME] Shabbu [PERSON_NAME] HA…" at bounding box center [281, 153] width 489 height 32
type input "240"
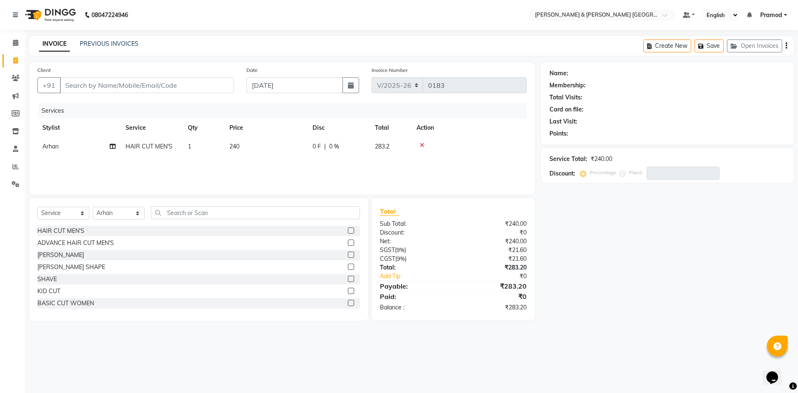
click at [252, 172] on div "Services Stylist Service Qty Price Disc Total Action Arhan HAIR CUT MEN'S 1 240…" at bounding box center [281, 144] width 489 height 83
click at [239, 146] on span "240" at bounding box center [234, 146] width 10 height 7
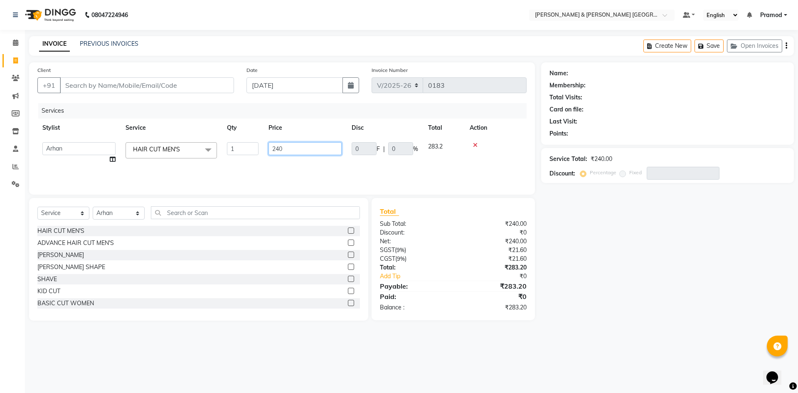
drag, startPoint x: 296, startPoint y: 153, endPoint x: 252, endPoint y: 157, distance: 44.3
click at [252, 157] on tr "[PERSON_NAME] [PERSON_NAME] [PERSON_NAME] [PERSON_NAME] Shabbu [PERSON_NAME] HA…" at bounding box center [281, 153] width 489 height 32
drag, startPoint x: 450, startPoint y: 199, endPoint x: 467, endPoint y: 161, distance: 41.5
click at [451, 200] on div "Total Sub Total: ₹240.00 Discount: ₹0 Net: ₹240.00 SGST ( 9% ) ₹21.60 CGST ( 9%…" at bounding box center [453, 259] width 163 height 122
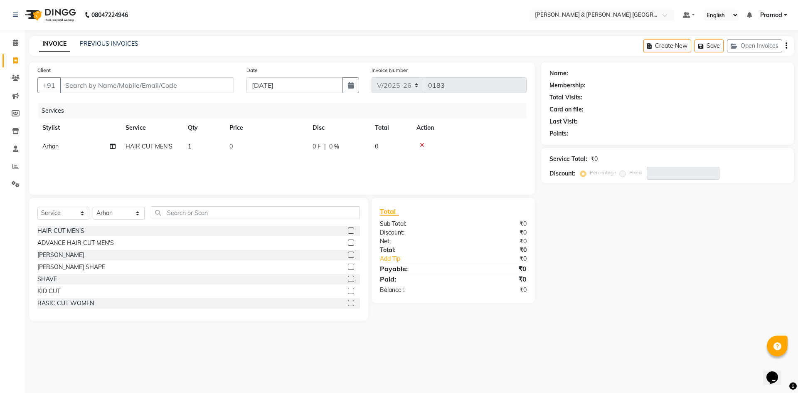
click at [420, 143] on icon at bounding box center [422, 145] width 5 height 6
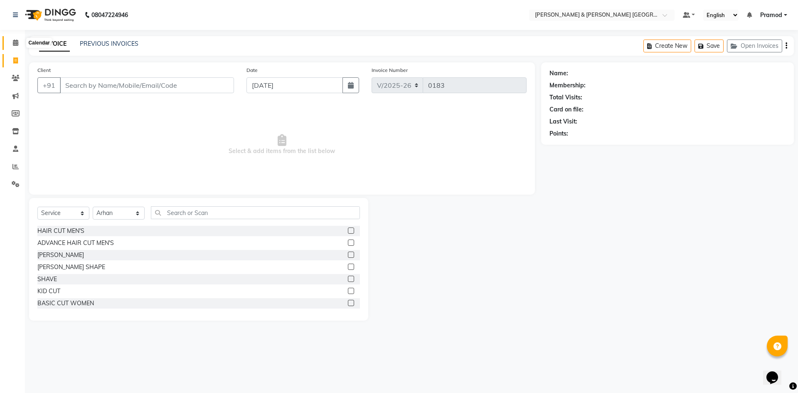
click at [18, 46] on span at bounding box center [15, 43] width 15 height 10
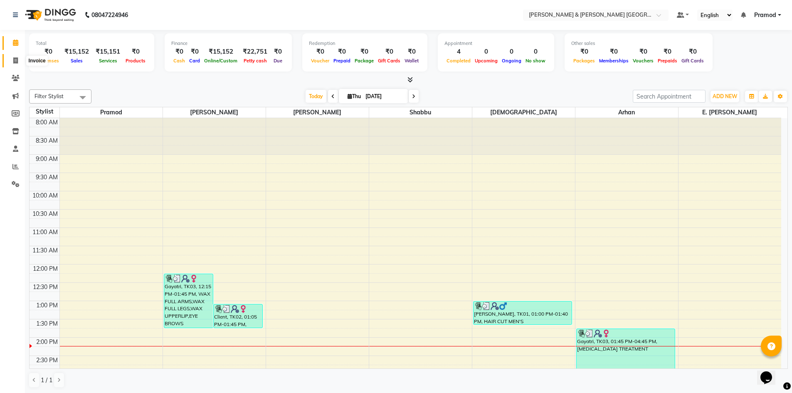
click at [9, 56] on span at bounding box center [15, 61] width 15 height 10
select select "service"
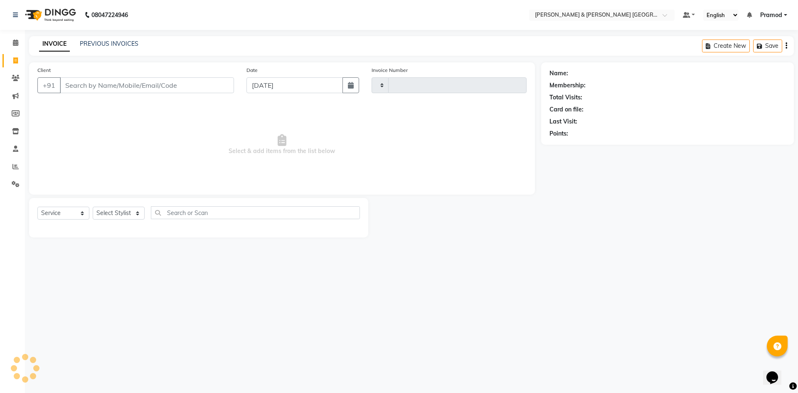
type input "0183"
select select "8717"
